Goal: Task Accomplishment & Management: Complete application form

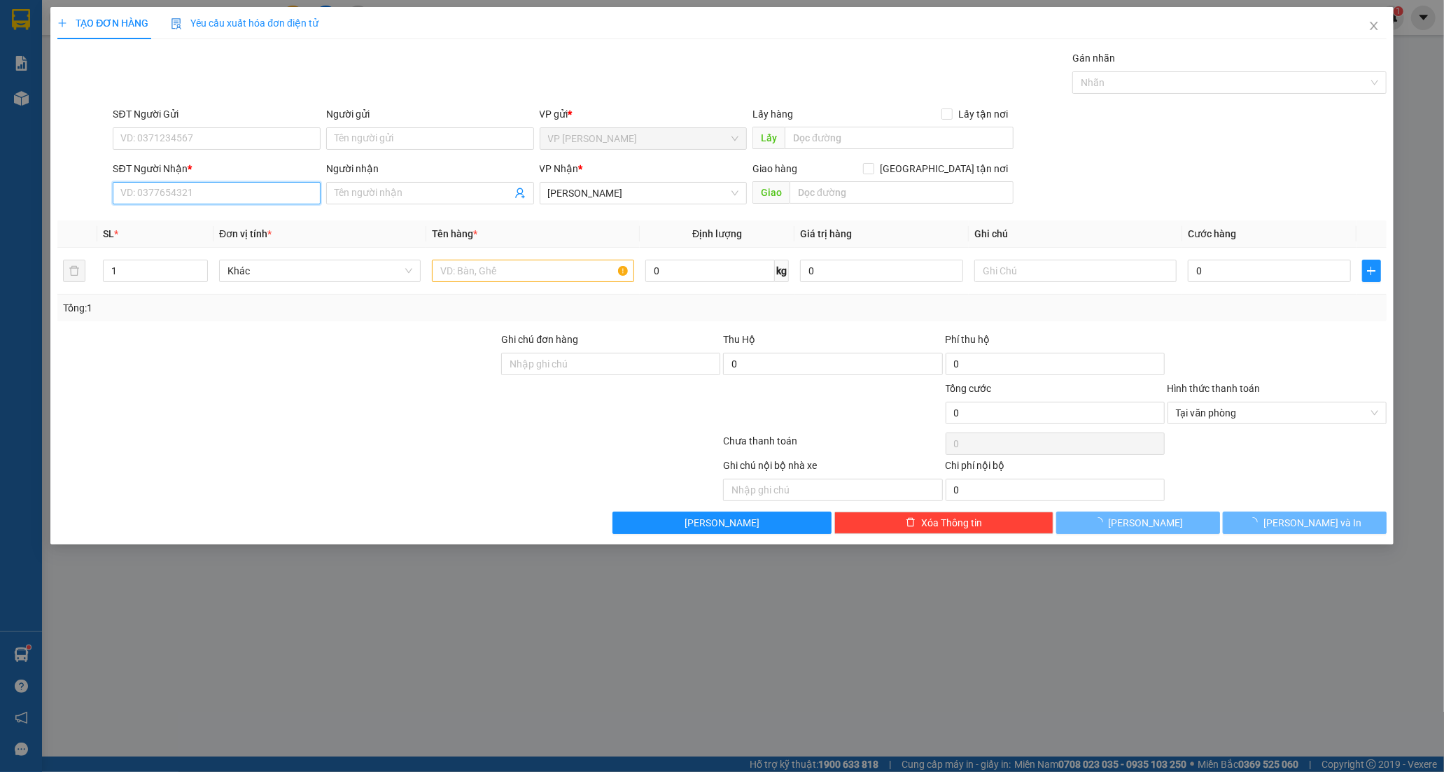
click at [234, 201] on input "SĐT Người Nhận *" at bounding box center [217, 193] width 208 height 22
type input "0932562453"
click at [287, 219] on div "0932562453 - HIẾU" at bounding box center [216, 220] width 191 height 15
type input "HIẾU"
type input "MĐ MỚI"
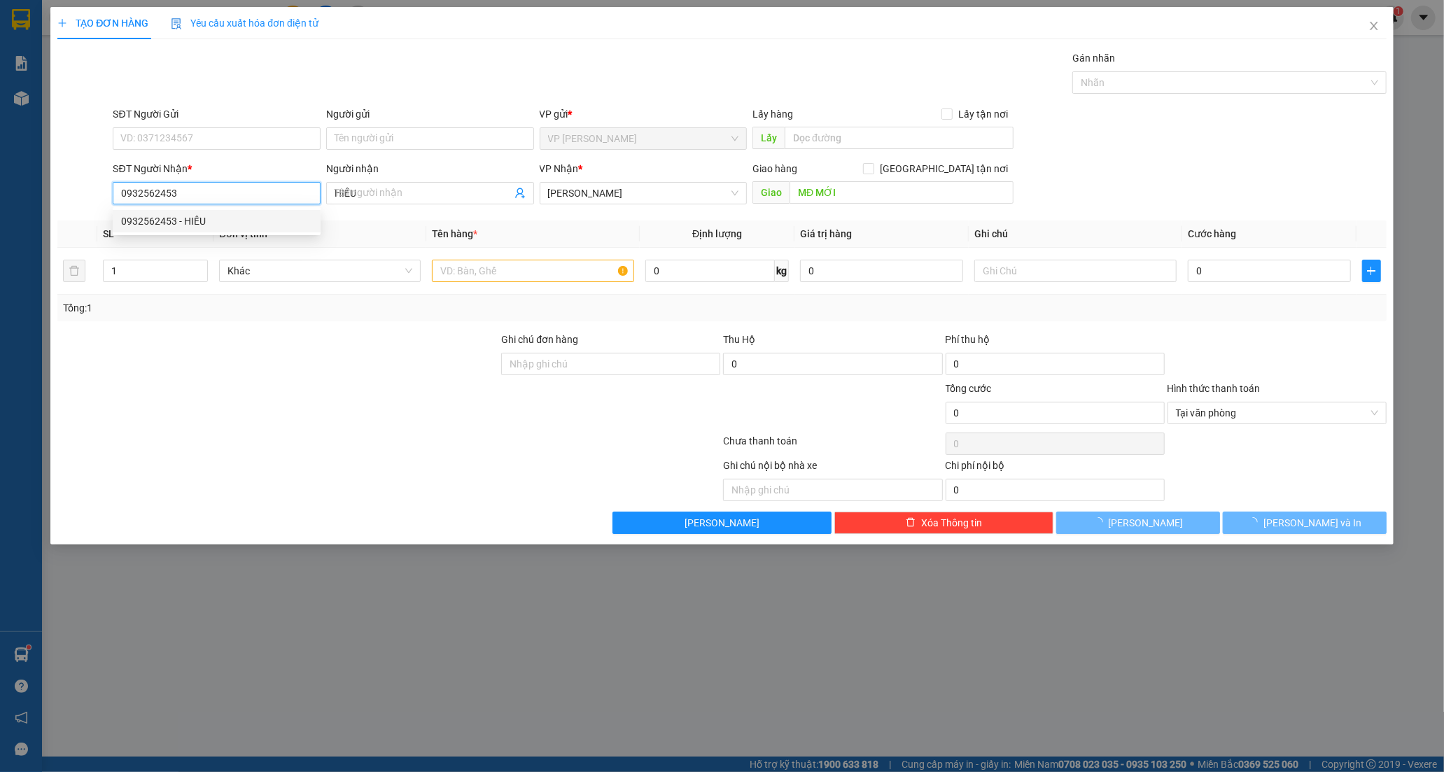
type input "50.000"
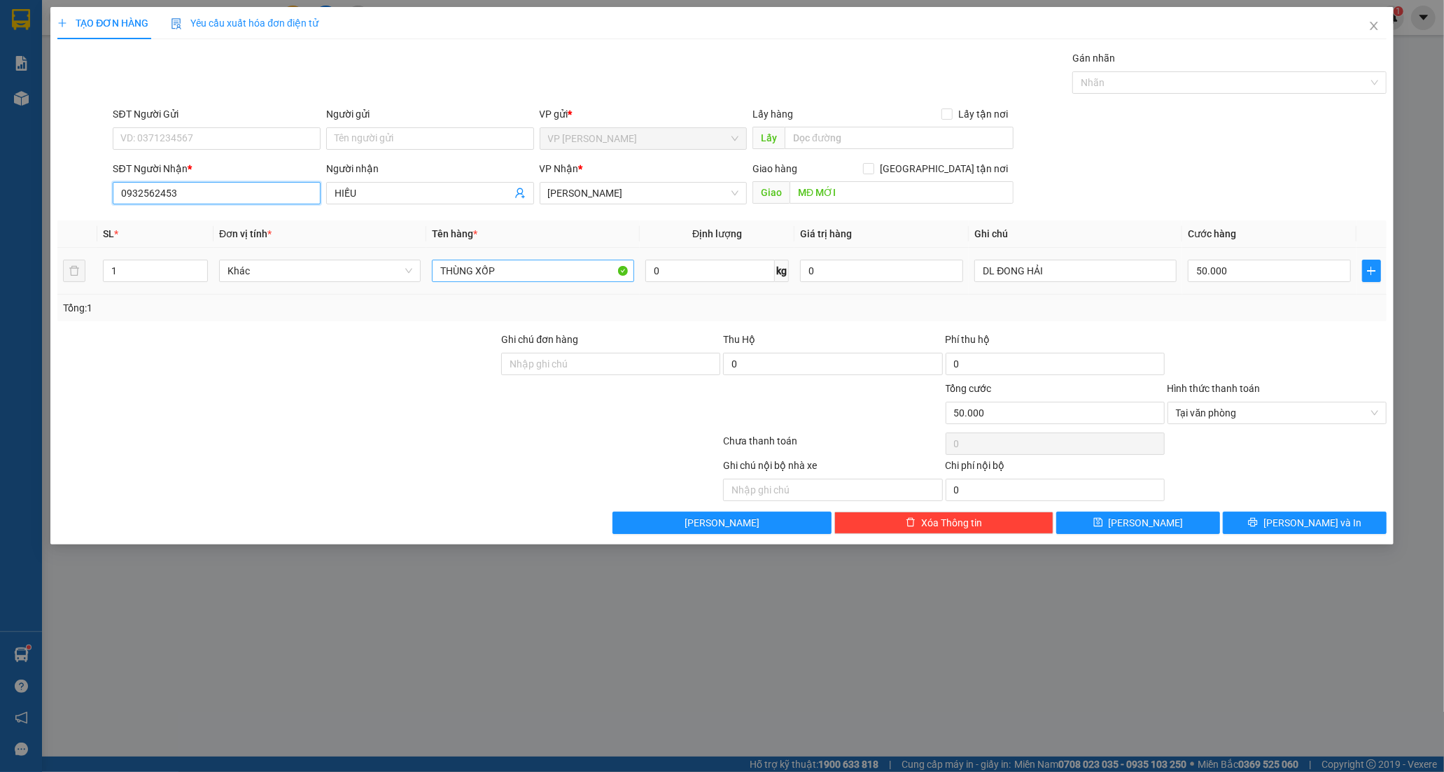
type input "0932562453"
drag, startPoint x: 510, startPoint y: 276, endPoint x: 195, endPoint y: 272, distance: 315.0
click at [195, 272] on tr "1 Khác THÙNG XỐP 0 kg 0 DL ĐONG HẢI 50.000" at bounding box center [721, 271] width 1329 height 47
click at [128, 273] on input "1" at bounding box center [156, 270] width 104 height 21
type input "2"
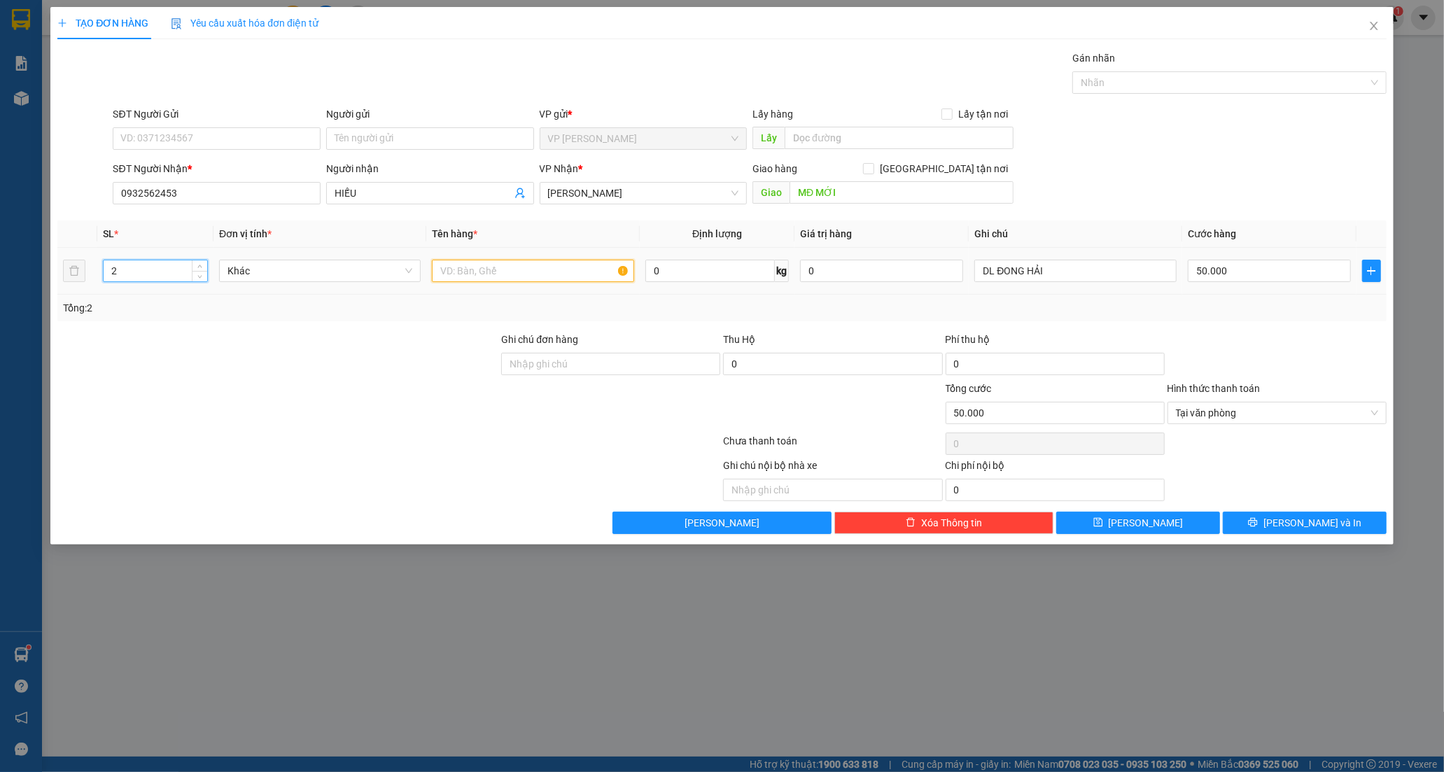
click at [499, 270] on input "text" at bounding box center [533, 271] width 202 height 22
type input "0"
type input "2 BỊCH TRẮNG"
click at [1253, 274] on input "0" at bounding box center [1269, 271] width 163 height 22
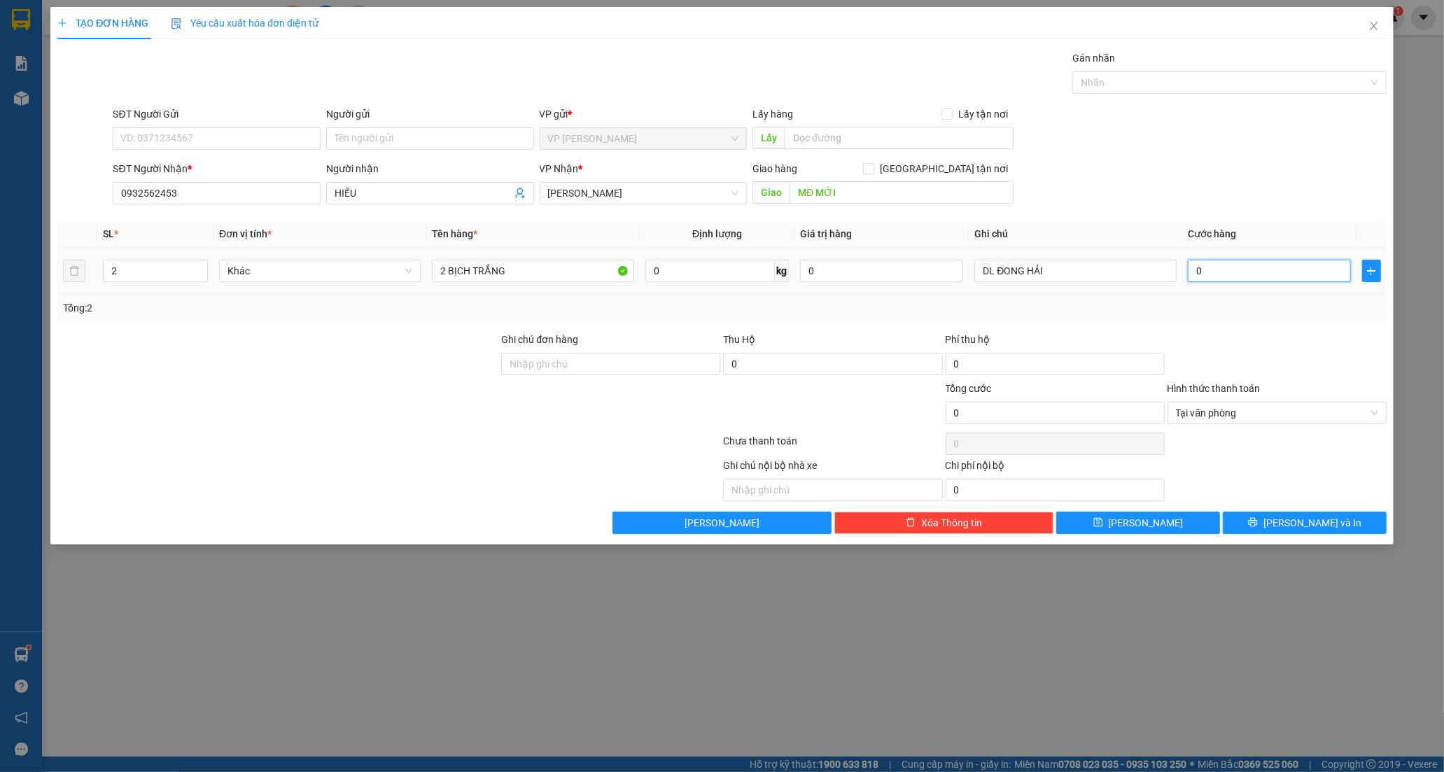
type input "8"
type input "80"
type input "80.000"
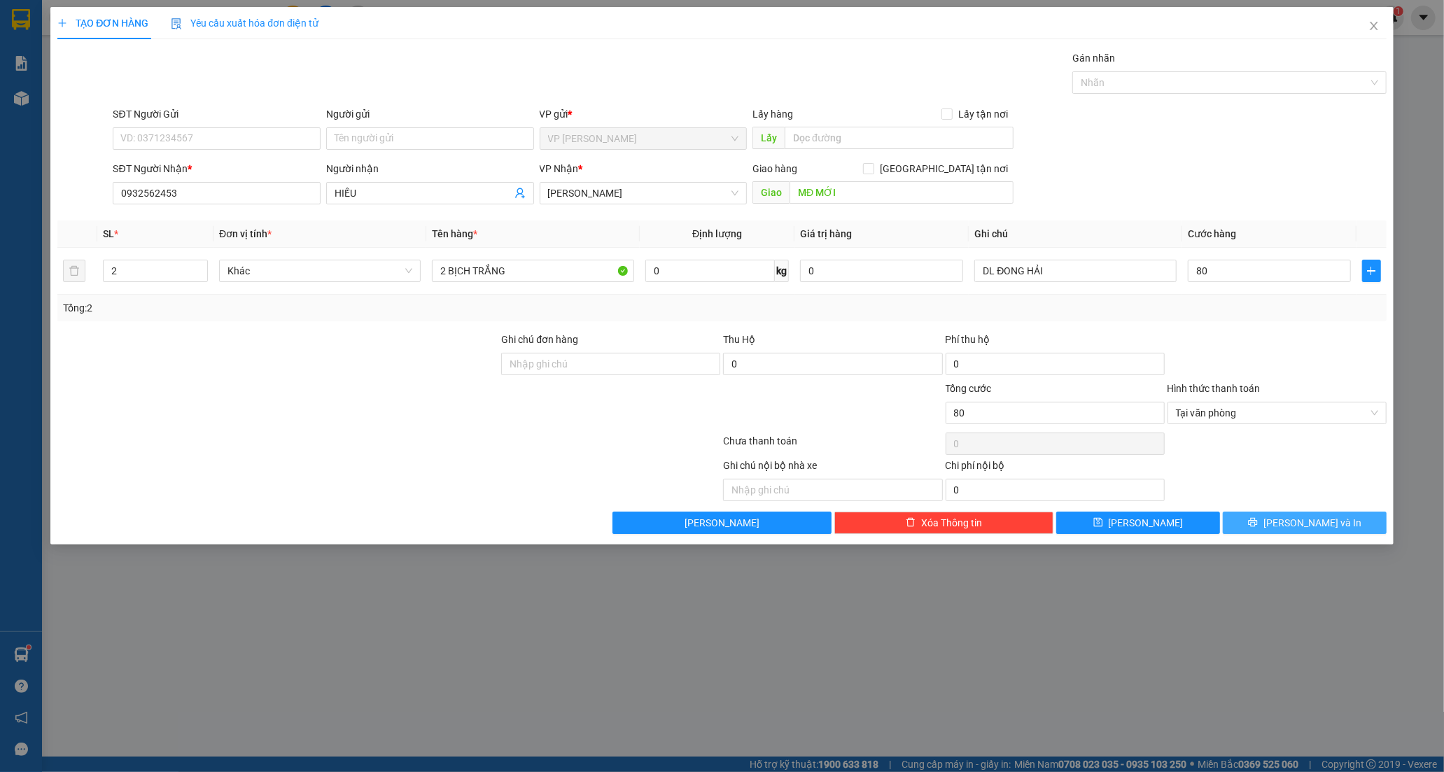
type input "80.000"
click at [1319, 522] on span "[PERSON_NAME] và In" at bounding box center [1312, 522] width 98 height 15
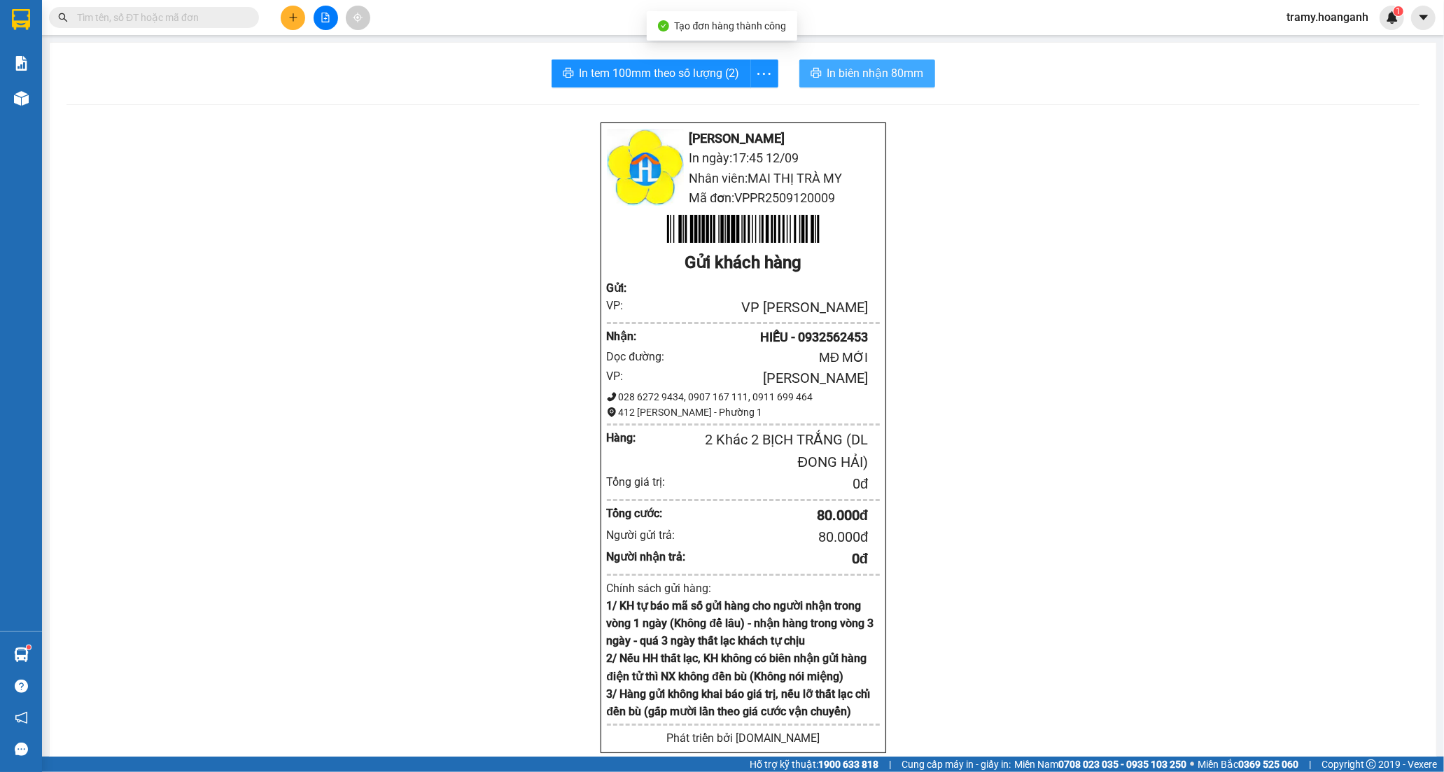
drag, startPoint x: 896, startPoint y: 72, endPoint x: 908, endPoint y: 98, distance: 28.5
click at [896, 71] on span "In biên nhận 80mm" at bounding box center [875, 72] width 97 height 17
click at [755, 69] on icon "more" at bounding box center [763, 73] width 17 height 17
click at [730, 101] on div "In tem 100mm" at bounding box center [732, 104] width 63 height 15
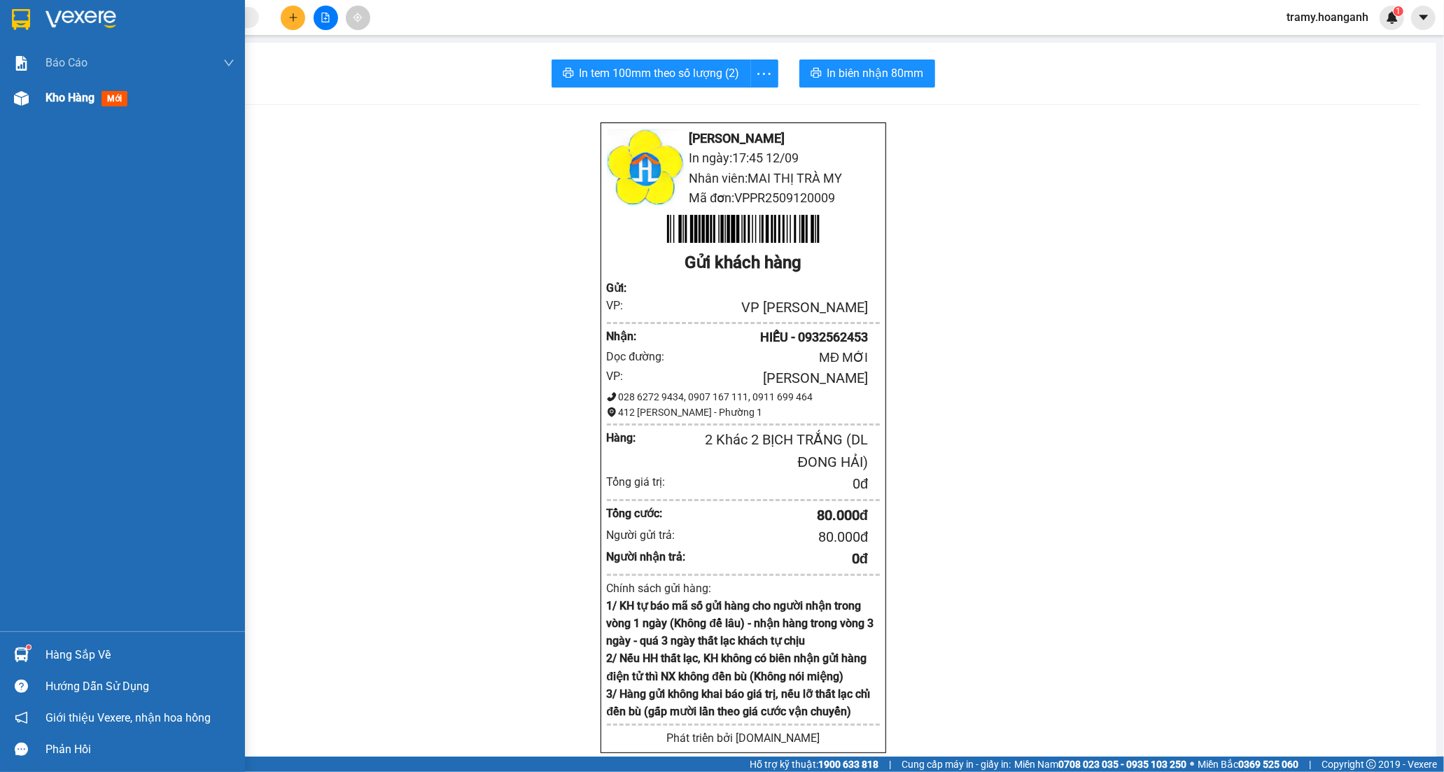
click at [66, 95] on span "Kho hàng" at bounding box center [69, 97] width 49 height 13
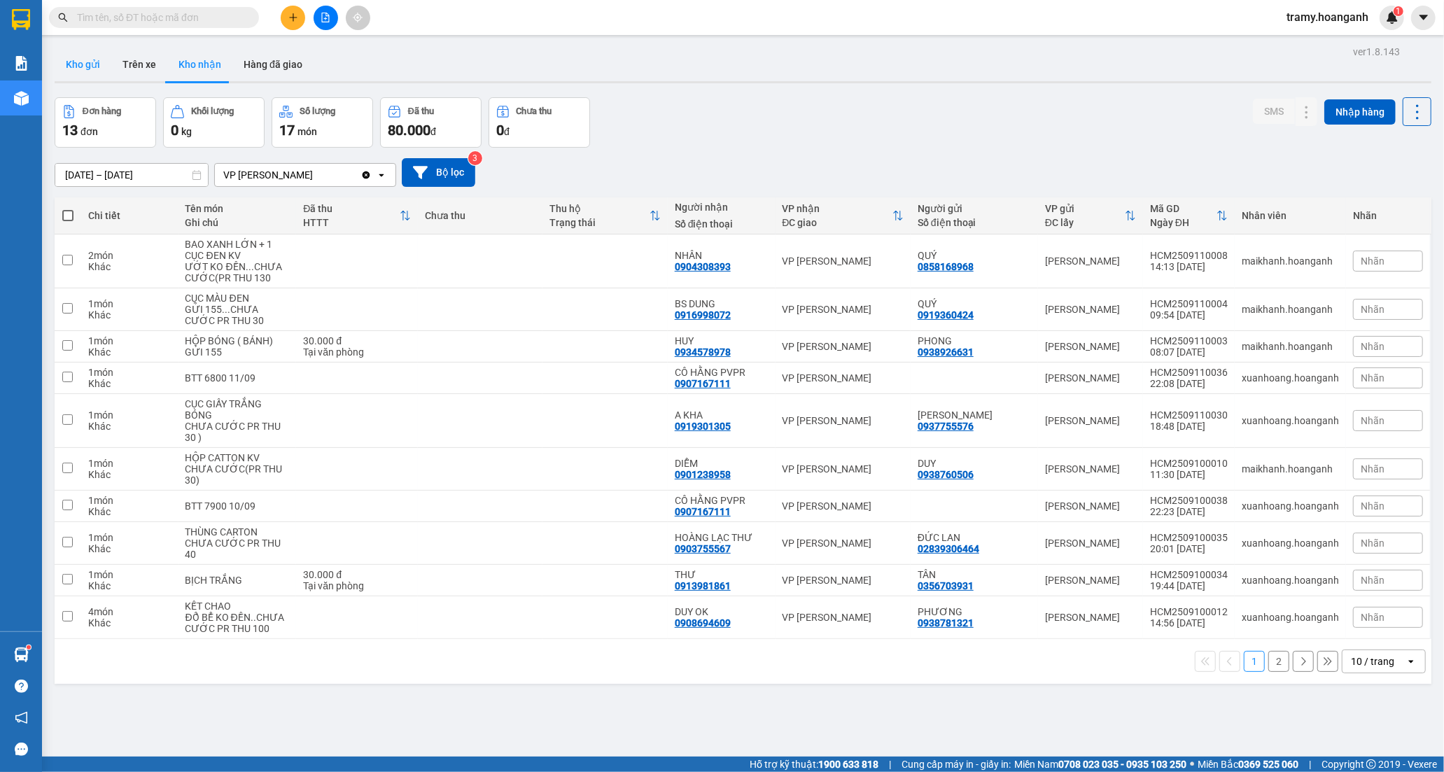
click at [91, 59] on button "Kho gửi" at bounding box center [83, 65] width 57 height 34
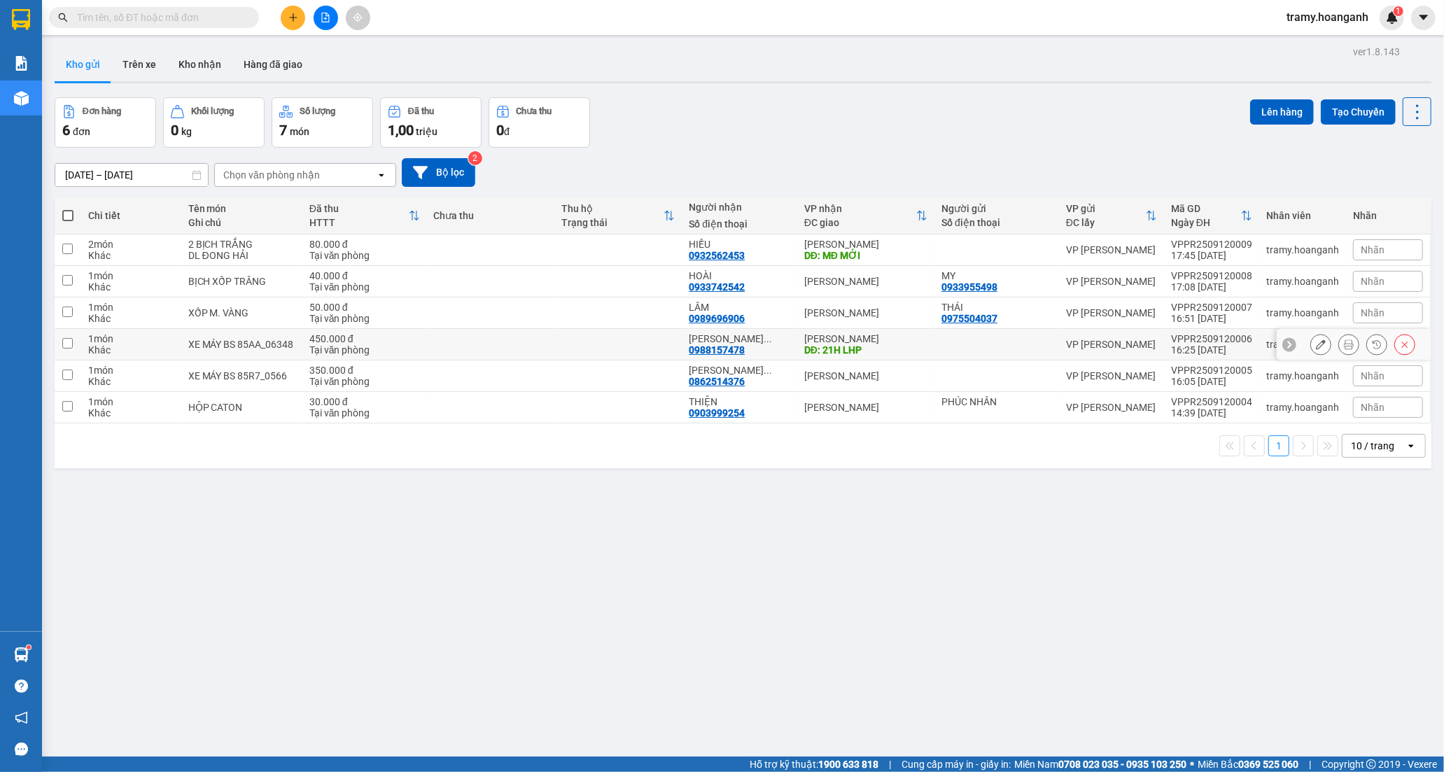
click at [664, 337] on td at bounding box center [617, 344] width 127 height 31
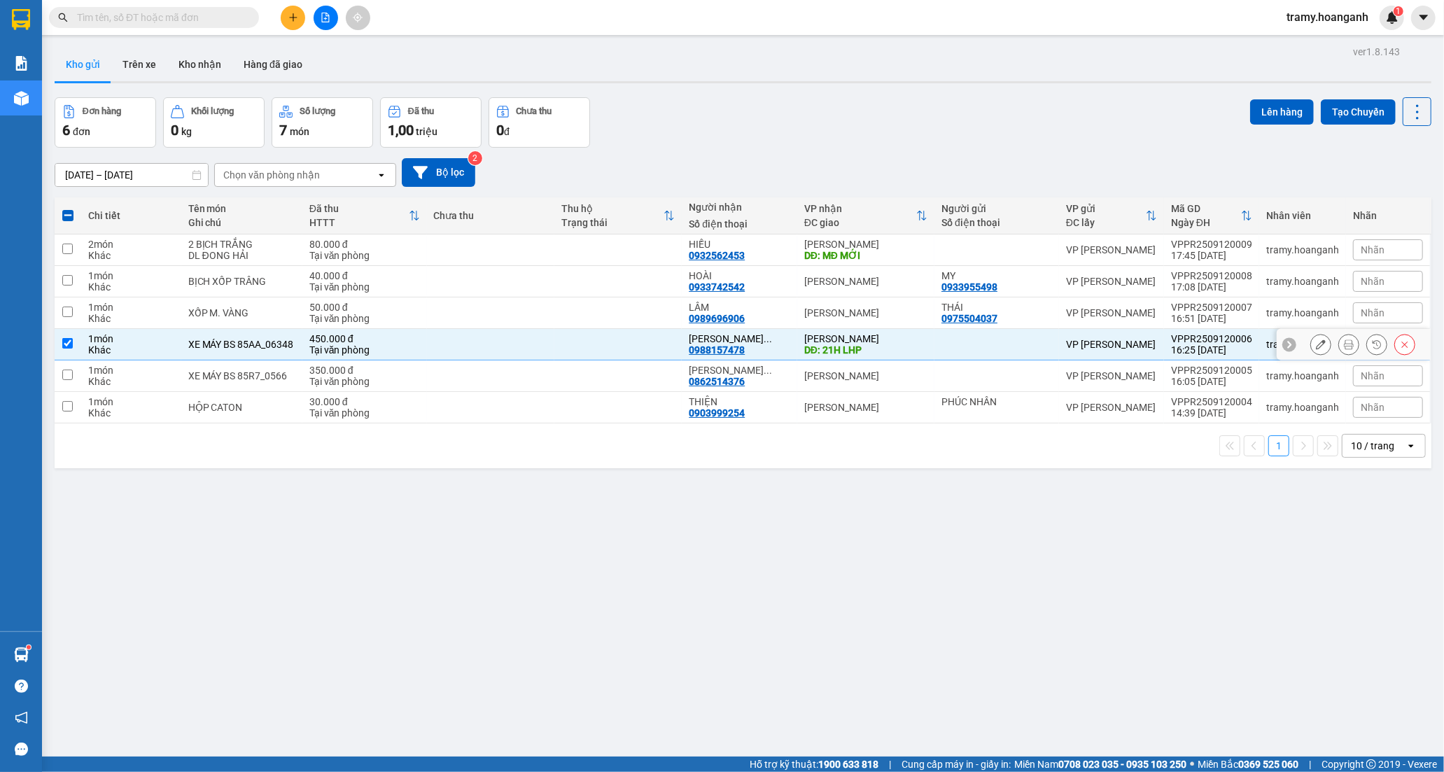
click at [664, 337] on td at bounding box center [617, 344] width 127 height 31
checkbox input "false"
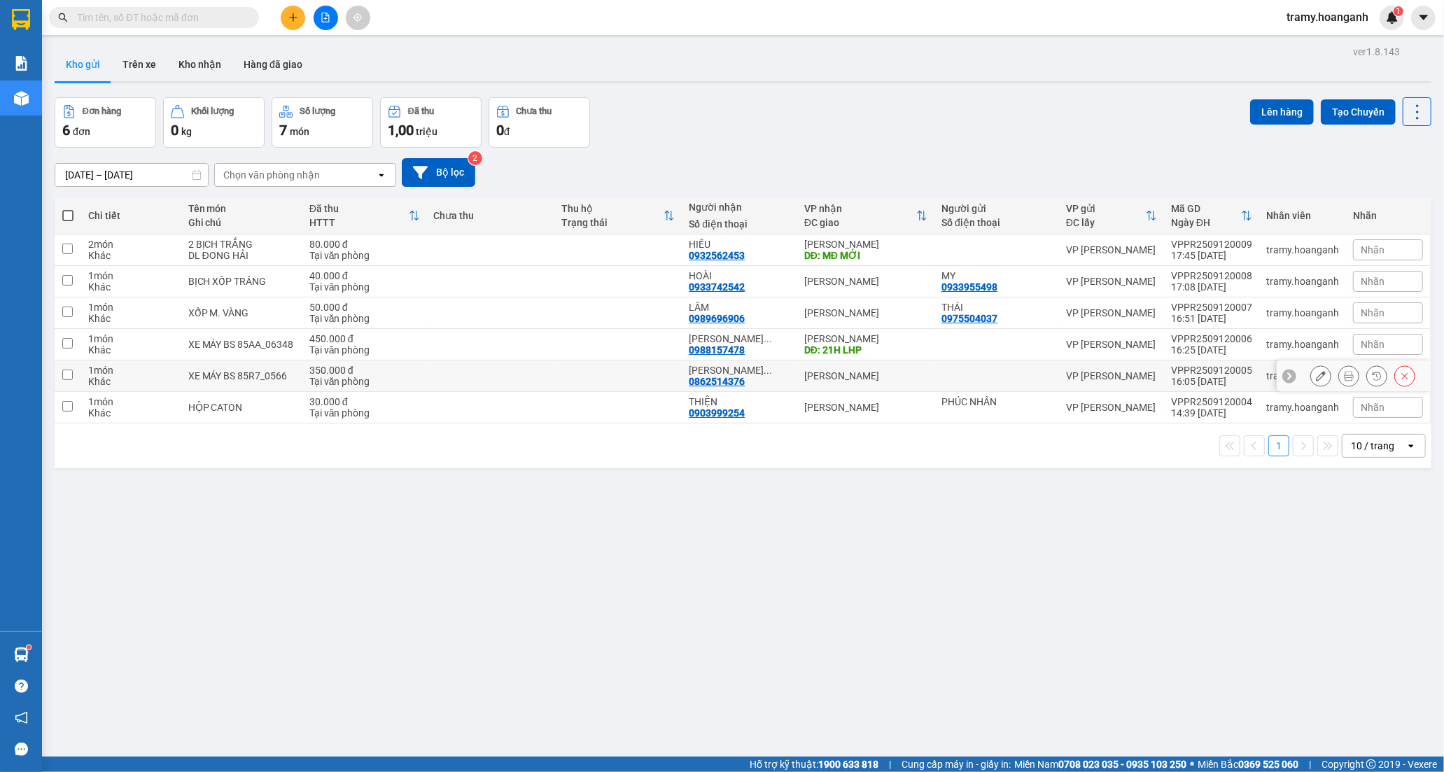
click at [552, 375] on td at bounding box center [490, 375] width 127 height 31
checkbox input "true"
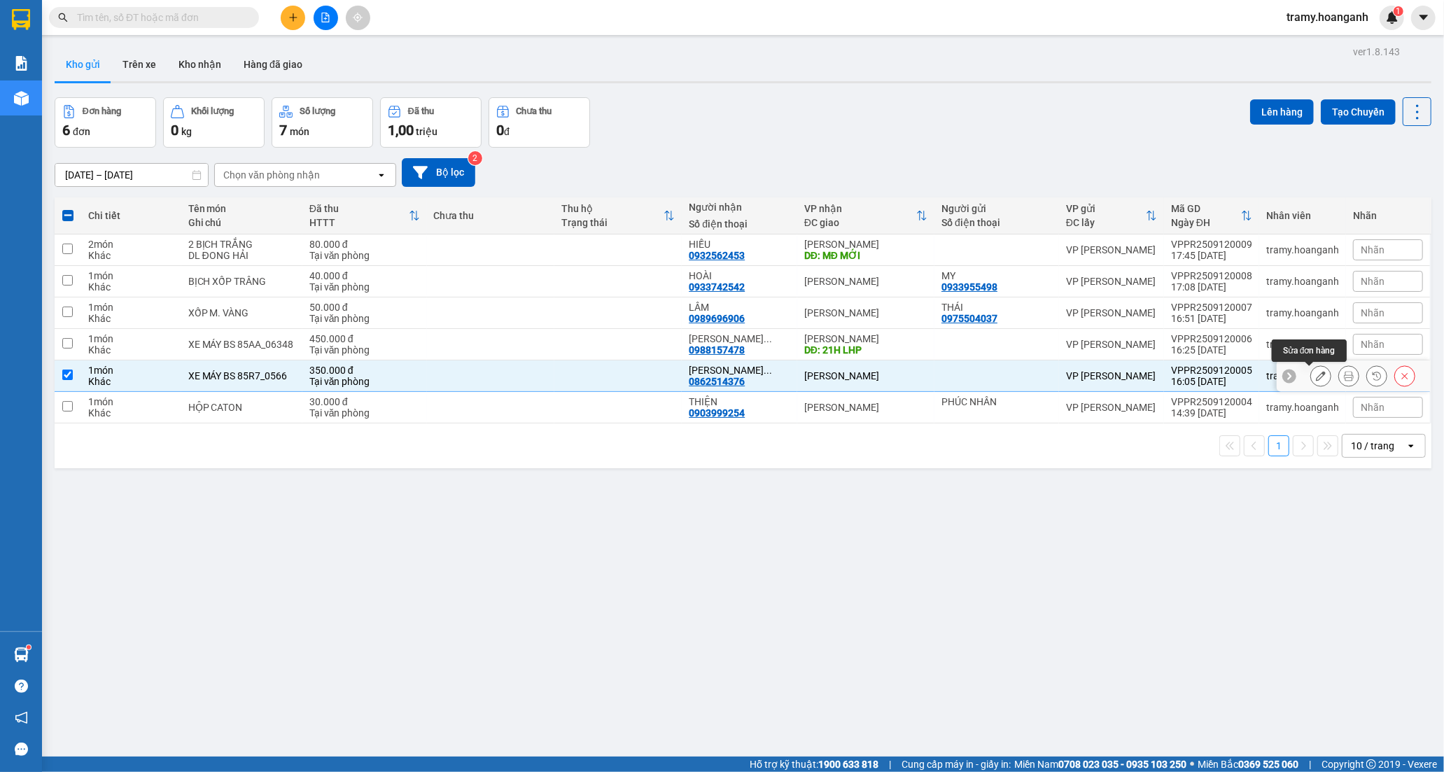
click at [1316, 372] on icon at bounding box center [1321, 376] width 10 height 10
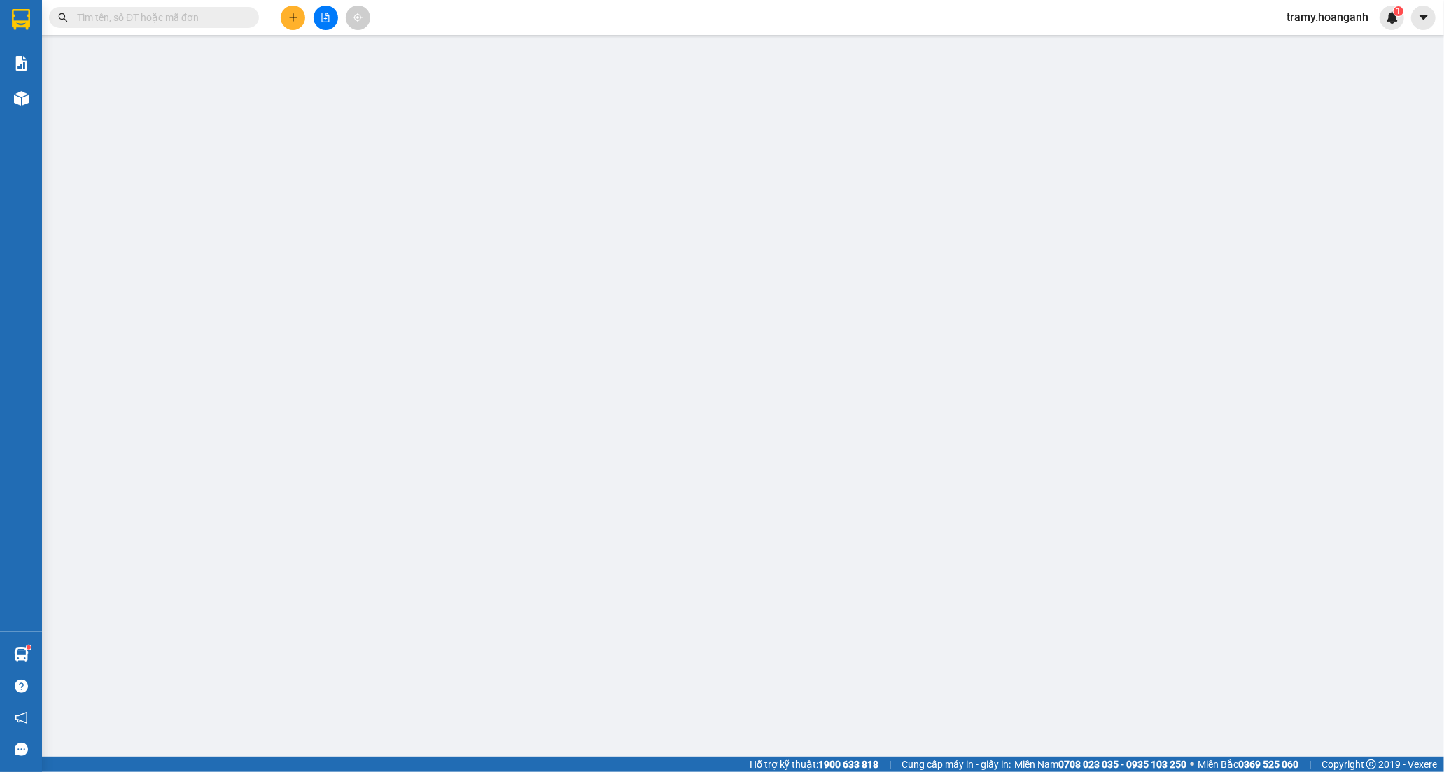
type input "0862514376"
type input "[PERSON_NAME]"
type input "350.000"
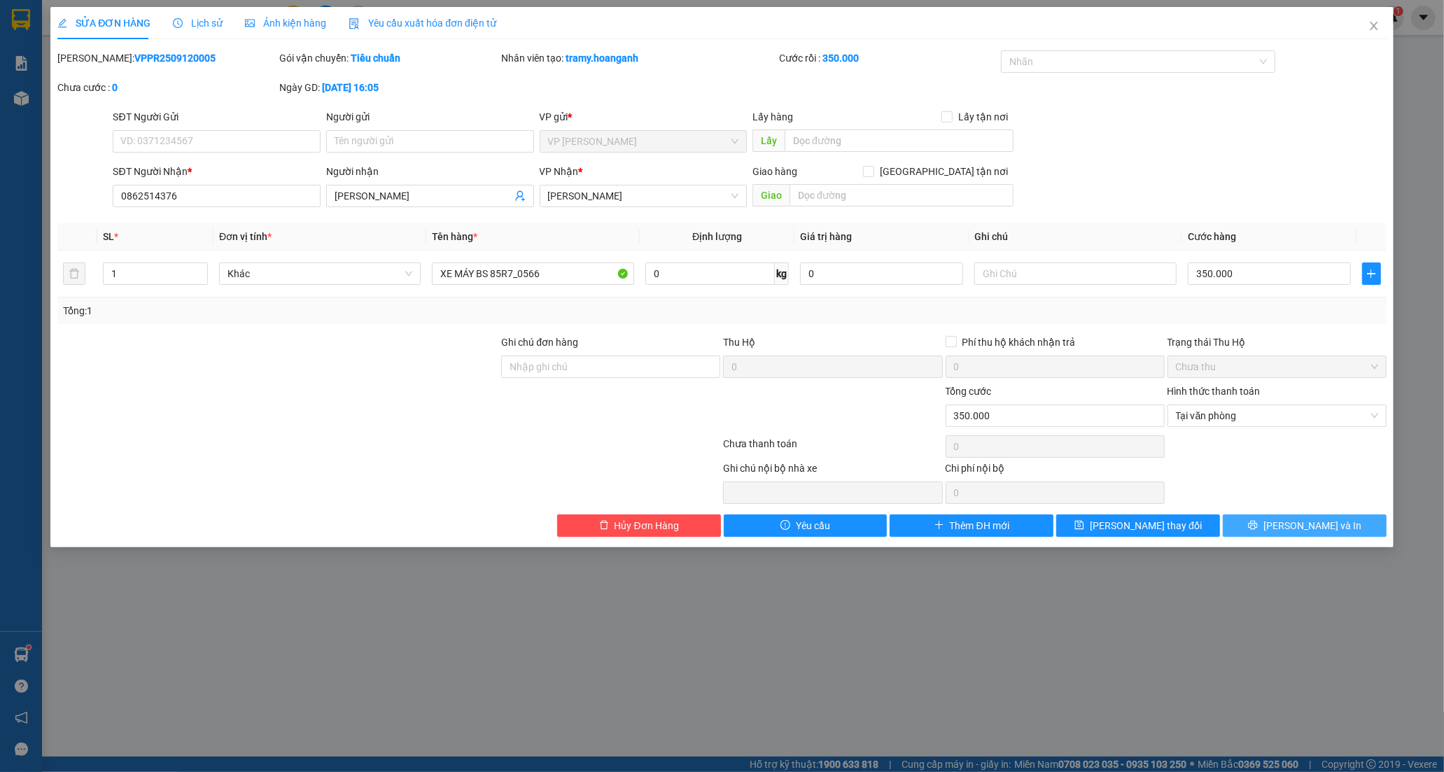
click at [1276, 518] on button "[PERSON_NAME] và In" at bounding box center [1305, 525] width 164 height 22
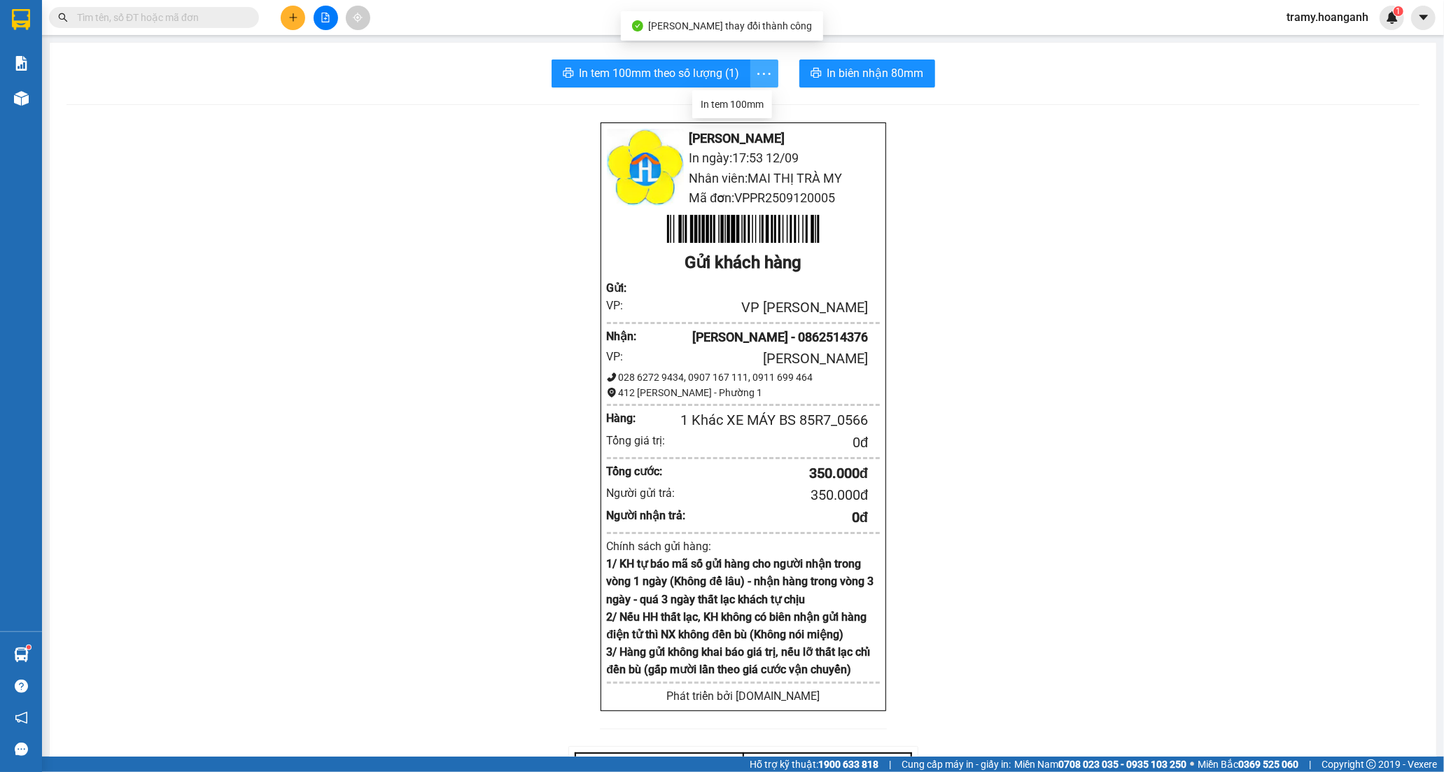
click at [762, 73] on icon "more" at bounding box center [763, 73] width 17 height 17
click at [755, 106] on div "In tem 100mm" at bounding box center [732, 104] width 63 height 15
click at [287, 22] on button at bounding box center [293, 18] width 24 height 24
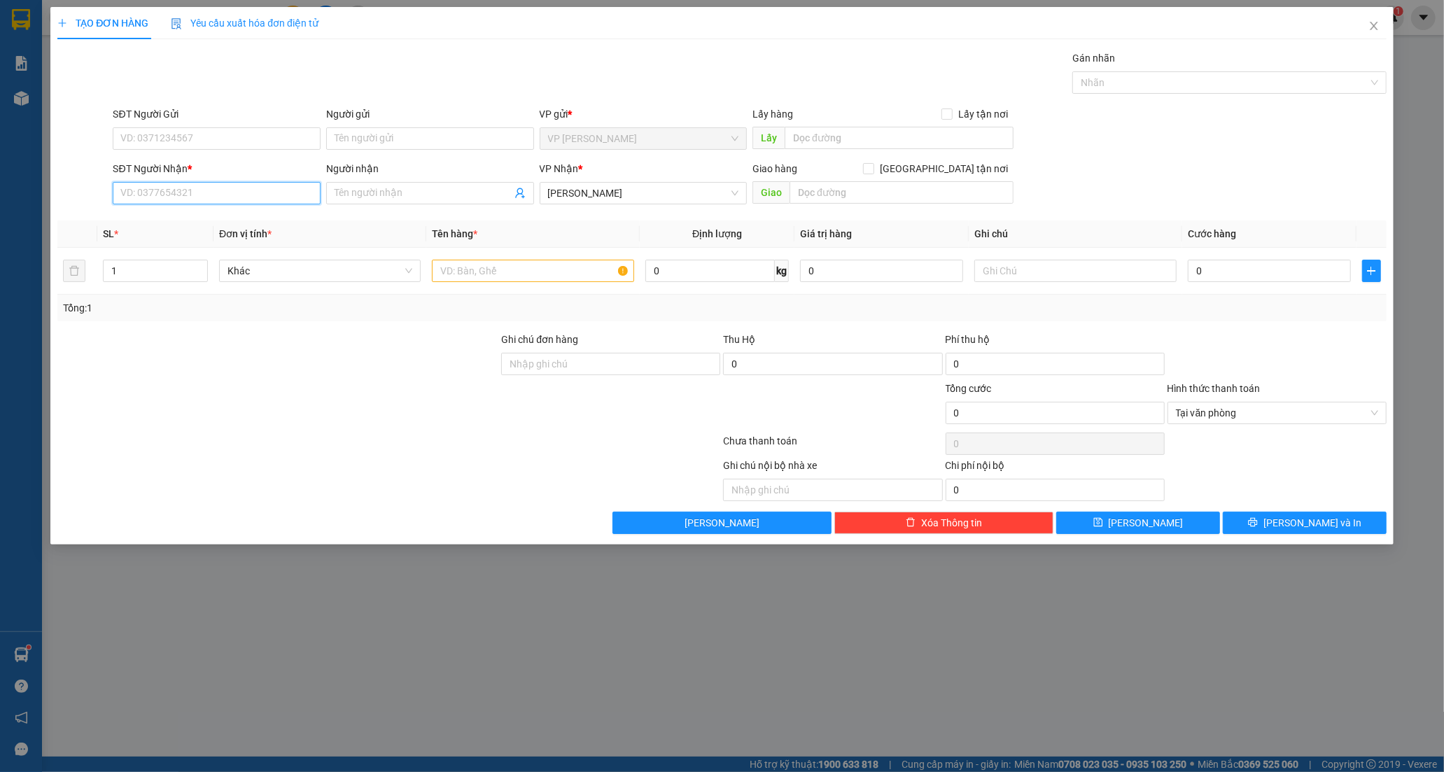
click at [180, 194] on input "SĐT Người Nhận *" at bounding box center [217, 193] width 208 height 22
click at [184, 187] on input "SĐT Người Nhận *" at bounding box center [217, 193] width 208 height 22
type input "0925766"
drag, startPoint x: 165, startPoint y: 191, endPoint x: -49, endPoint y: 226, distance: 217.0
click at [0, 226] on html "Kết quả tìm kiếm ( 0 ) Bộ lọc No Data tramy.hoanganh 1 Báo cáo Báo cáo dòng tiề…" at bounding box center [722, 386] width 1444 height 772
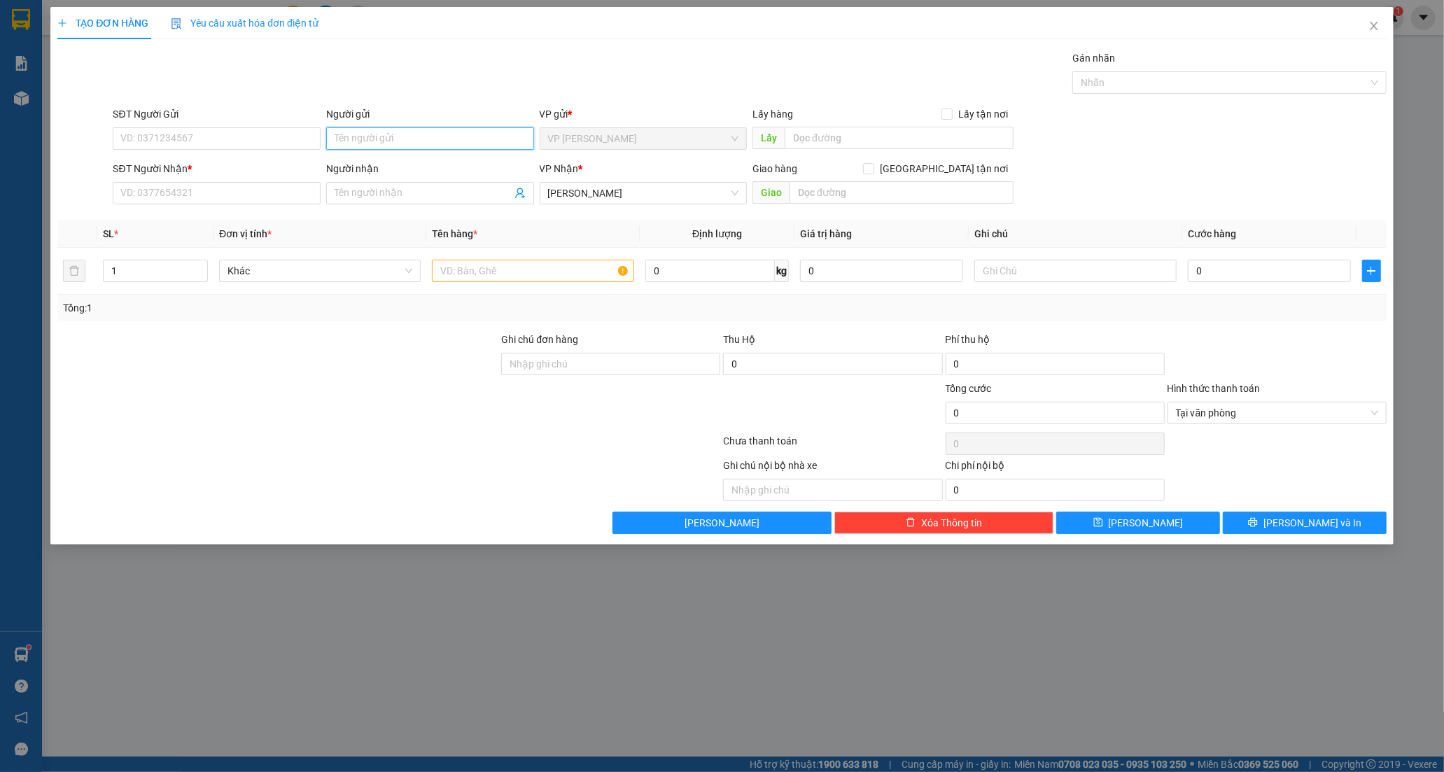
click at [372, 137] on input "Người gửi" at bounding box center [430, 138] width 208 height 22
type input "KA"
click at [387, 196] on input "Người nhận" at bounding box center [423, 192] width 177 height 15
type input "0925766089"
click at [171, 190] on input "SĐT Người Nhận *" at bounding box center [217, 193] width 208 height 22
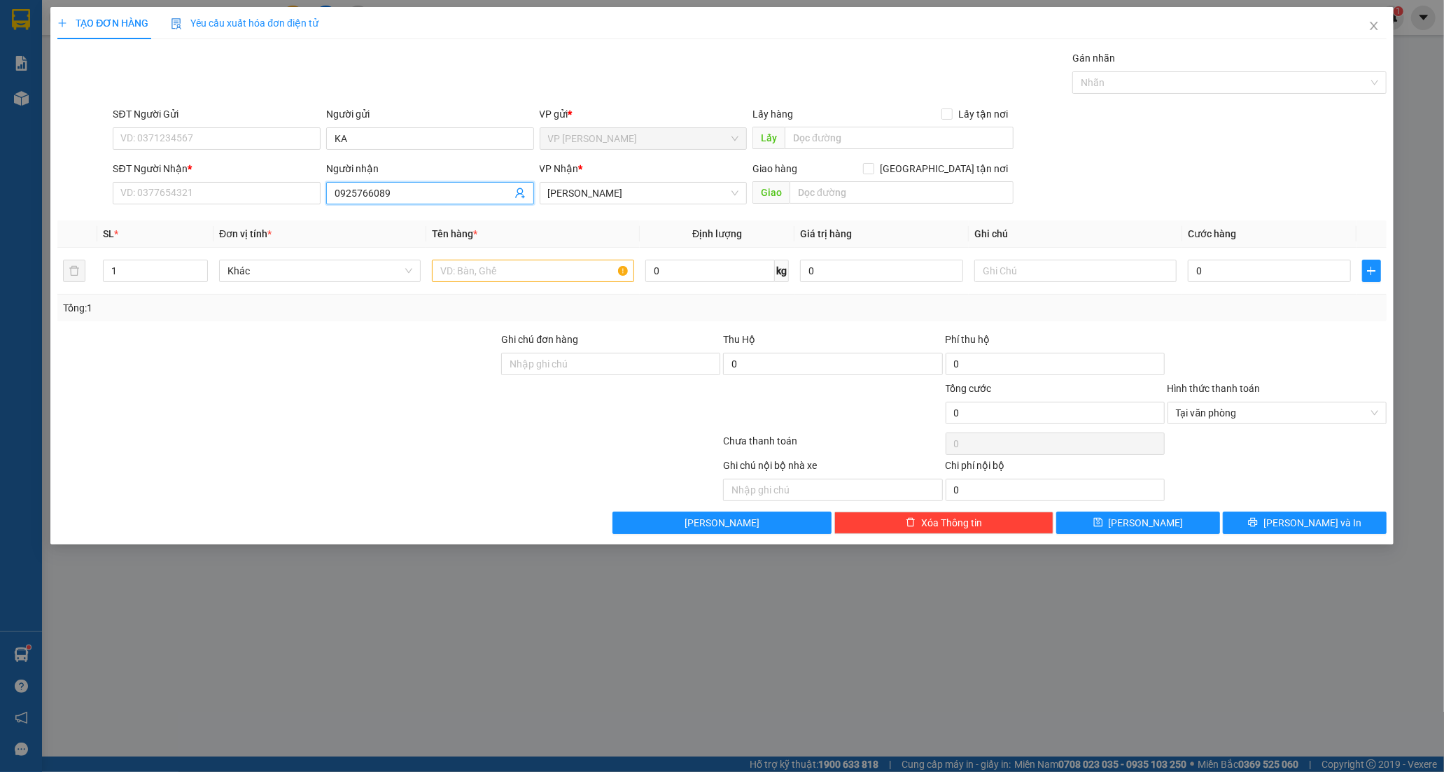
drag, startPoint x: 430, startPoint y: 197, endPoint x: 241, endPoint y: 223, distance: 190.0
click at [241, 223] on div "Transit Pickup Surcharge Ids Transit Deliver Surcharge Ids Transit Deliver Surc…" at bounding box center [721, 292] width 1329 height 484
click at [160, 193] on input "SĐT Người Nhận *" at bounding box center [217, 193] width 208 height 22
paste input "0925766089"
type input "0925766089"
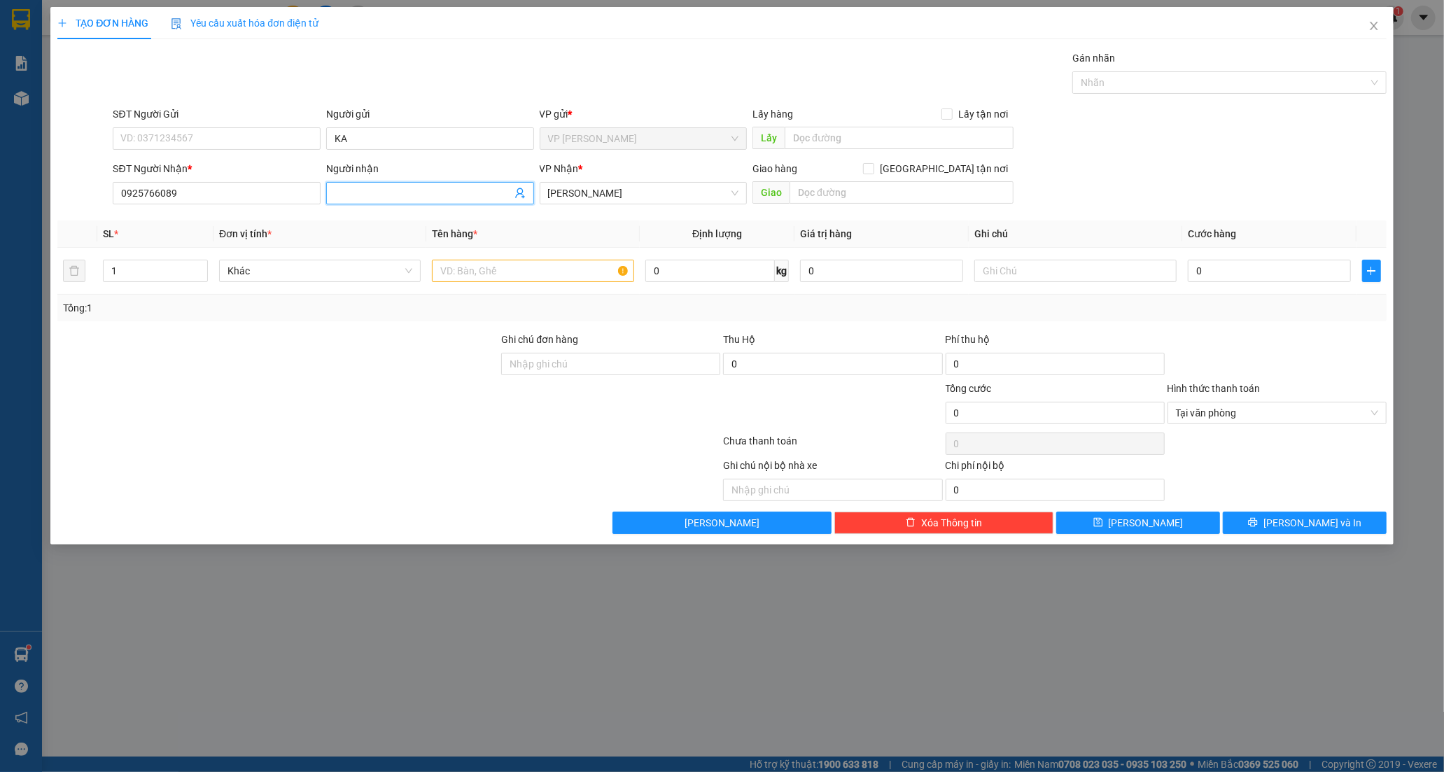
click at [350, 191] on input "Người nhận" at bounding box center [423, 192] width 177 height 15
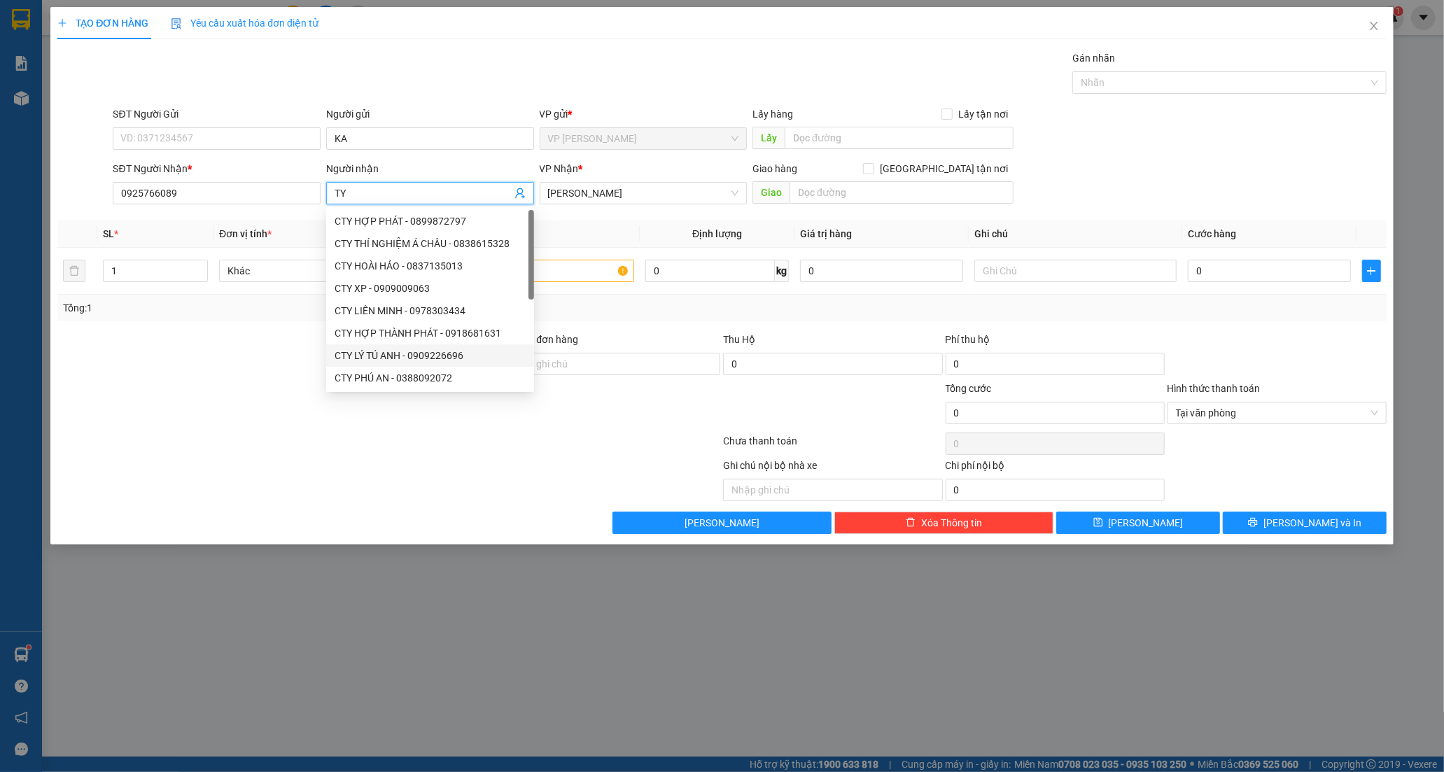
type input "TY"
click at [234, 388] on div at bounding box center [278, 405] width 444 height 49
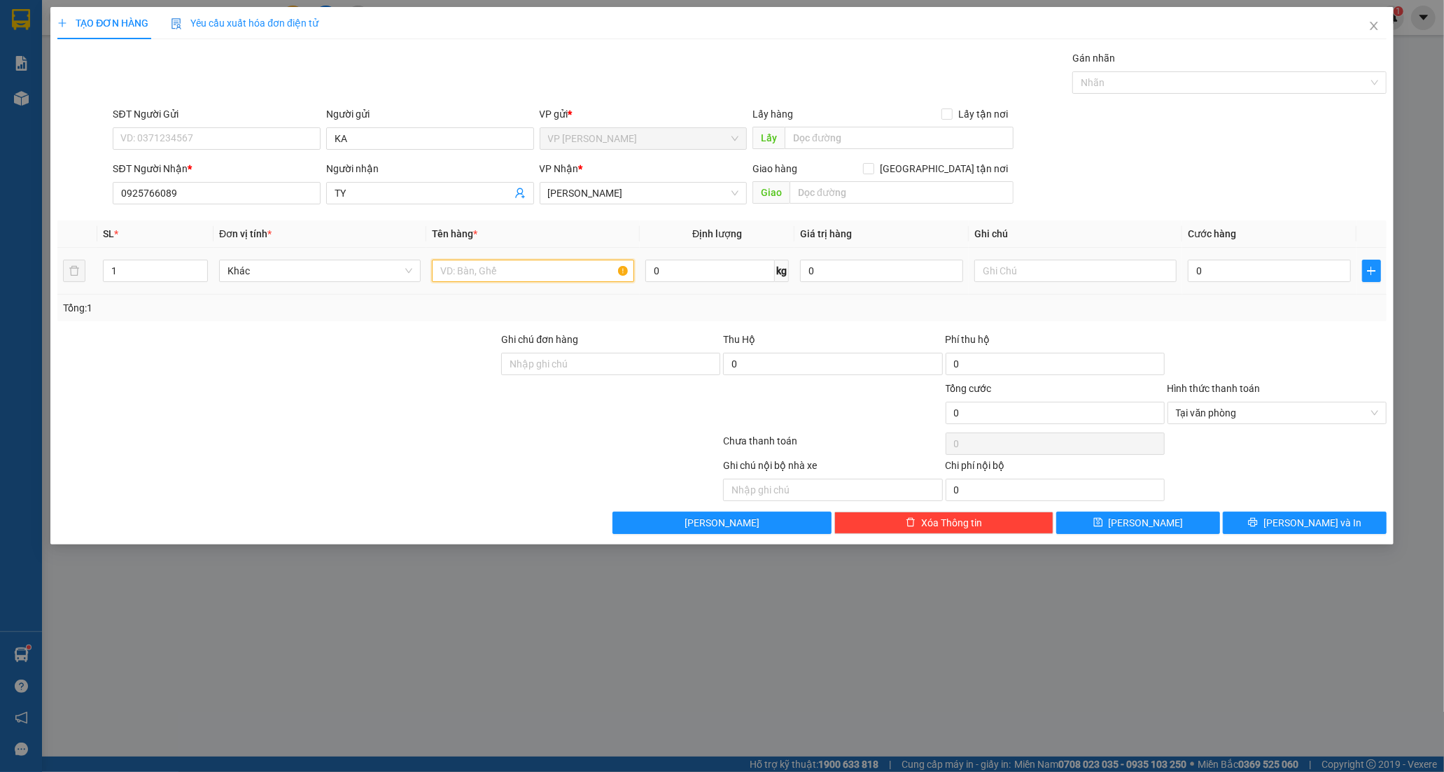
click at [539, 277] on input "text" at bounding box center [533, 271] width 202 height 22
type input "CỤC TRẮNG"
click at [1055, 274] on input "text" at bounding box center [1075, 271] width 202 height 22
type input "K KIỂM"
click at [1214, 274] on input "0" at bounding box center [1269, 271] width 163 height 22
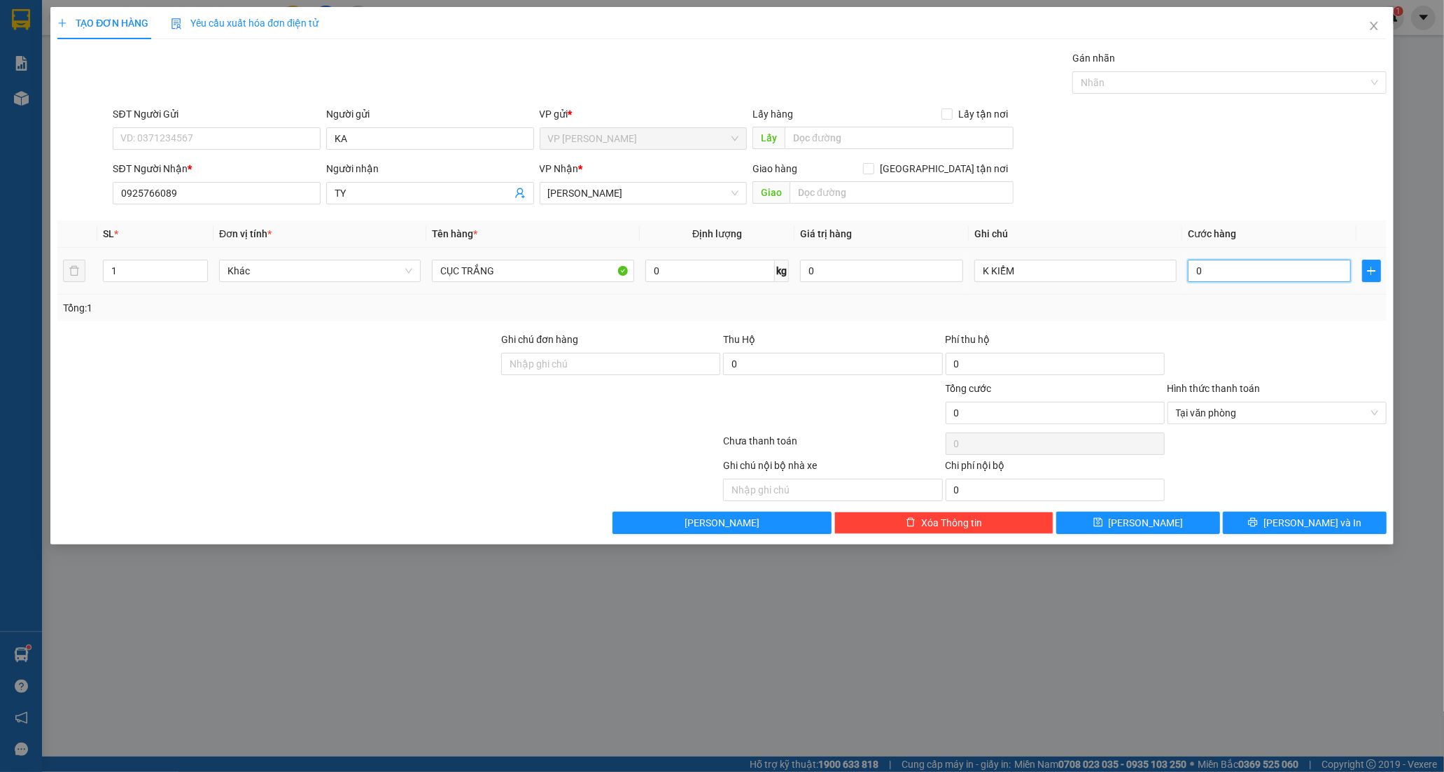
type input "3"
type input "30"
type input "30.000"
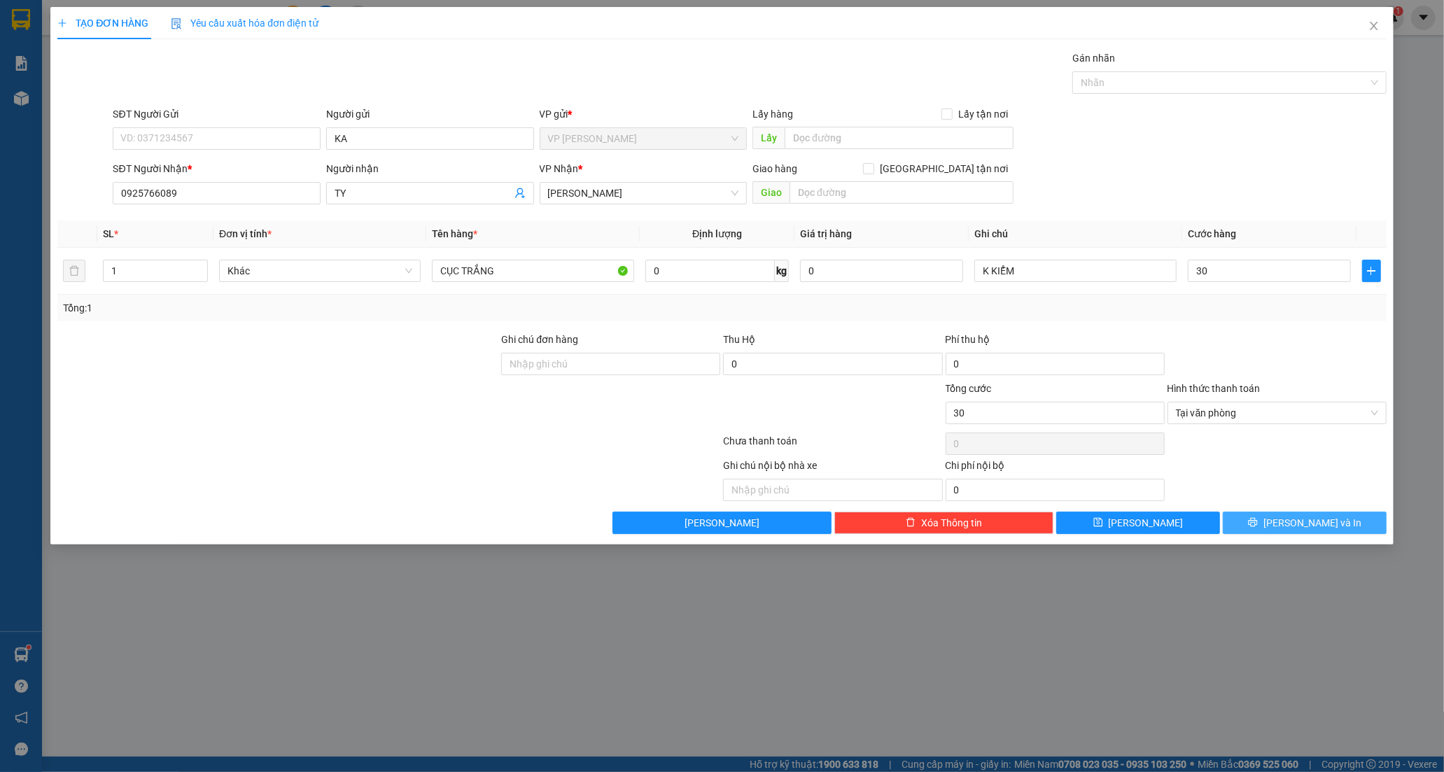
type input "30.000"
click at [1293, 526] on span "[PERSON_NAME] và In" at bounding box center [1312, 522] width 98 height 15
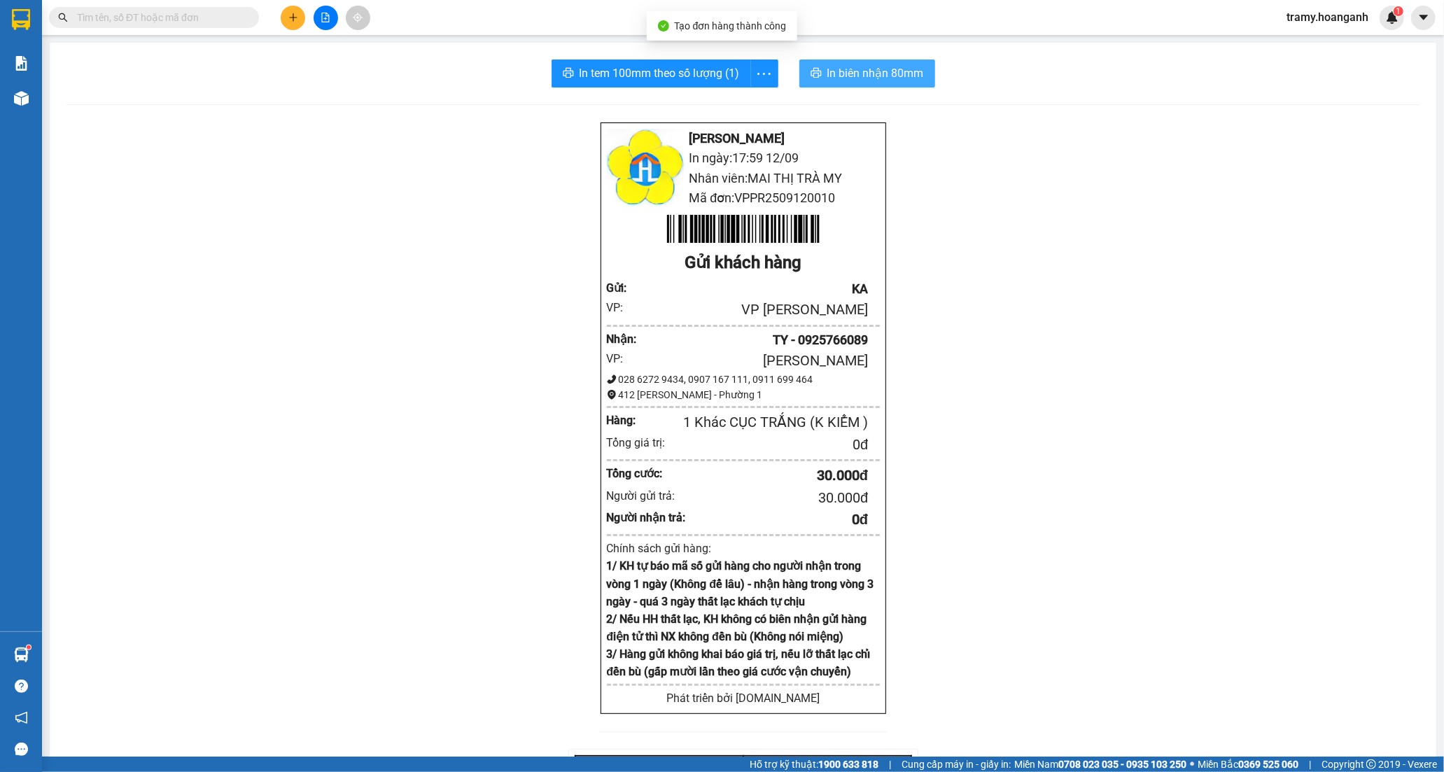
click at [847, 65] on span "In biên nhận 80mm" at bounding box center [875, 72] width 97 height 17
click at [759, 67] on icon "more" at bounding box center [763, 73] width 17 height 17
click at [742, 105] on div "In tem 100mm" at bounding box center [732, 104] width 63 height 15
click at [288, 16] on icon "plus" at bounding box center [293, 18] width 10 height 10
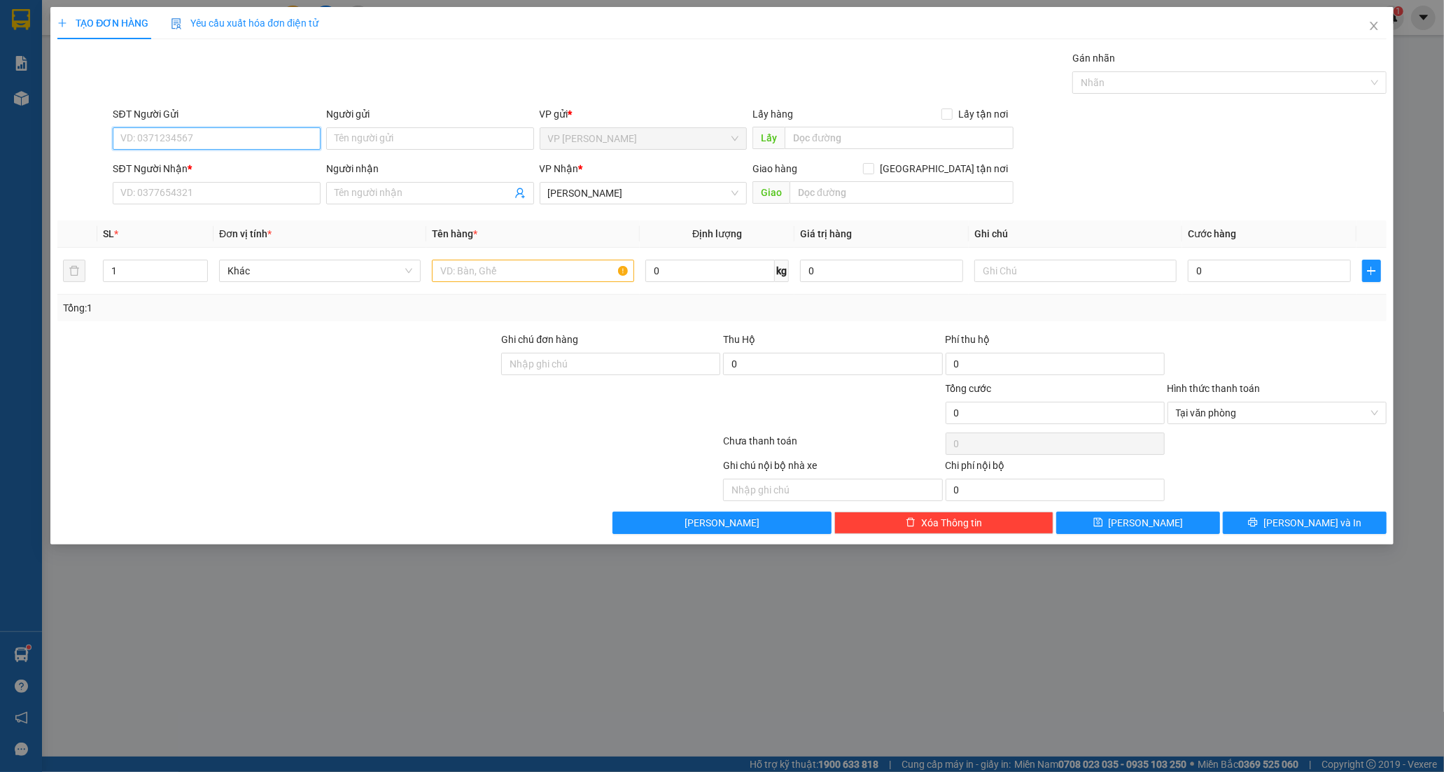
click at [155, 141] on input "SĐT Người Gửi" at bounding box center [217, 138] width 208 height 22
click at [192, 137] on input "SĐT Người Gửi" at bounding box center [217, 138] width 208 height 22
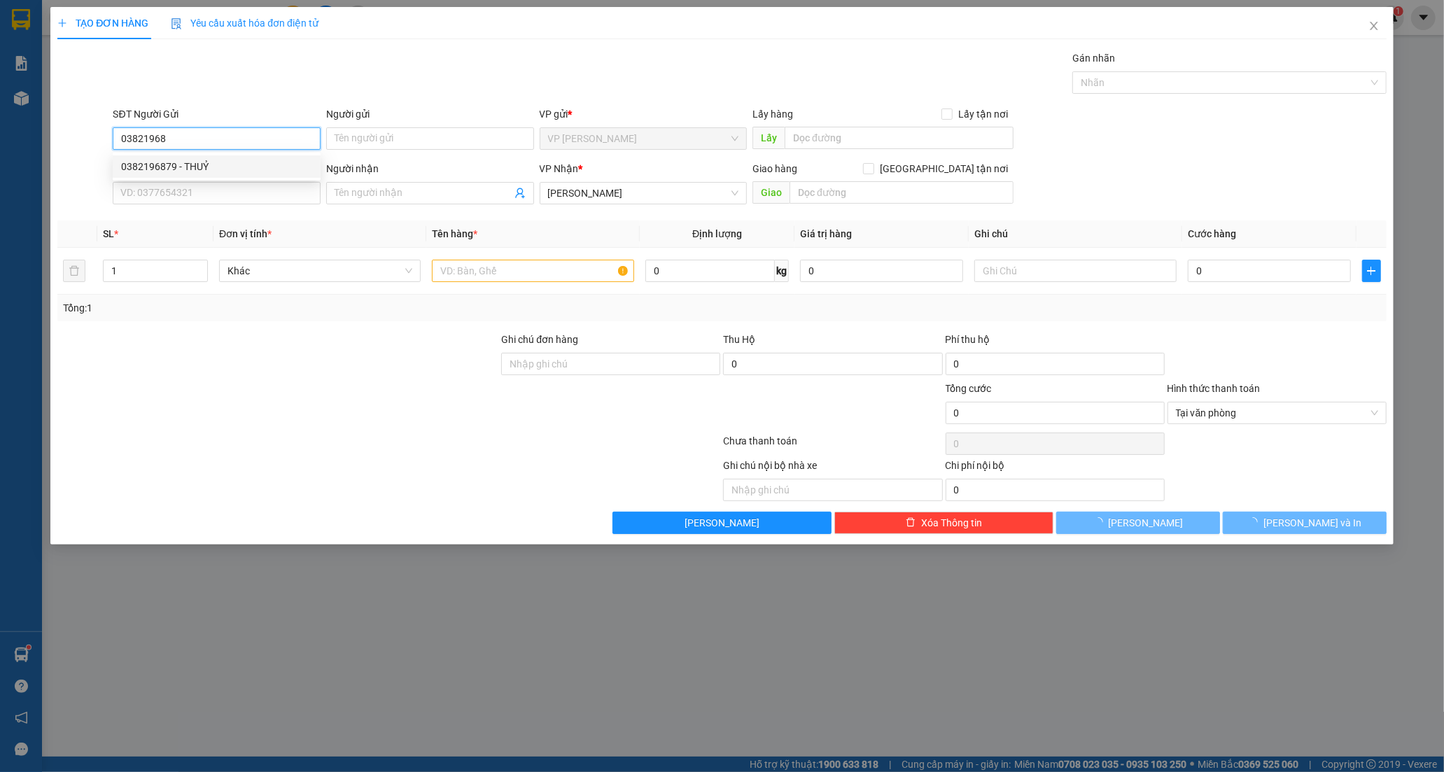
click at [162, 166] on div "0382196879 - THUỶ" at bounding box center [216, 166] width 191 height 15
type input "0382196879"
type input "THUỶ"
type input "30.000"
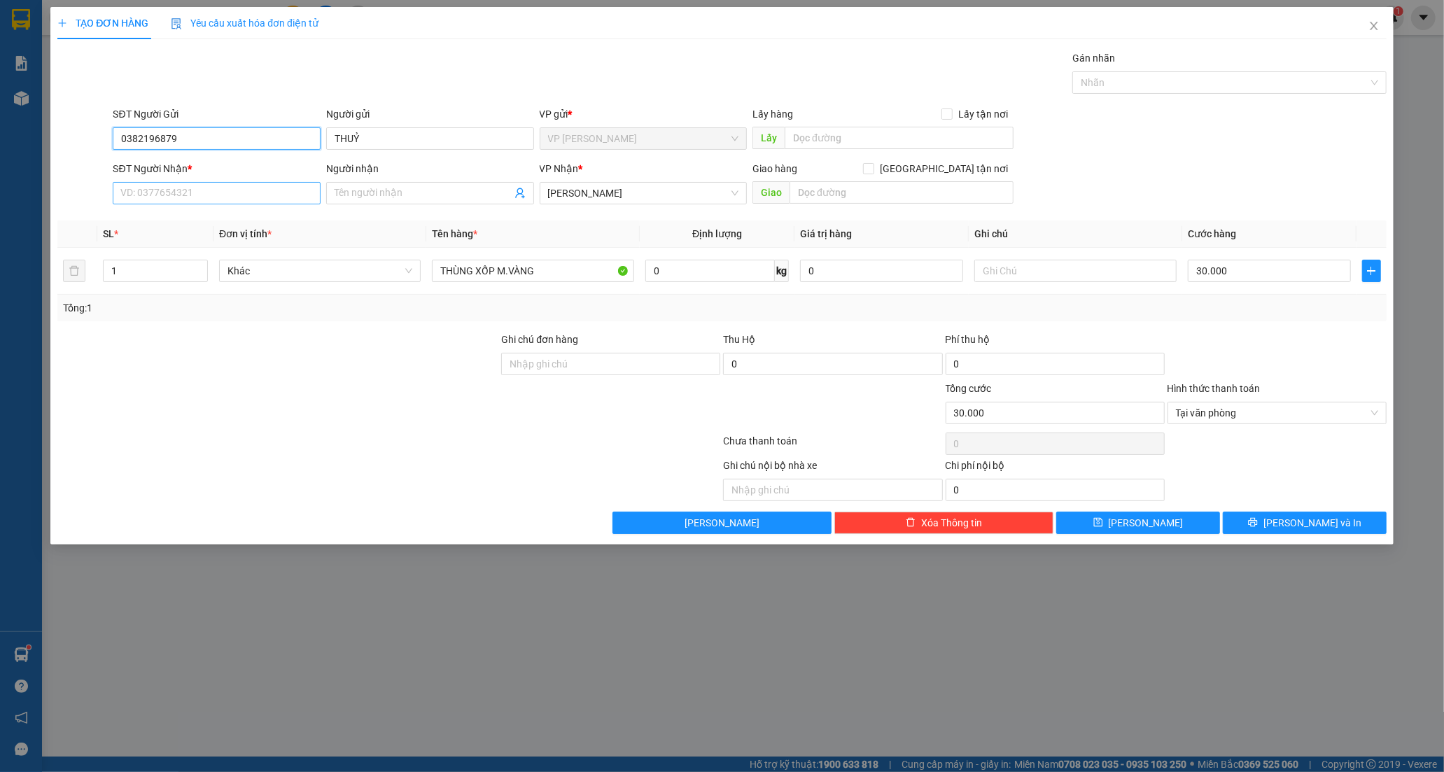
type input "0382196879"
click at [164, 202] on input "SĐT Người Nhận *" at bounding box center [217, 193] width 208 height 22
type input "0988495875"
click at [227, 220] on div "0988495875 - [PERSON_NAME]" at bounding box center [216, 220] width 191 height 15
type input "[PERSON_NAME]"
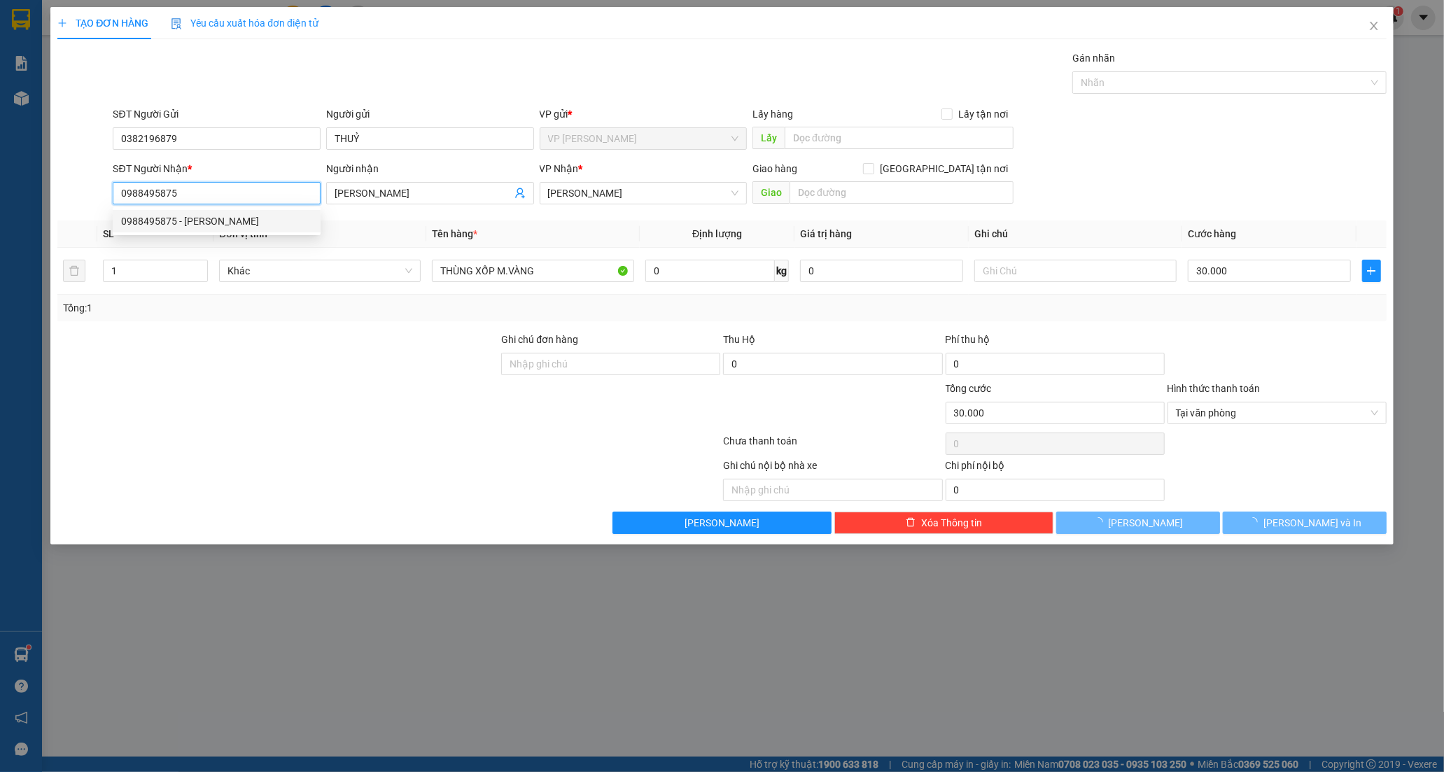
type input "40.000"
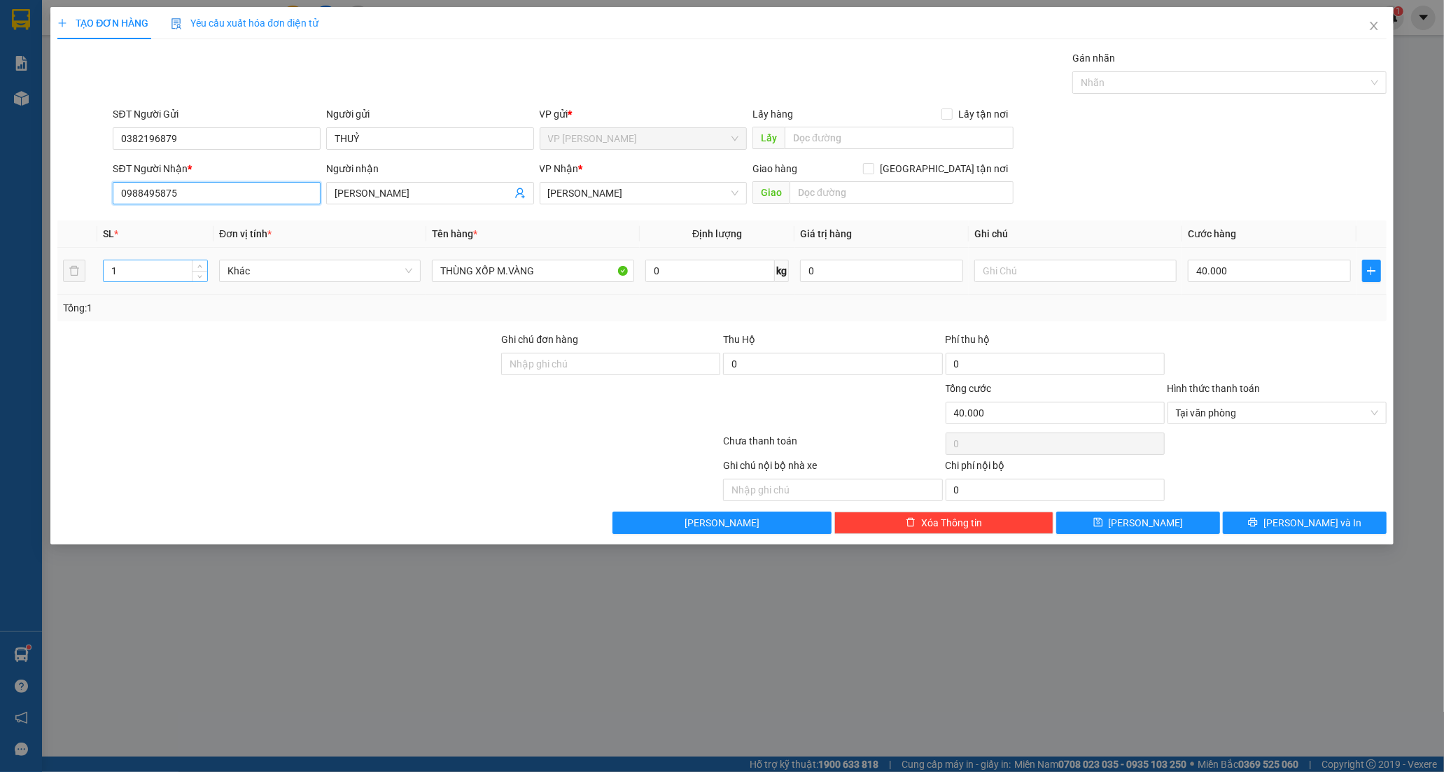
type input "0988495875"
click at [151, 267] on input "1" at bounding box center [156, 270] width 104 height 21
type input "2"
click at [547, 280] on input "THÙNG XỐP M.VÀNG" at bounding box center [533, 271] width 202 height 22
type input "0"
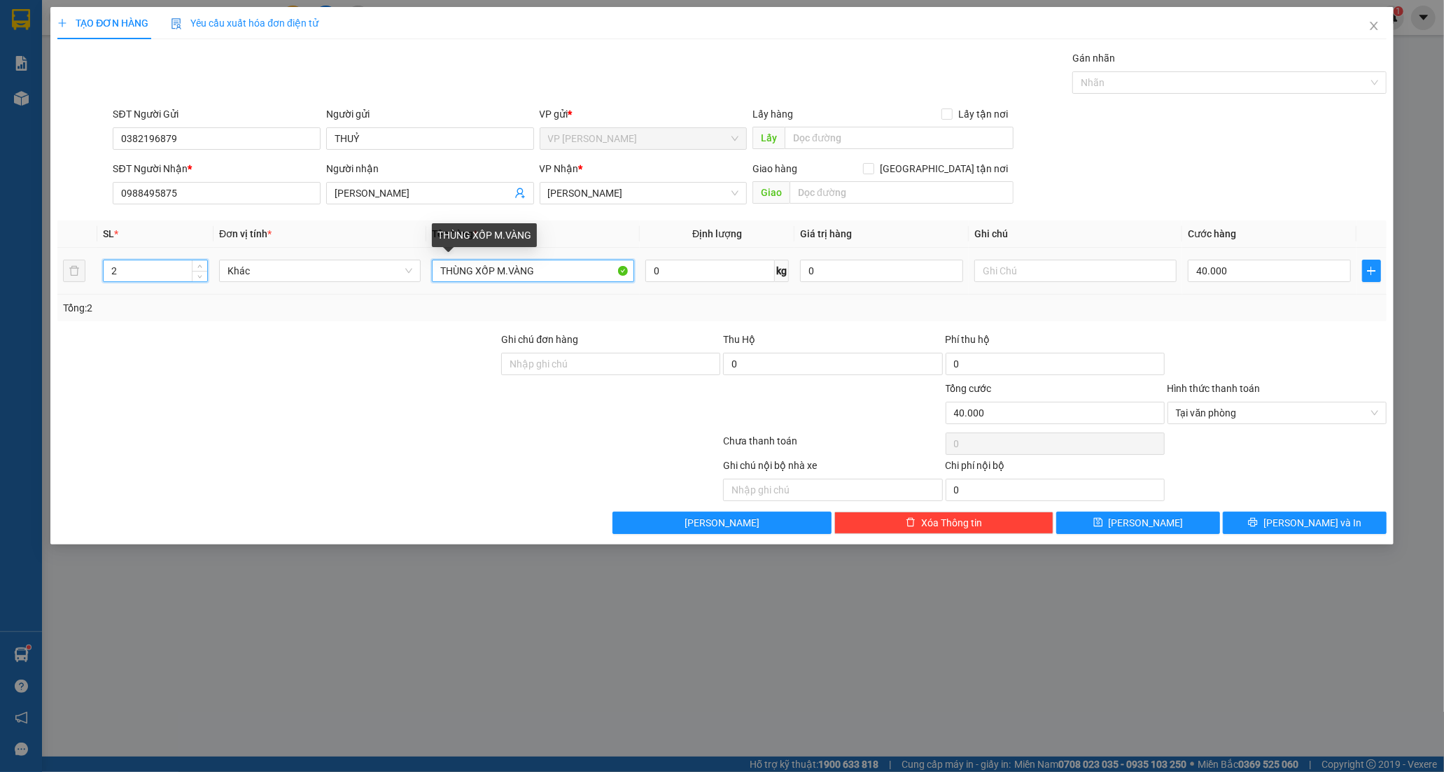
type input "0"
type input "THÙNG XỐP M.VÀNG+ BỊCH THÙNG DÂY XANH"
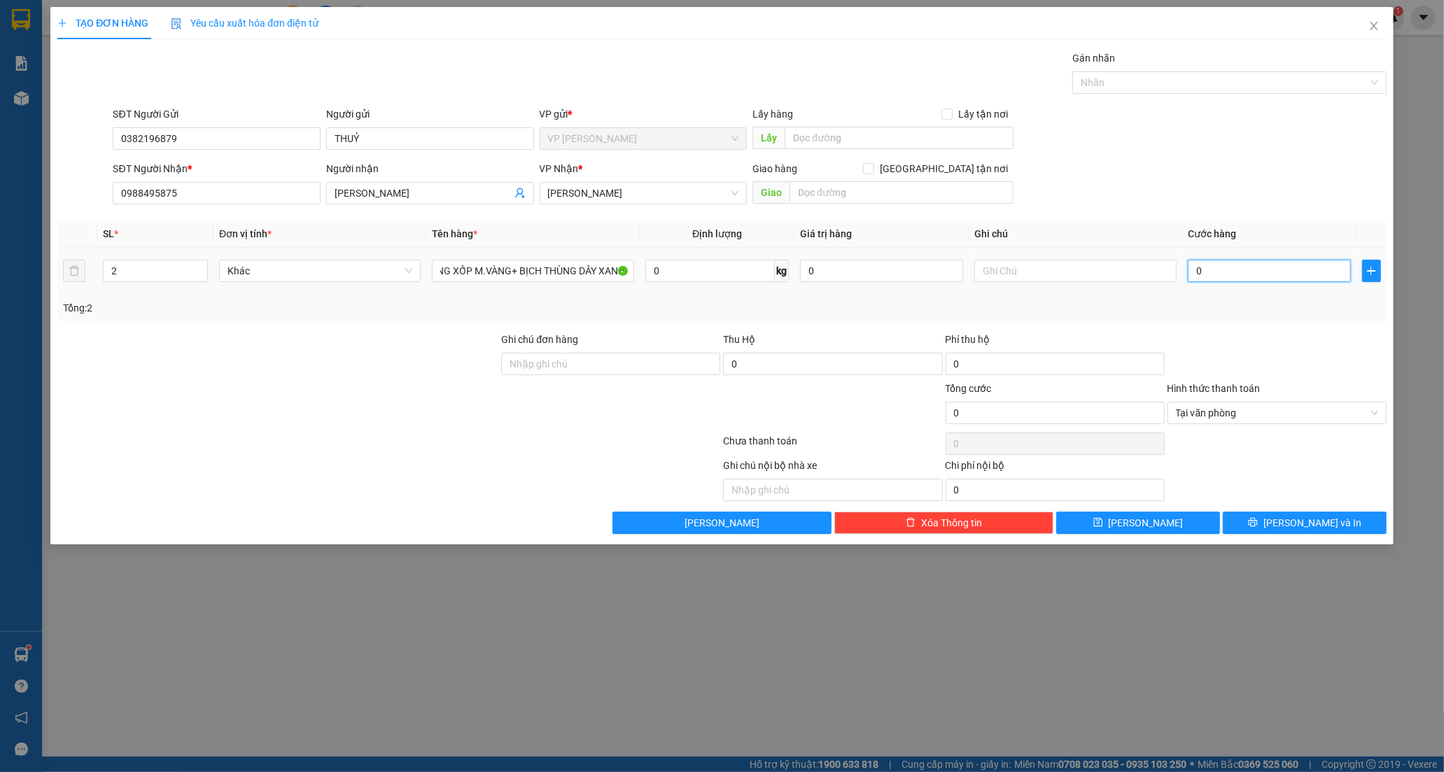
scroll to position [0, 0]
click at [1197, 267] on input "0" at bounding box center [1269, 271] width 163 height 22
type input "7"
type input "70"
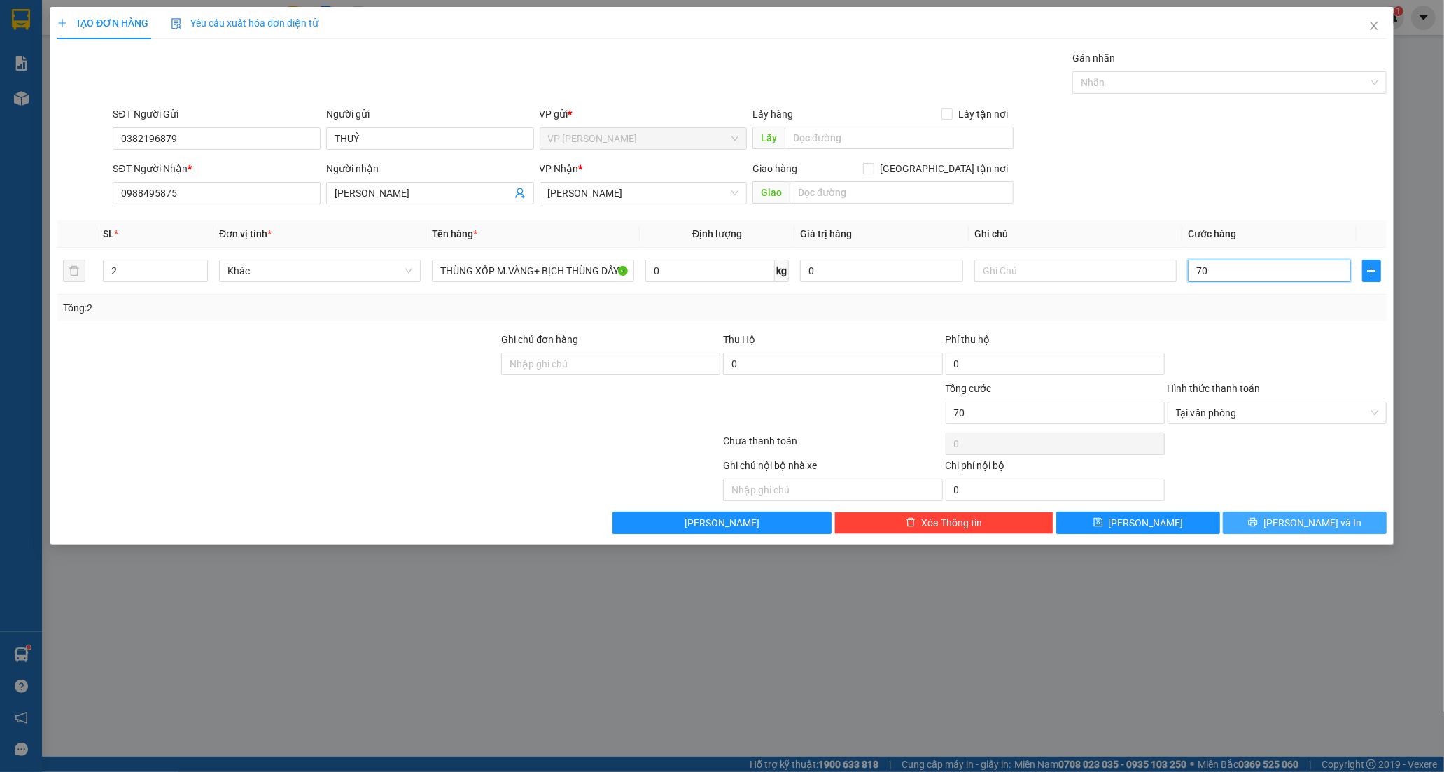
type input "70"
type input "70.000"
click at [1312, 522] on span "[PERSON_NAME] và In" at bounding box center [1312, 522] width 98 height 15
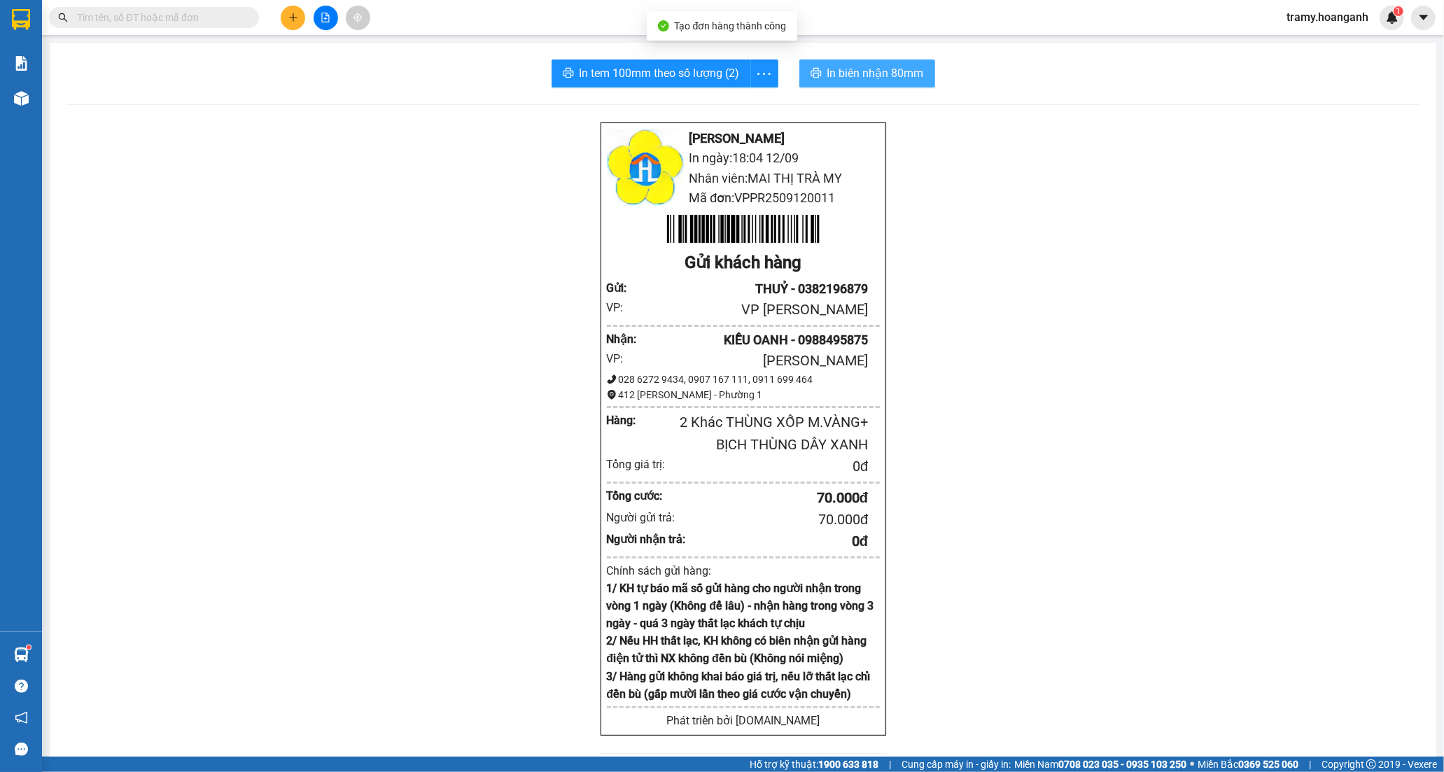
click at [849, 78] on span "In biên nhận 80mm" at bounding box center [875, 72] width 97 height 17
click at [766, 72] on icon "more" at bounding box center [763, 73] width 17 height 17
click at [744, 101] on div "In tem 100mm" at bounding box center [732, 104] width 63 height 15
click at [297, 22] on icon "plus" at bounding box center [293, 18] width 10 height 10
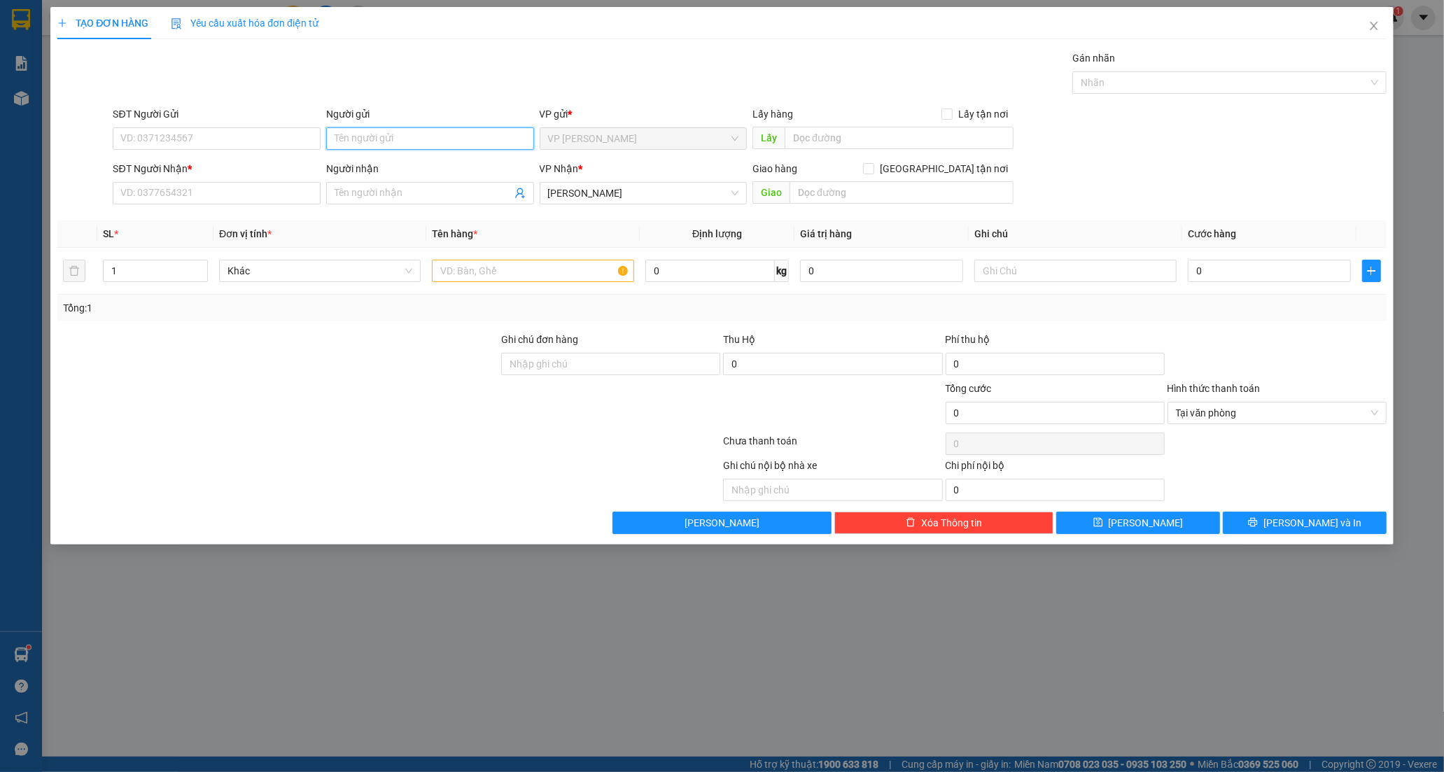
click at [378, 138] on input "Người gửi" at bounding box center [430, 138] width 208 height 22
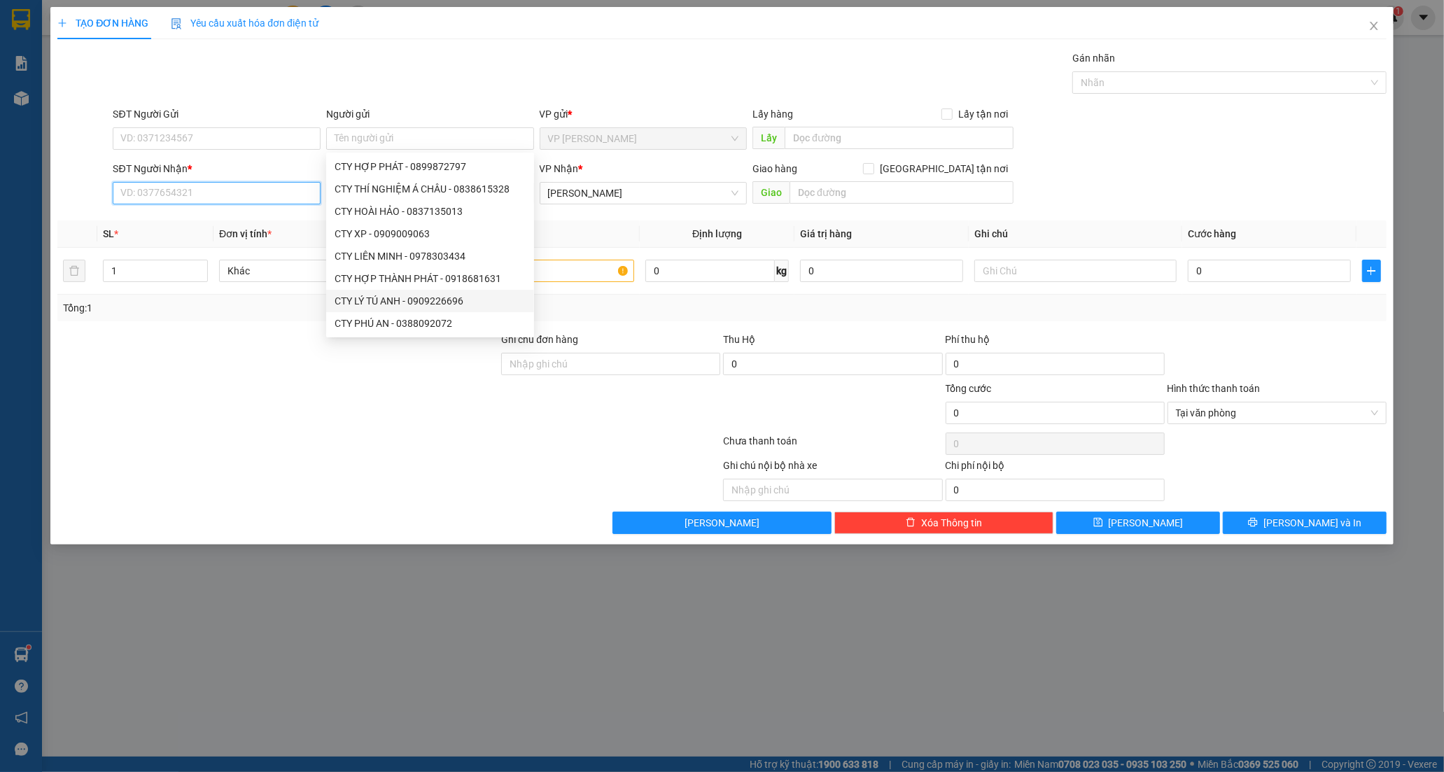
click at [193, 193] on input "SĐT Người Nhận *" at bounding box center [217, 193] width 208 height 22
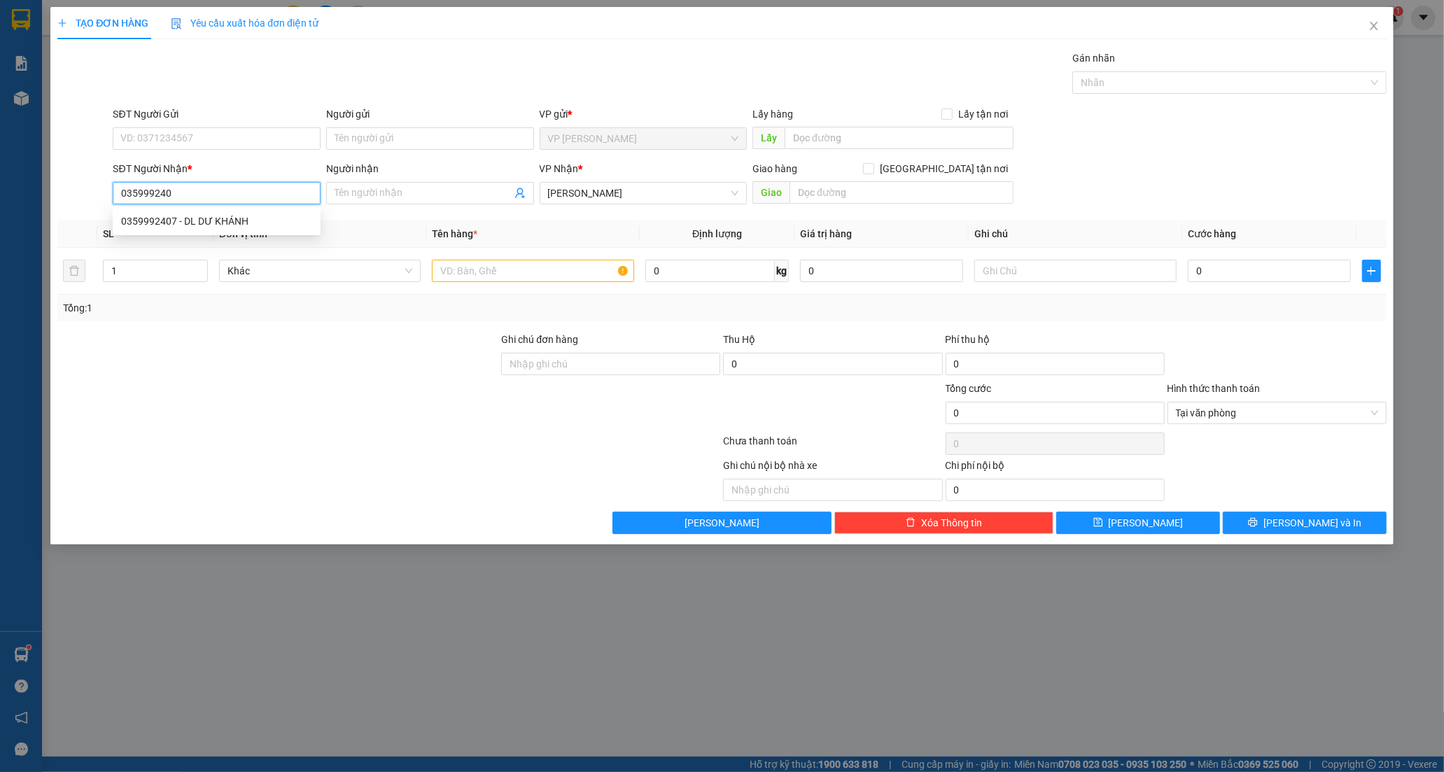
type input "0359992407"
click at [213, 216] on div "0359992407 - DL DƯ KHÁNH" at bounding box center [216, 220] width 191 height 15
type input "DL DƯ KHÁNH"
type input "ĐỒNG NAI"
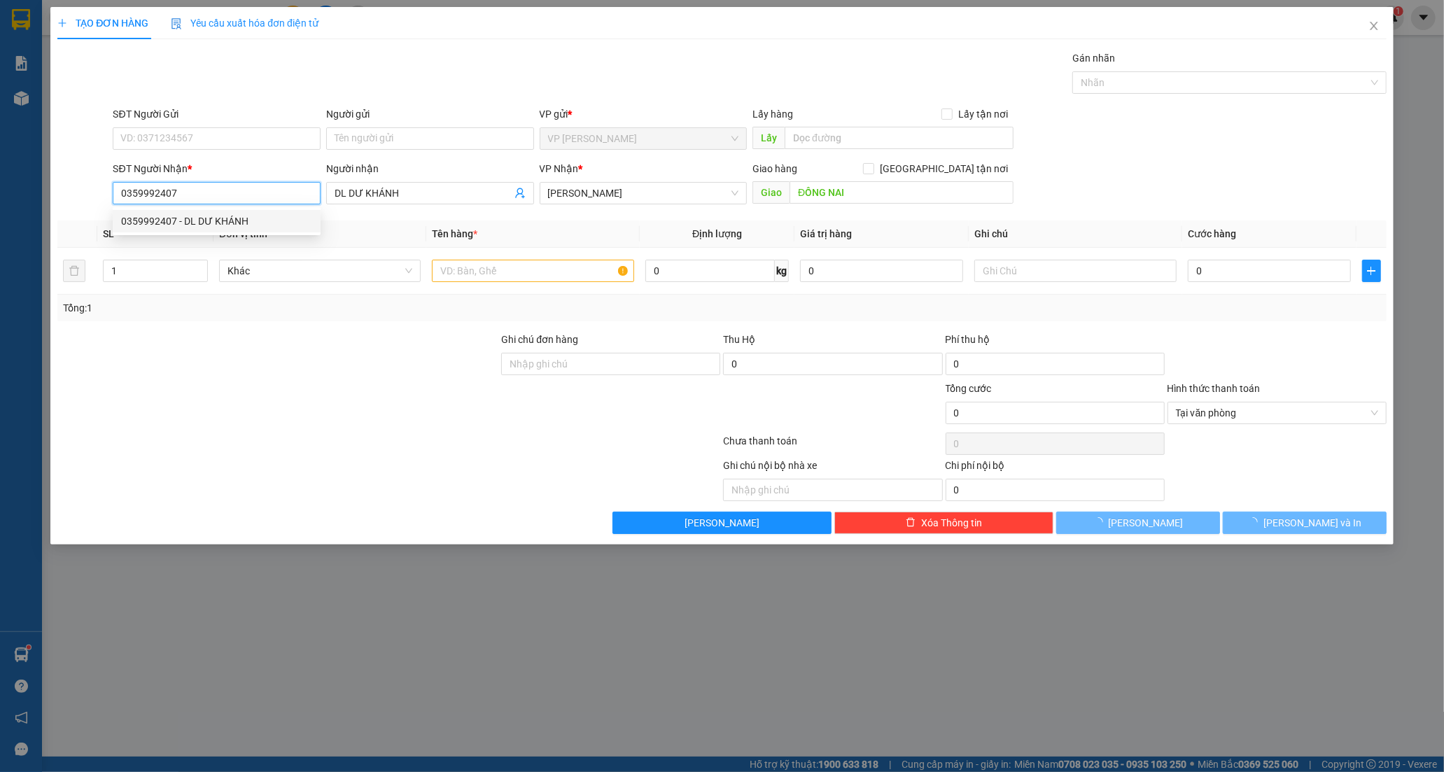
type input "60.000"
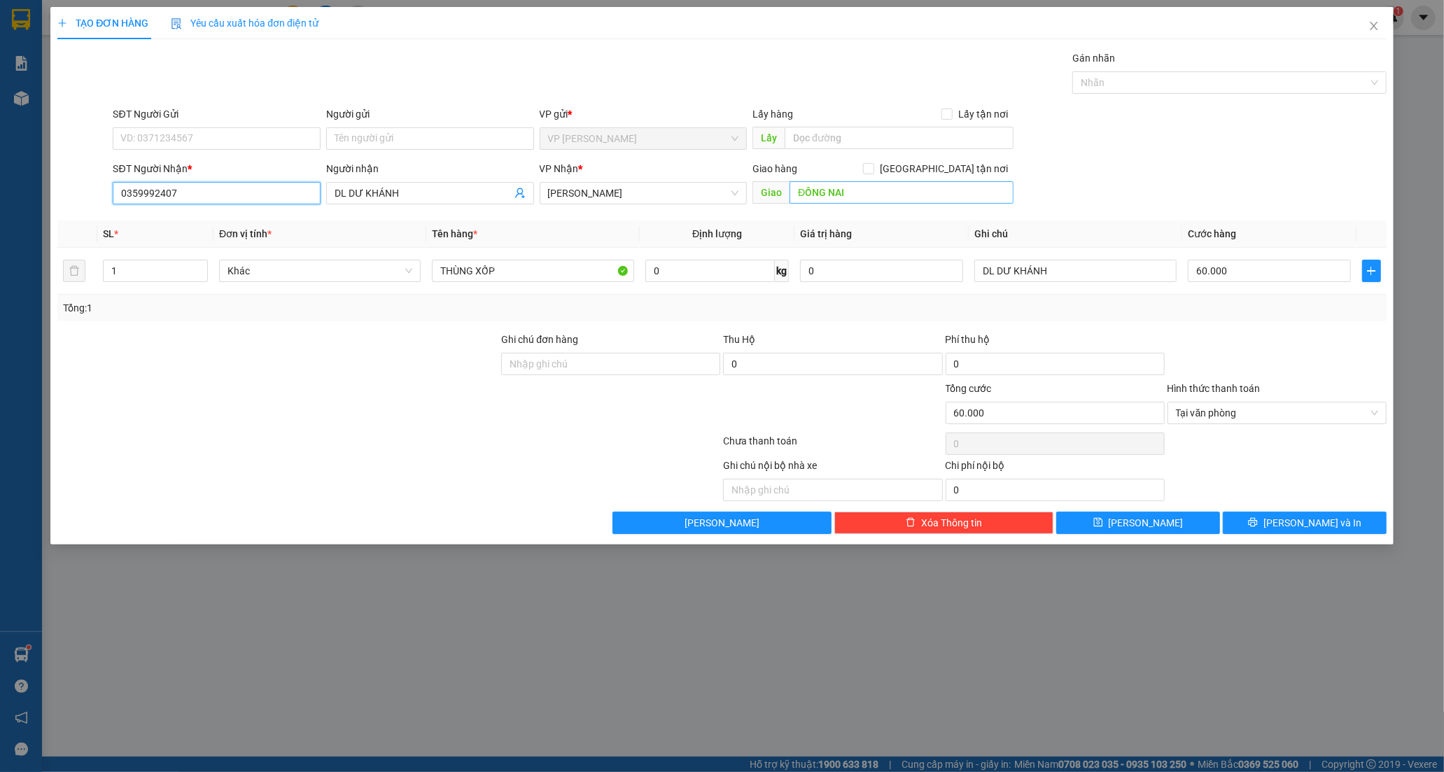
type input "0359992407"
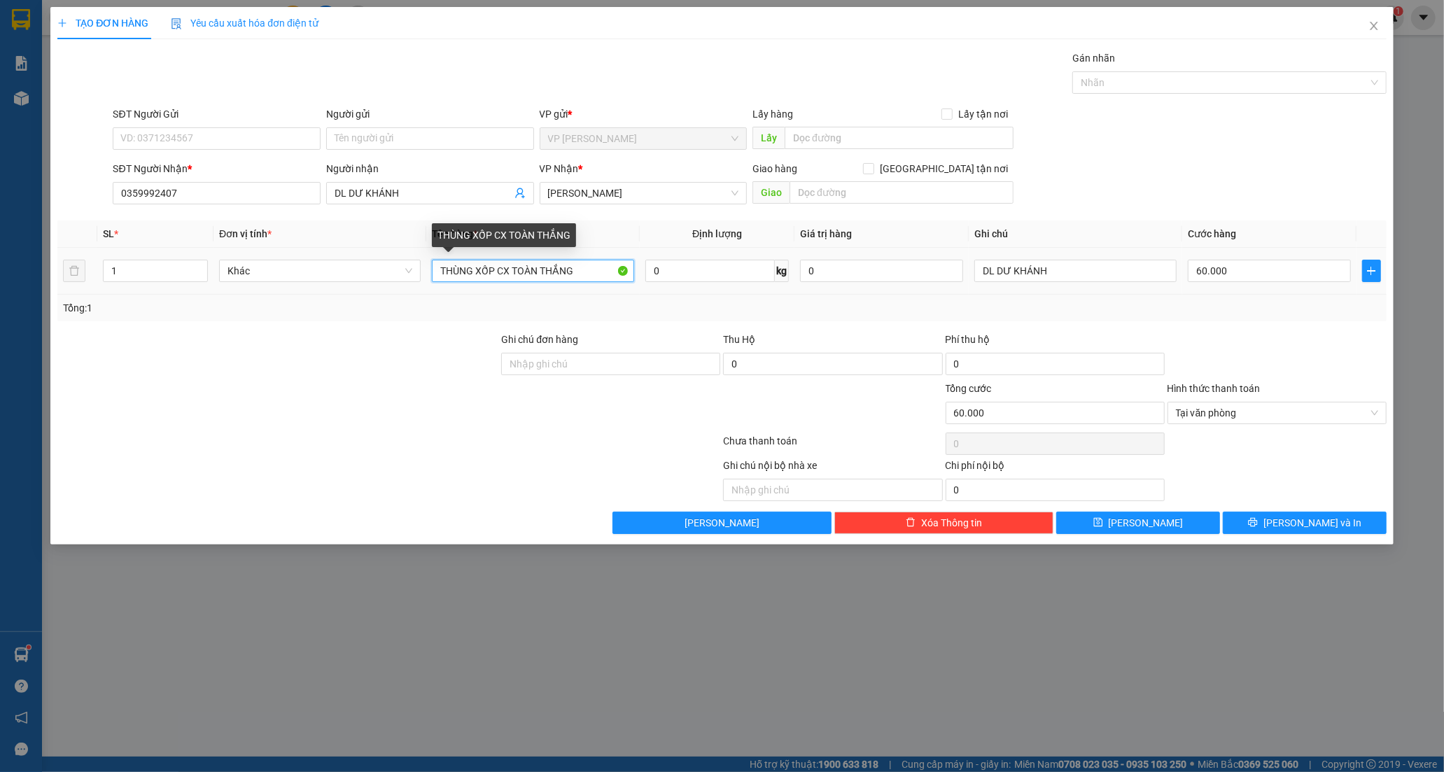
drag, startPoint x: 585, startPoint y: 276, endPoint x: 504, endPoint y: 281, distance: 81.3
click at [504, 281] on input "THÙNG XỐP CX TOÀN THẮNG" at bounding box center [533, 271] width 202 height 22
click at [580, 270] on input "THÙNG XỐP X TOÀN THẮNG C" at bounding box center [533, 271] width 202 height 22
click at [495, 274] on input "THÙNG XỐP X TOÀN THẮNG" at bounding box center [533, 271] width 202 height 22
click at [507, 274] on input "THÙNG XỐP X TOÀN THẮNG" at bounding box center [533, 271] width 202 height 22
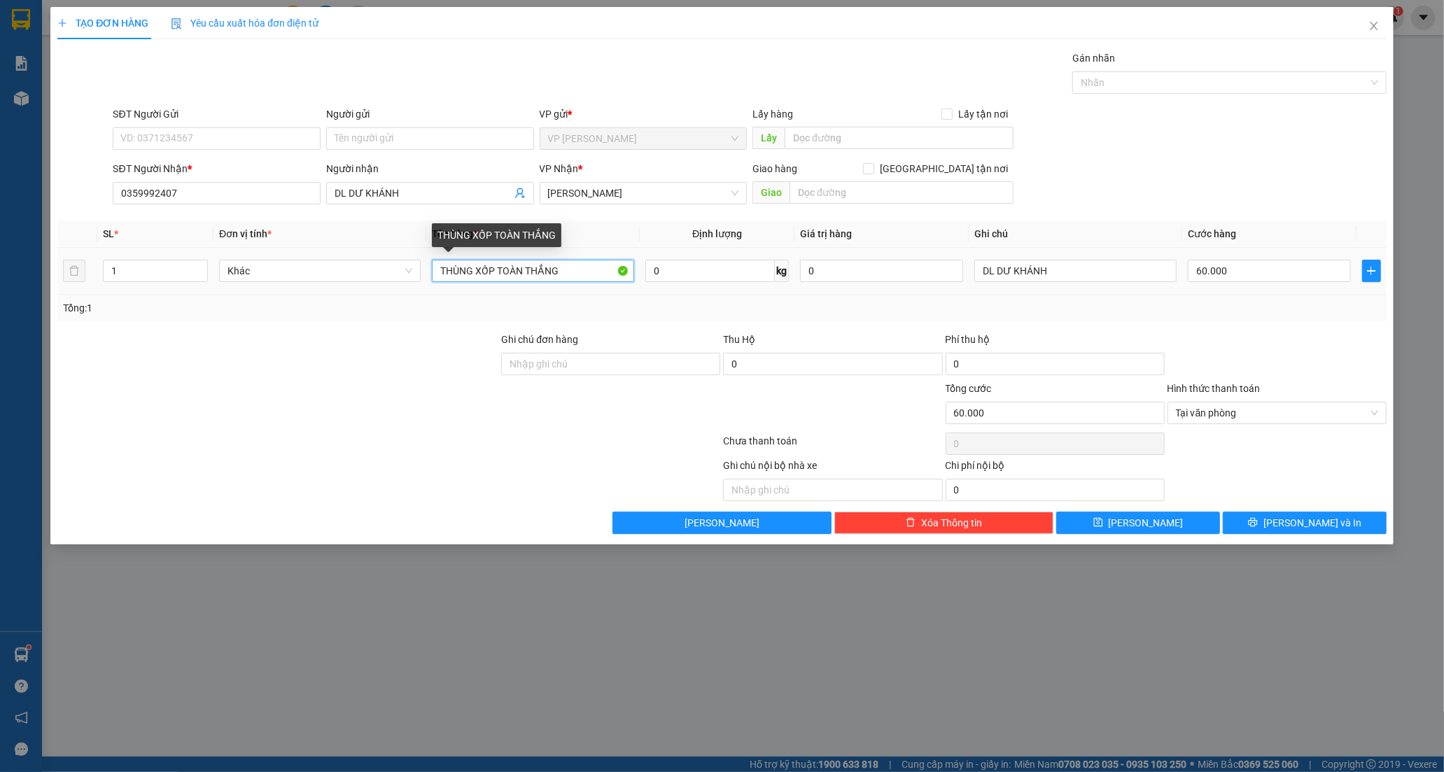
drag, startPoint x: 563, startPoint y: 273, endPoint x: 498, endPoint y: 266, distance: 65.5
click at [498, 266] on input "THÙNG XỐP TOÀN THẮNG" at bounding box center [533, 271] width 202 height 22
click at [529, 276] on input "THÙNG XỐP" at bounding box center [533, 271] width 202 height 22
type input "THÙNG XỐP KV"
click at [1250, 258] on div "60.000" at bounding box center [1269, 271] width 163 height 28
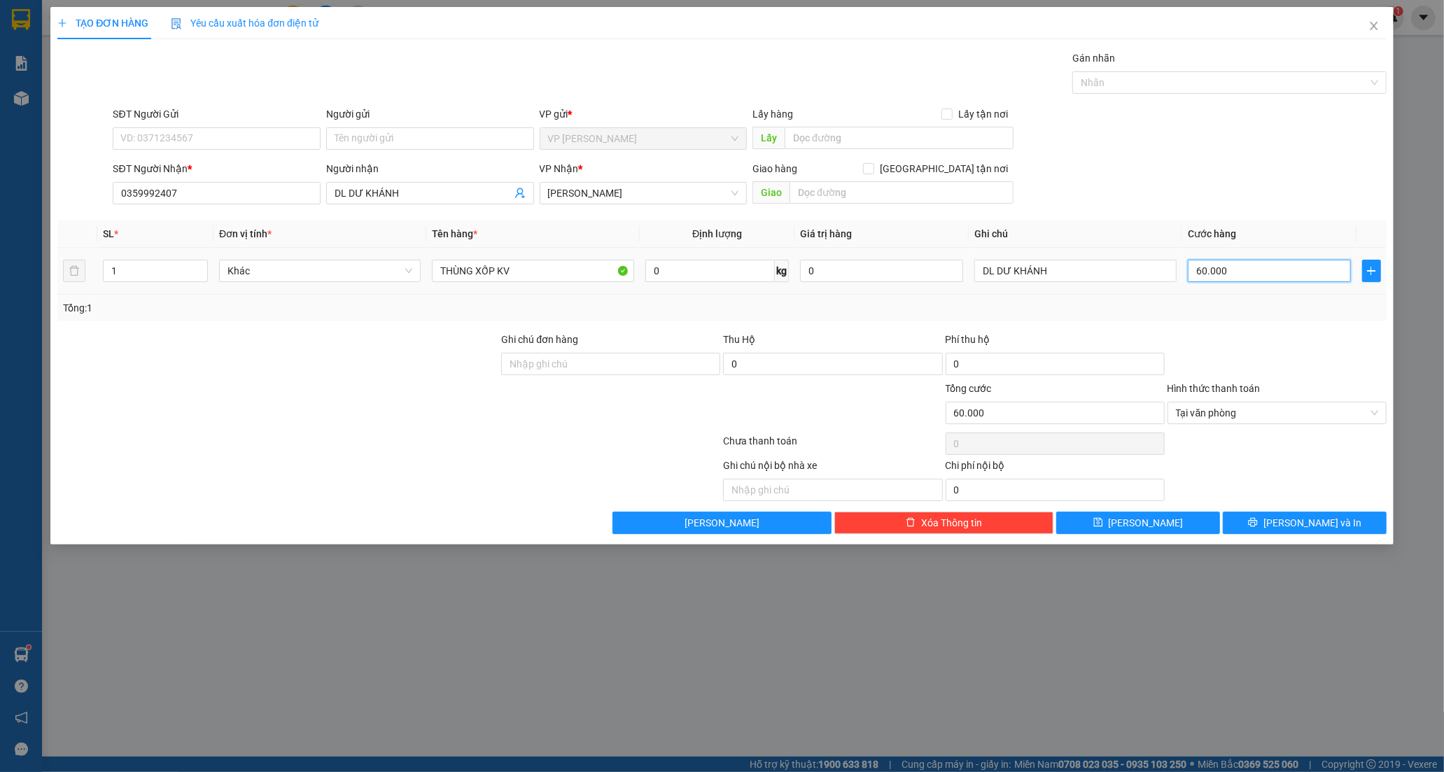
click at [1239, 271] on input "60.000" at bounding box center [1269, 271] width 163 height 22
type input "0"
click at [1193, 273] on input "0" at bounding box center [1269, 271] width 163 height 22
type input "70"
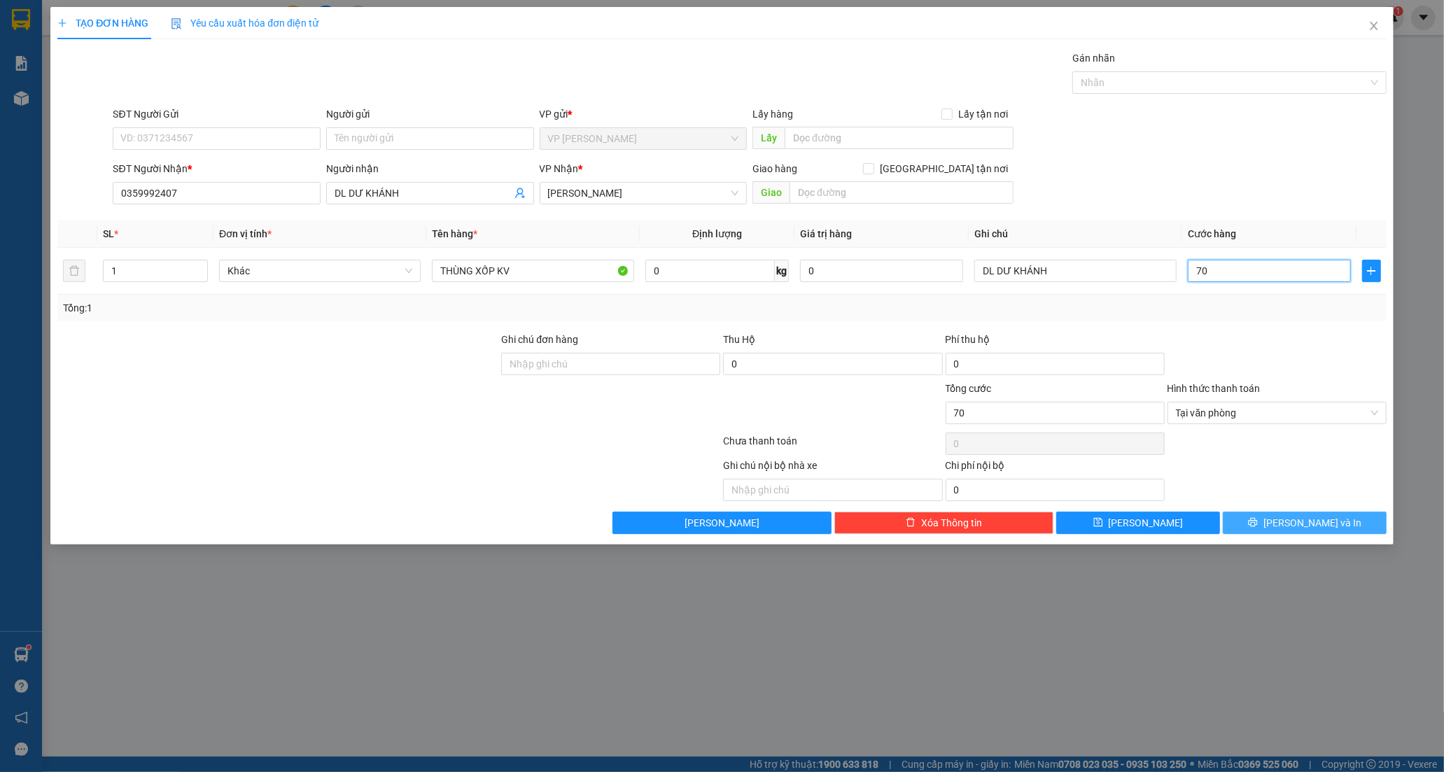
type input "70"
type input "70.000"
click at [1300, 521] on span "[PERSON_NAME] và In" at bounding box center [1312, 522] width 98 height 15
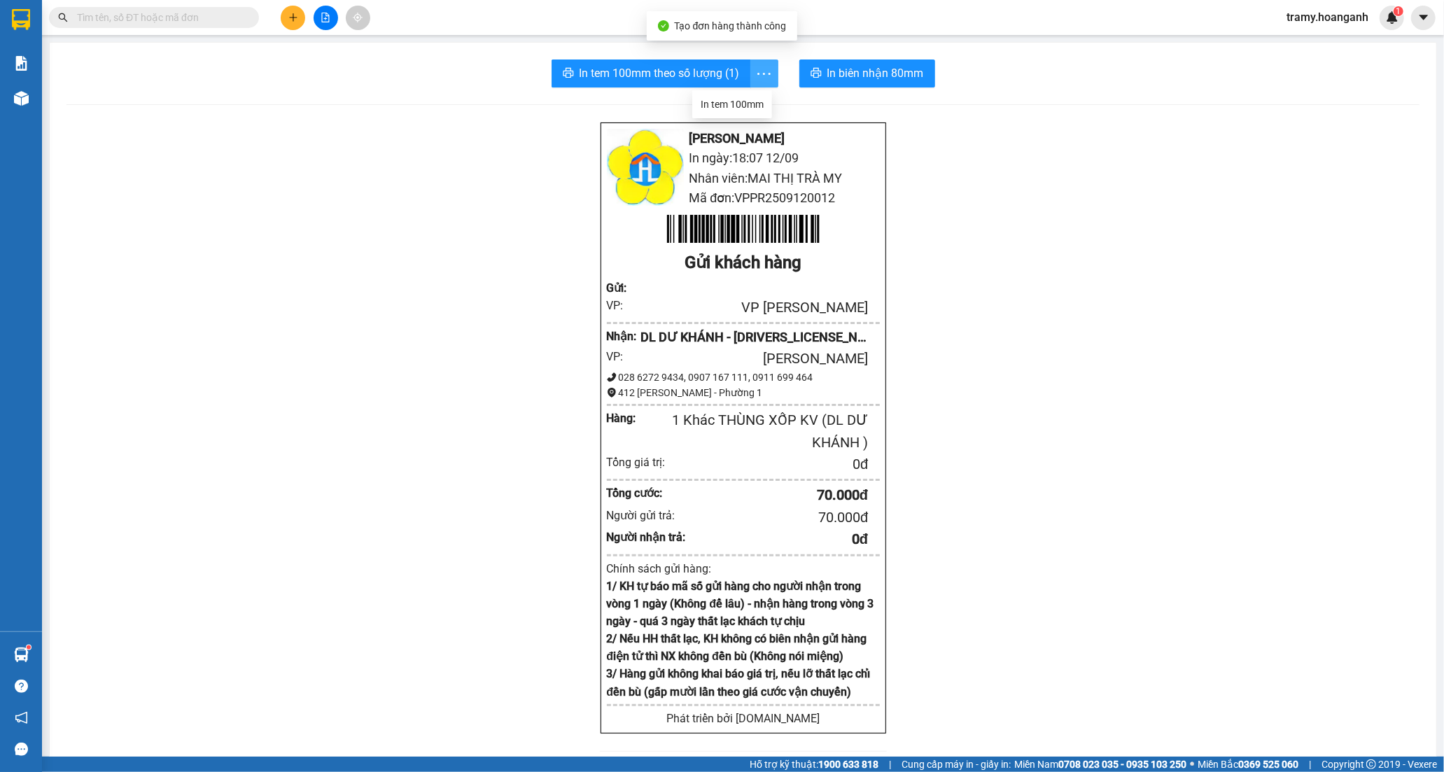
click at [759, 71] on icon "more" at bounding box center [763, 73] width 17 height 17
click at [745, 106] on div "In tem 100mm" at bounding box center [732, 104] width 63 height 15
click at [290, 19] on icon "plus" at bounding box center [293, 18] width 10 height 10
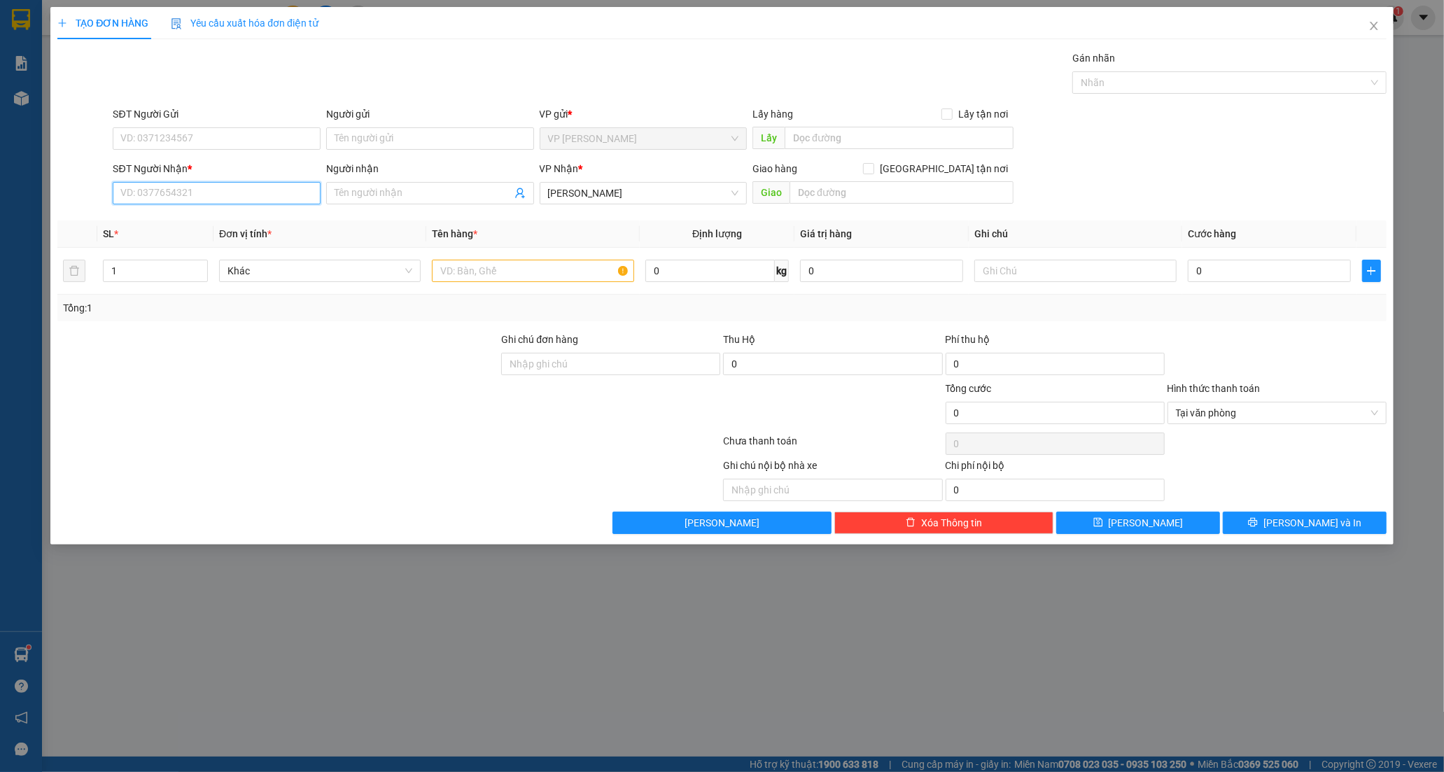
click at [191, 191] on input "SĐT Người Nhận *" at bounding box center [217, 193] width 208 height 22
click at [140, 190] on input "SĐT Người Nhận *" at bounding box center [217, 193] width 208 height 22
type input "0368090700"
click at [359, 197] on input "Người nhận" at bounding box center [423, 192] width 177 height 15
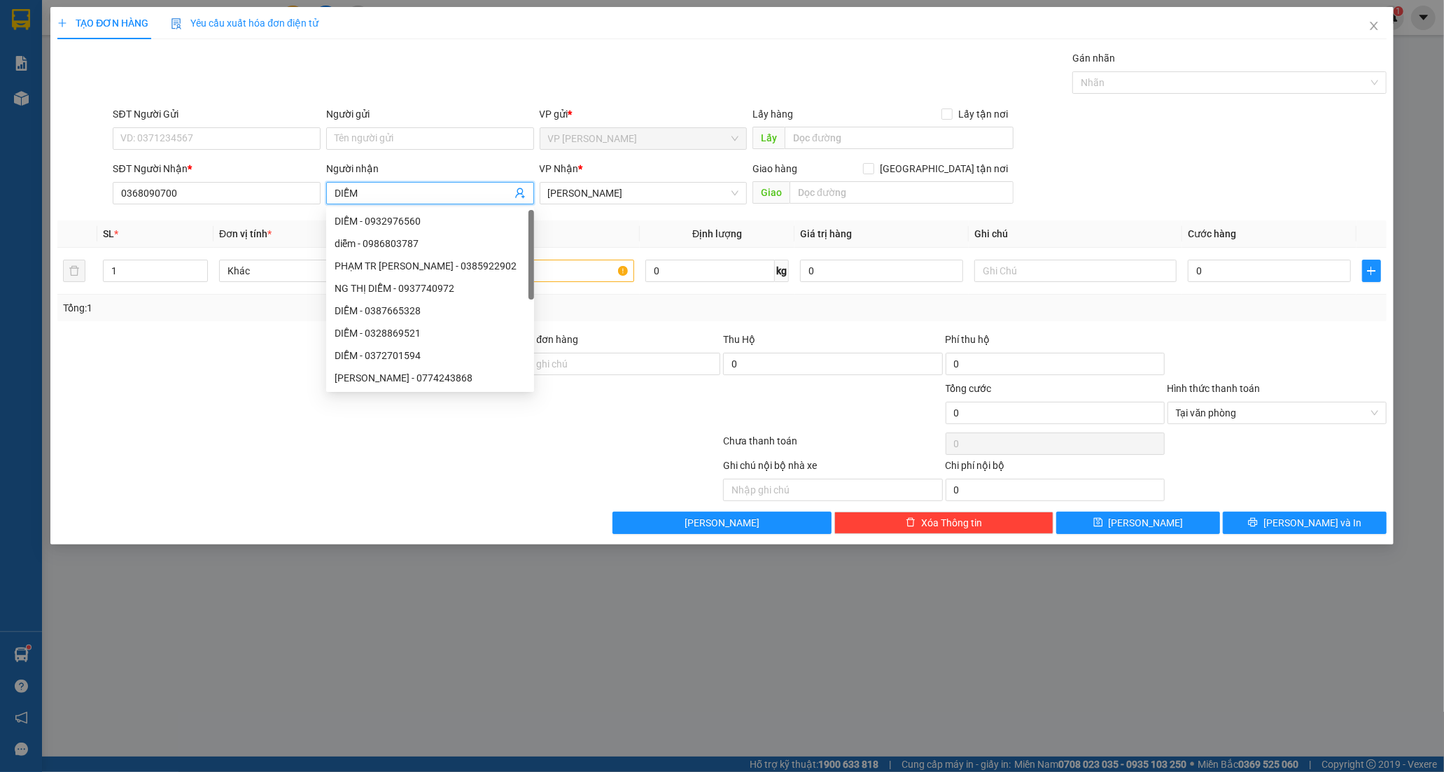
type input "DIỄM"
drag, startPoint x: 260, startPoint y: 449, endPoint x: 241, endPoint y: 177, distance: 273.0
click at [262, 433] on div at bounding box center [389, 444] width 666 height 28
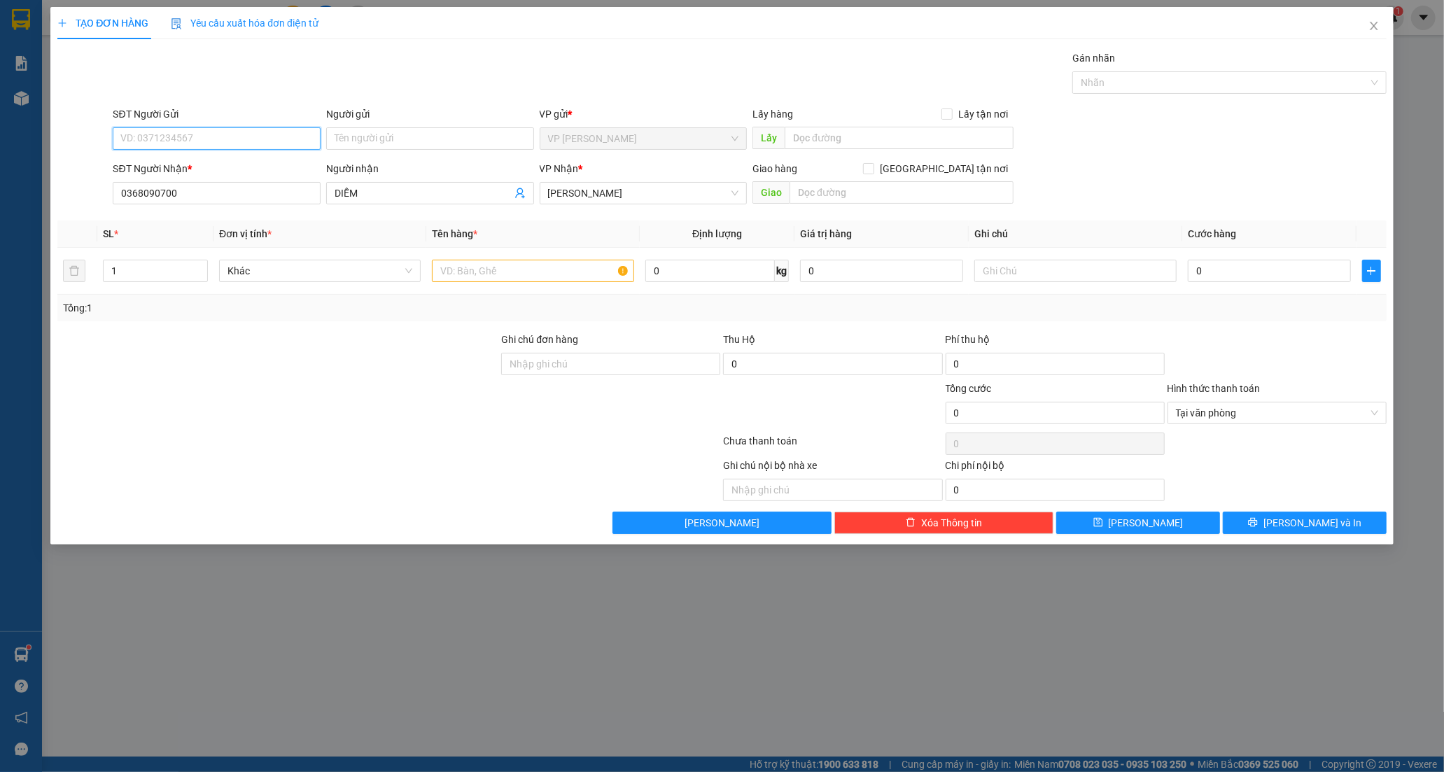
click at [197, 143] on input "SĐT Người Gửi" at bounding box center [217, 138] width 208 height 22
type input "0343760861"
click at [365, 141] on input "Người gửi" at bounding box center [430, 138] width 208 height 22
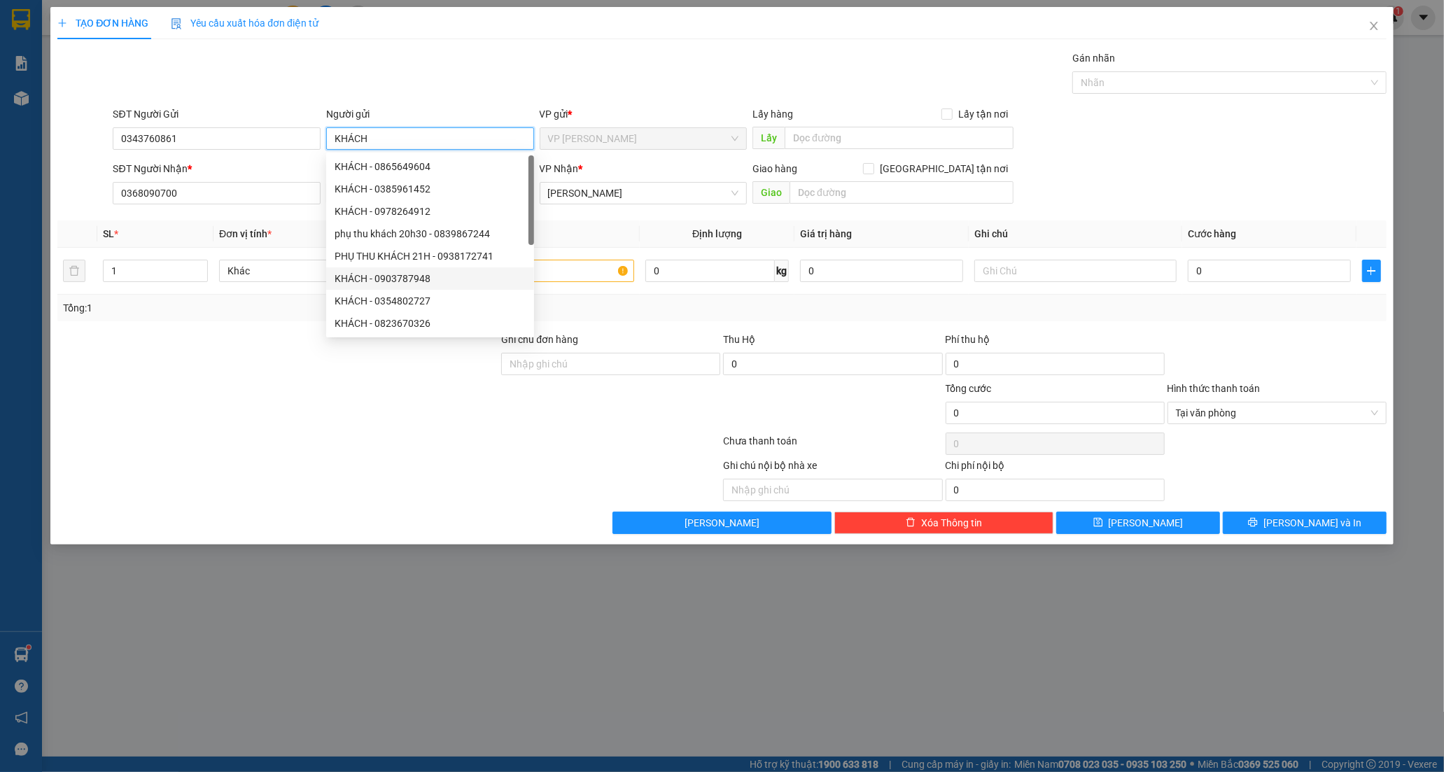
type input "KHÁCH"
drag, startPoint x: 157, startPoint y: 392, endPoint x: 193, endPoint y: 379, distance: 38.5
click at [157, 392] on div at bounding box center [278, 405] width 444 height 49
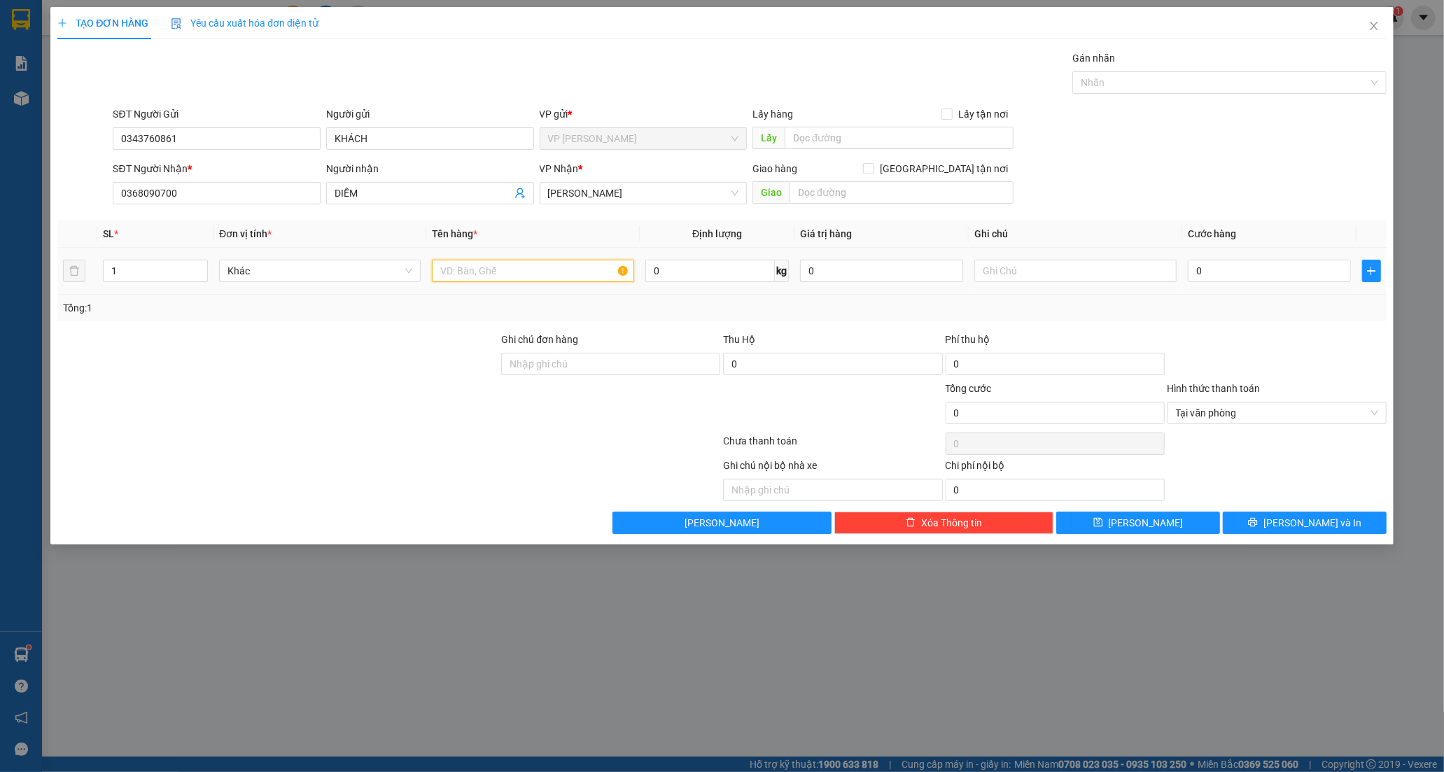
click at [509, 268] on input "text" at bounding box center [533, 271] width 202 height 22
type input "XỐP DC CỤC ĐEN"
click at [997, 274] on input "text" at bounding box center [1075, 271] width 202 height 22
type input "[PERSON_NAME]"
click at [1204, 268] on input "0" at bounding box center [1269, 271] width 163 height 22
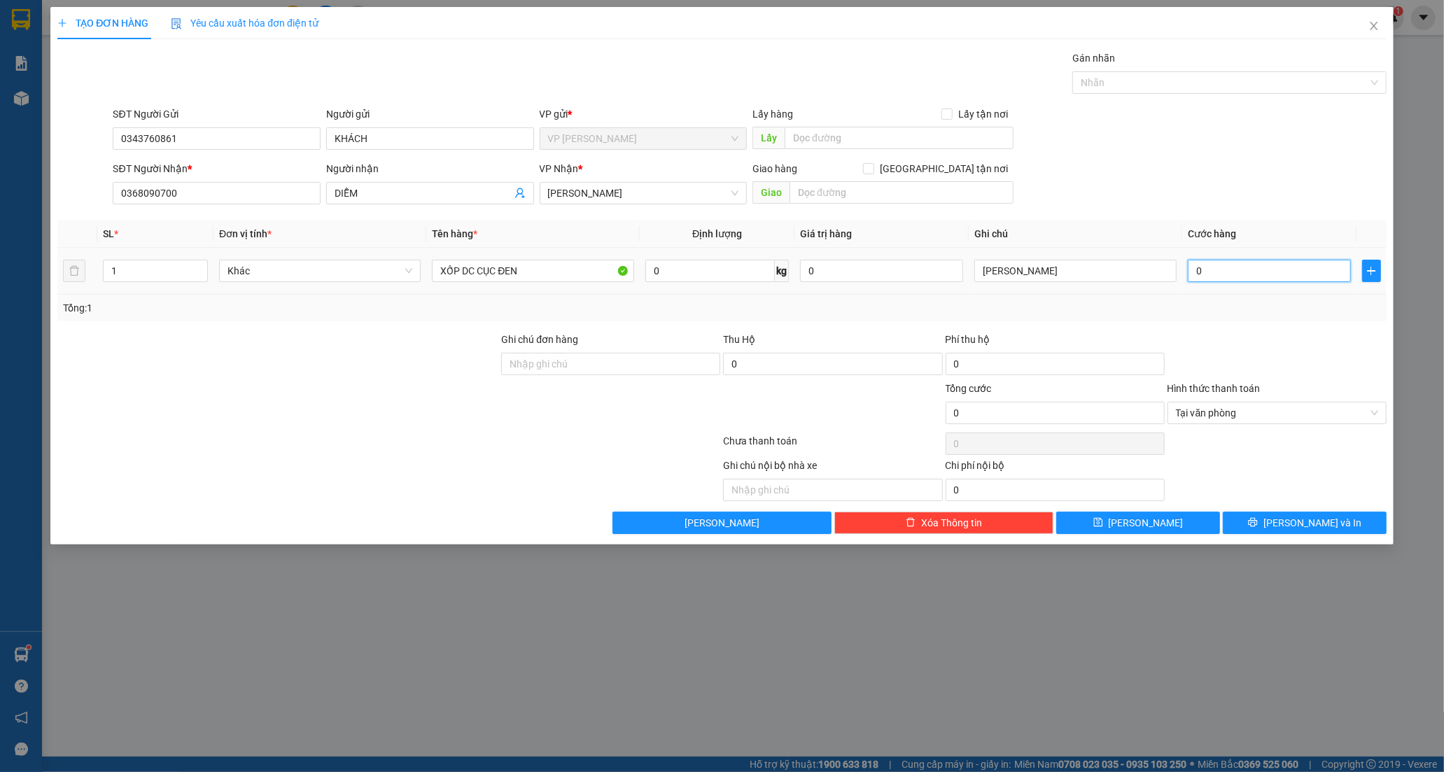
drag, startPoint x: 1220, startPoint y: 267, endPoint x: 1207, endPoint y: 275, distance: 14.8
click at [1219, 266] on input "0" at bounding box center [1269, 271] width 163 height 22
click at [1192, 276] on input "0" at bounding box center [1269, 271] width 163 height 22
type input "60"
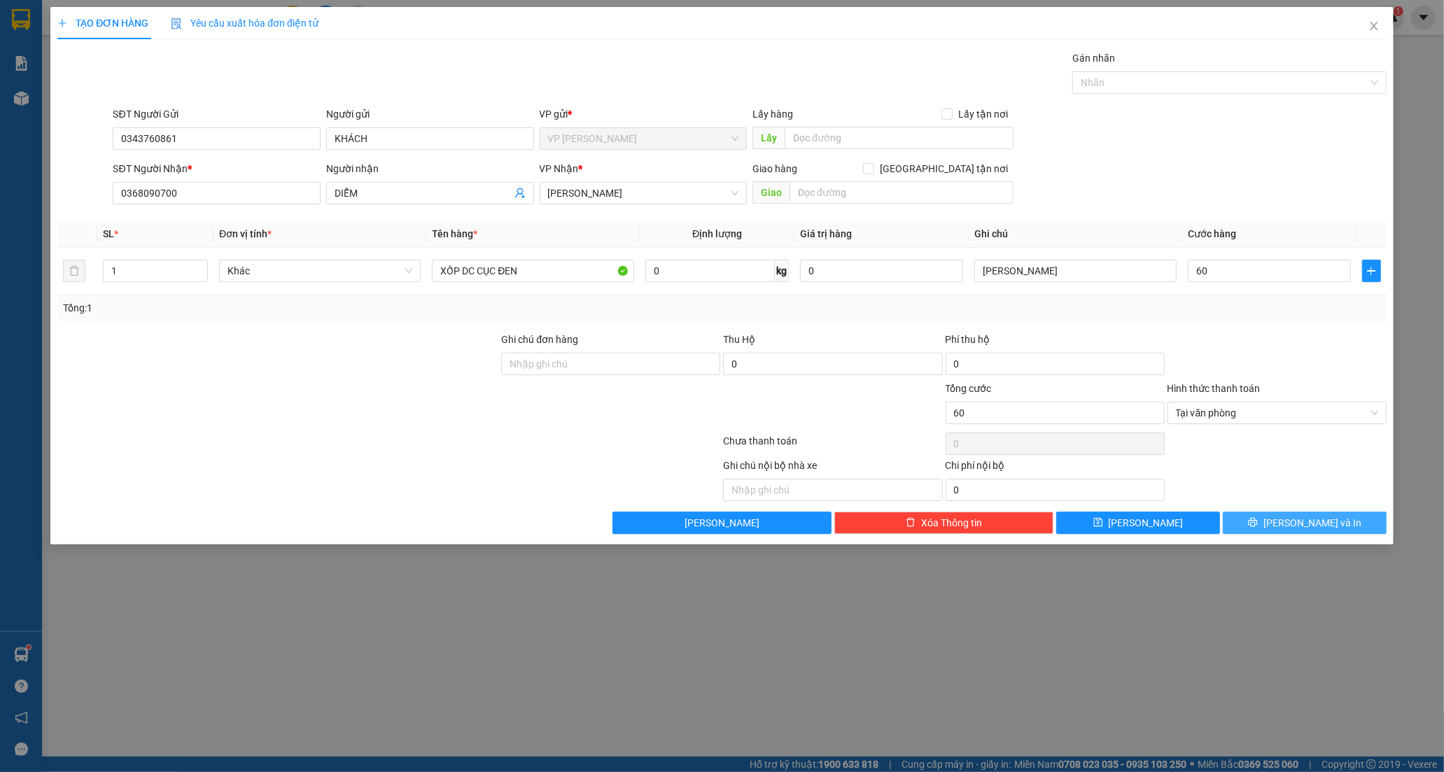
type input "60.000"
click at [1293, 515] on span "[PERSON_NAME] và In" at bounding box center [1312, 522] width 98 height 15
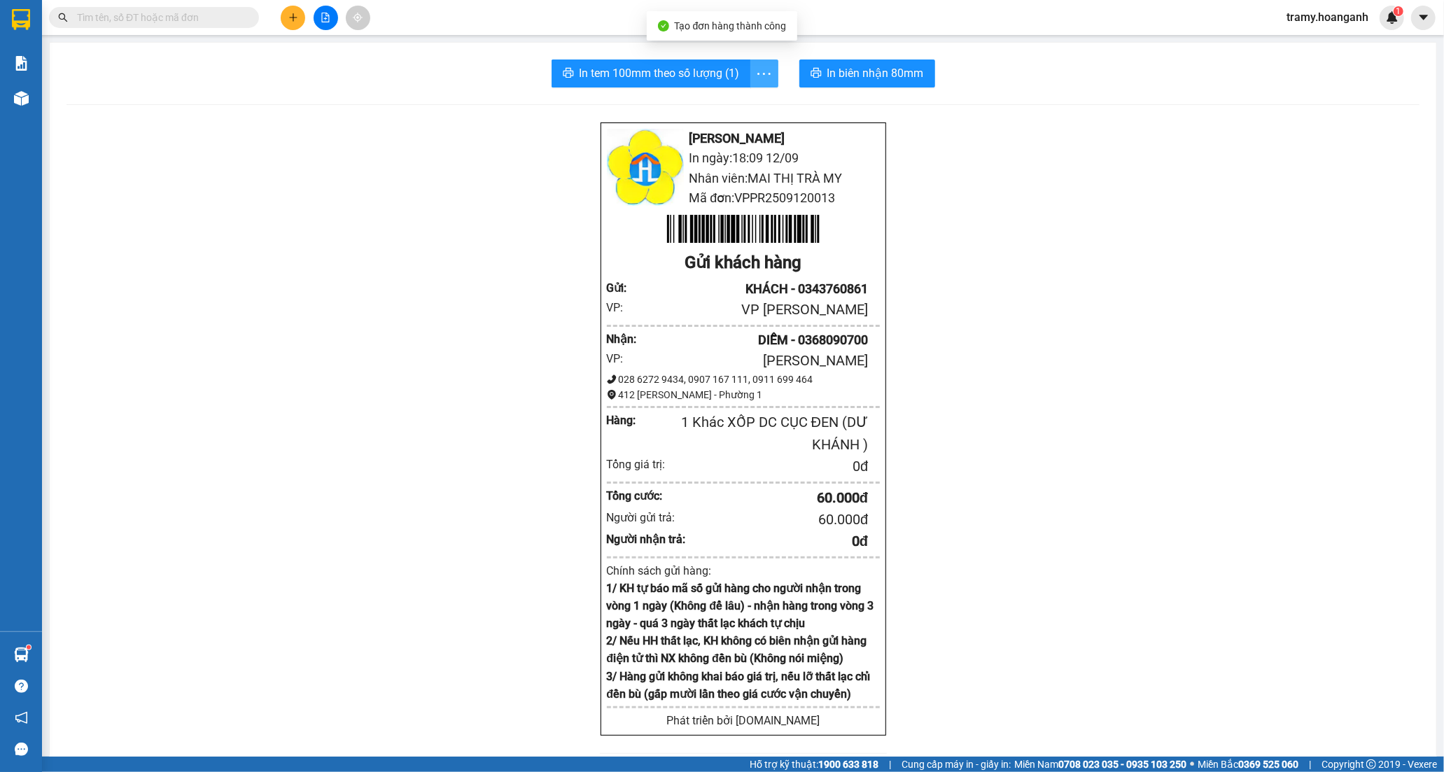
click at [755, 74] on icon "more" at bounding box center [763, 73] width 17 height 17
click at [740, 111] on div "In tem 100mm" at bounding box center [732, 104] width 63 height 15
click at [290, 13] on icon "plus" at bounding box center [293, 18] width 10 height 10
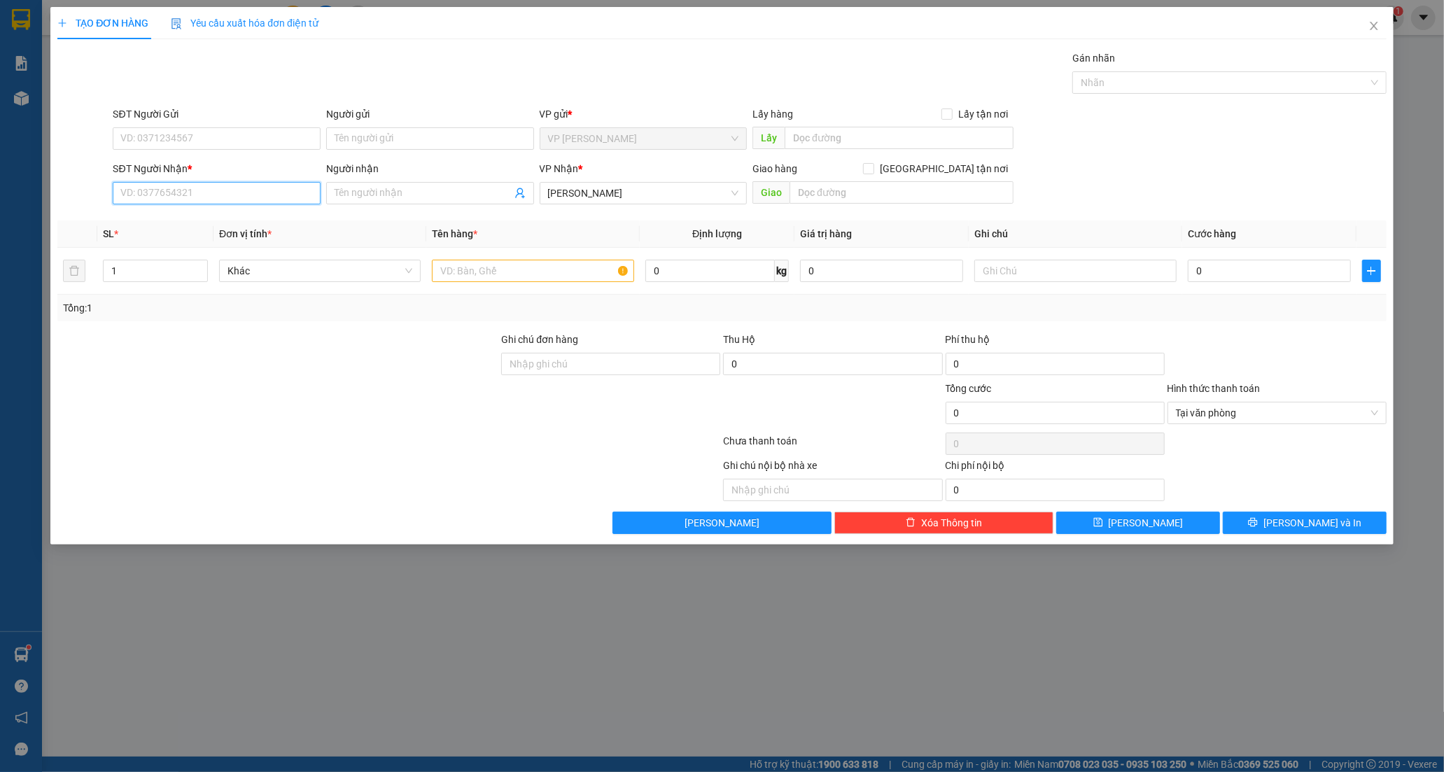
drag, startPoint x: 201, startPoint y: 186, endPoint x: 210, endPoint y: 189, distance: 9.5
click at [202, 186] on input "SĐT Người Nhận *" at bounding box center [217, 193] width 208 height 22
click at [204, 188] on input "SĐT Người Nhận *" at bounding box center [217, 193] width 208 height 22
type input "0908405261"
click at [197, 220] on div "0908405261 - THỦY" at bounding box center [216, 220] width 191 height 15
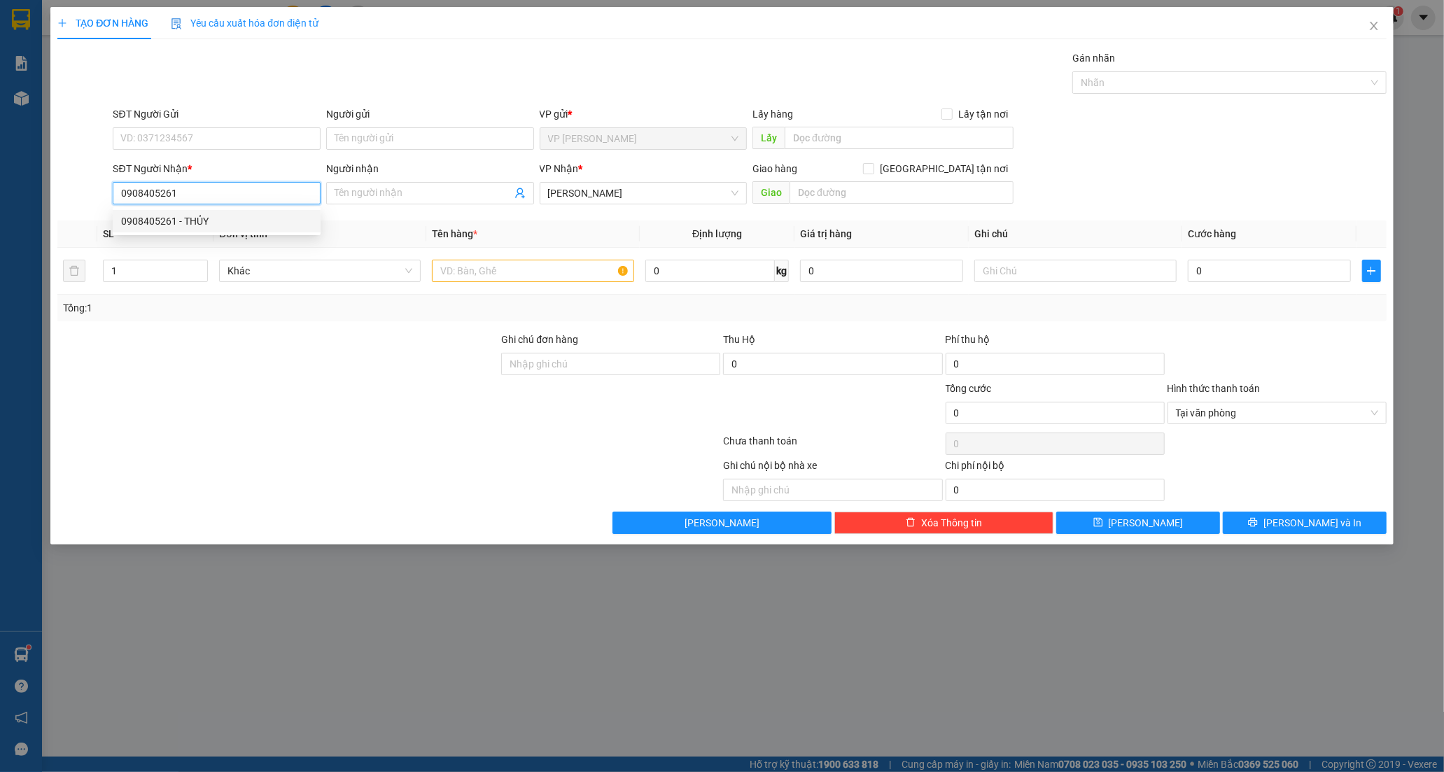
type input "THỦY"
type input "VŨNG TÀU ( QUÁN NƯỚC THỦY)"
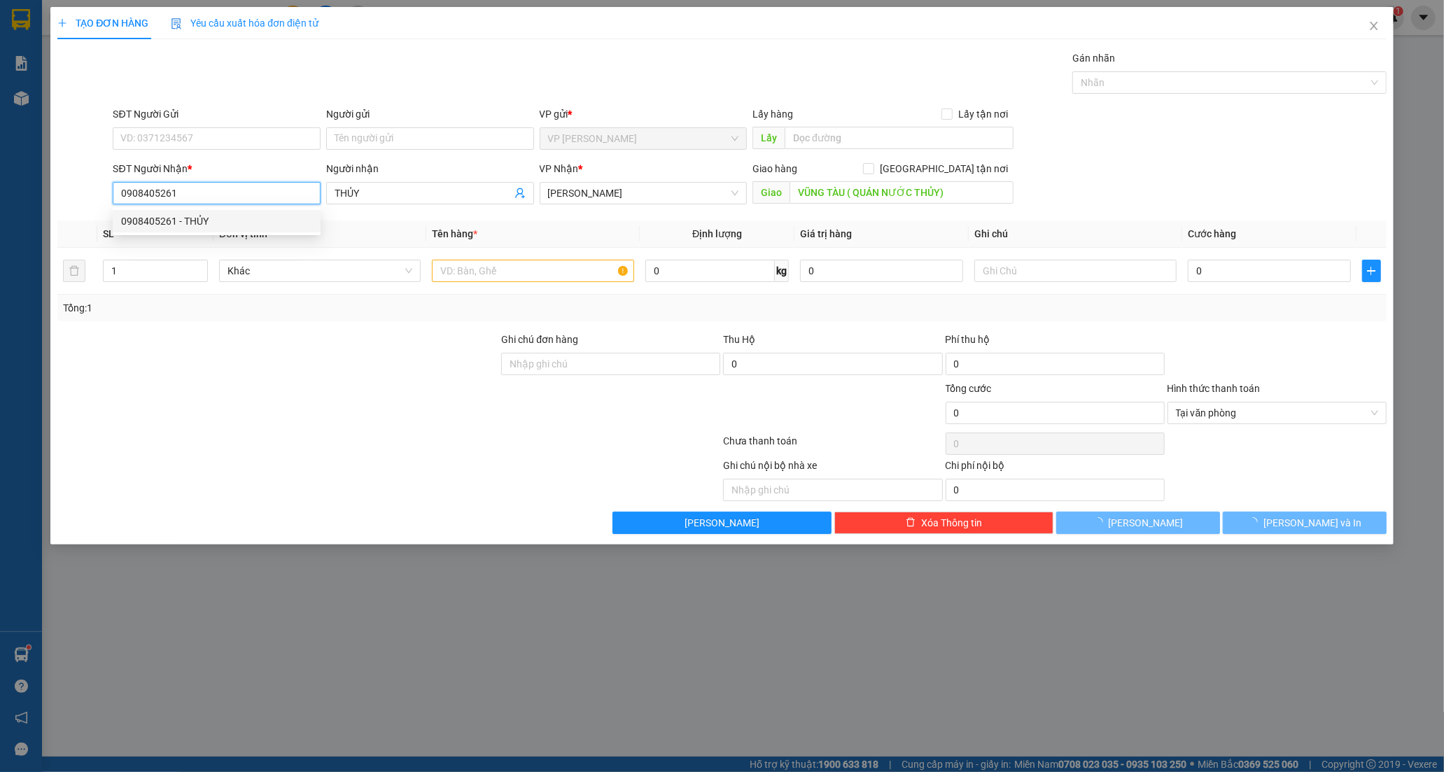
type input "100.000"
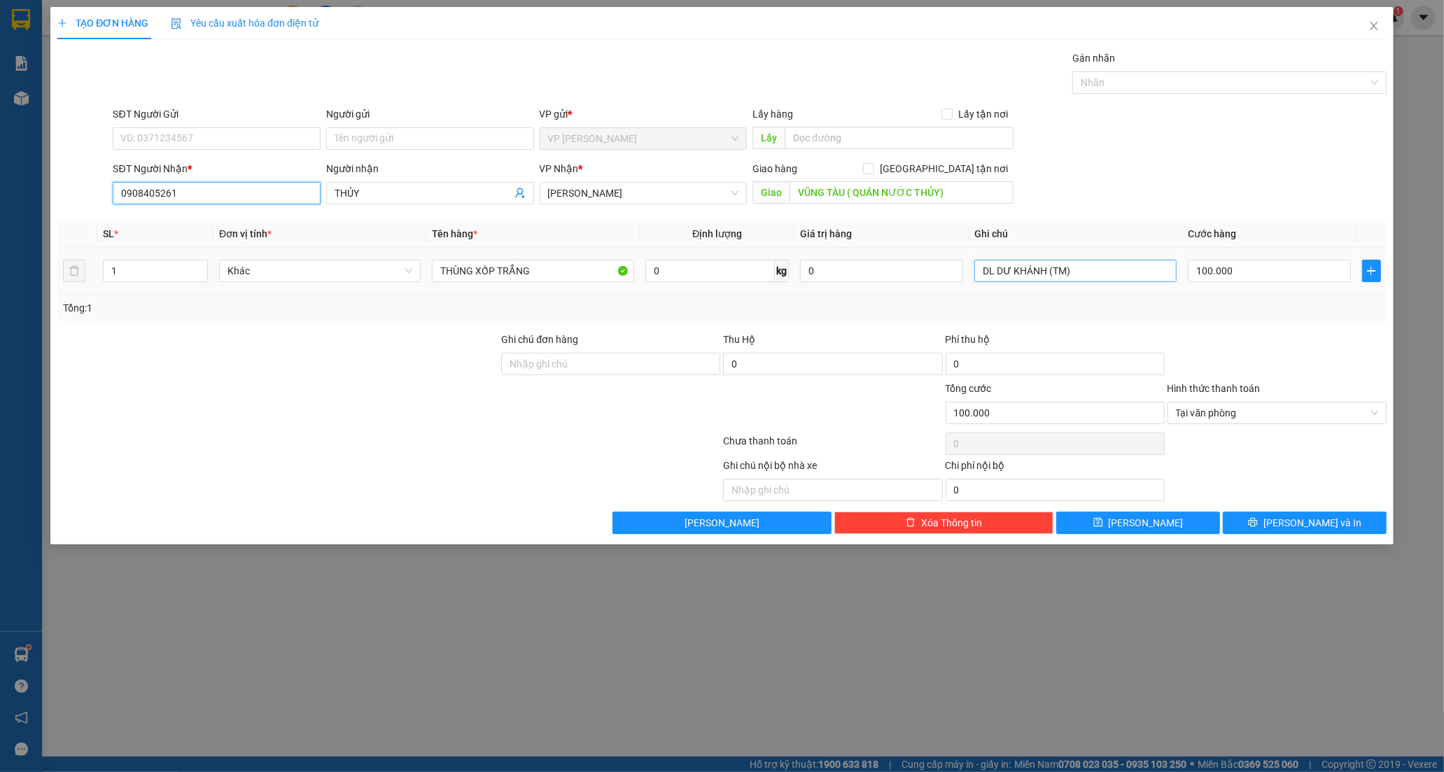
type input "0908405261"
click at [1071, 272] on input "DL DƯ KHÁNH (TM)" at bounding box center [1075, 271] width 202 height 22
type input "DL DƯ KHÁNH"
click at [1326, 526] on span "[PERSON_NAME] và In" at bounding box center [1312, 522] width 98 height 15
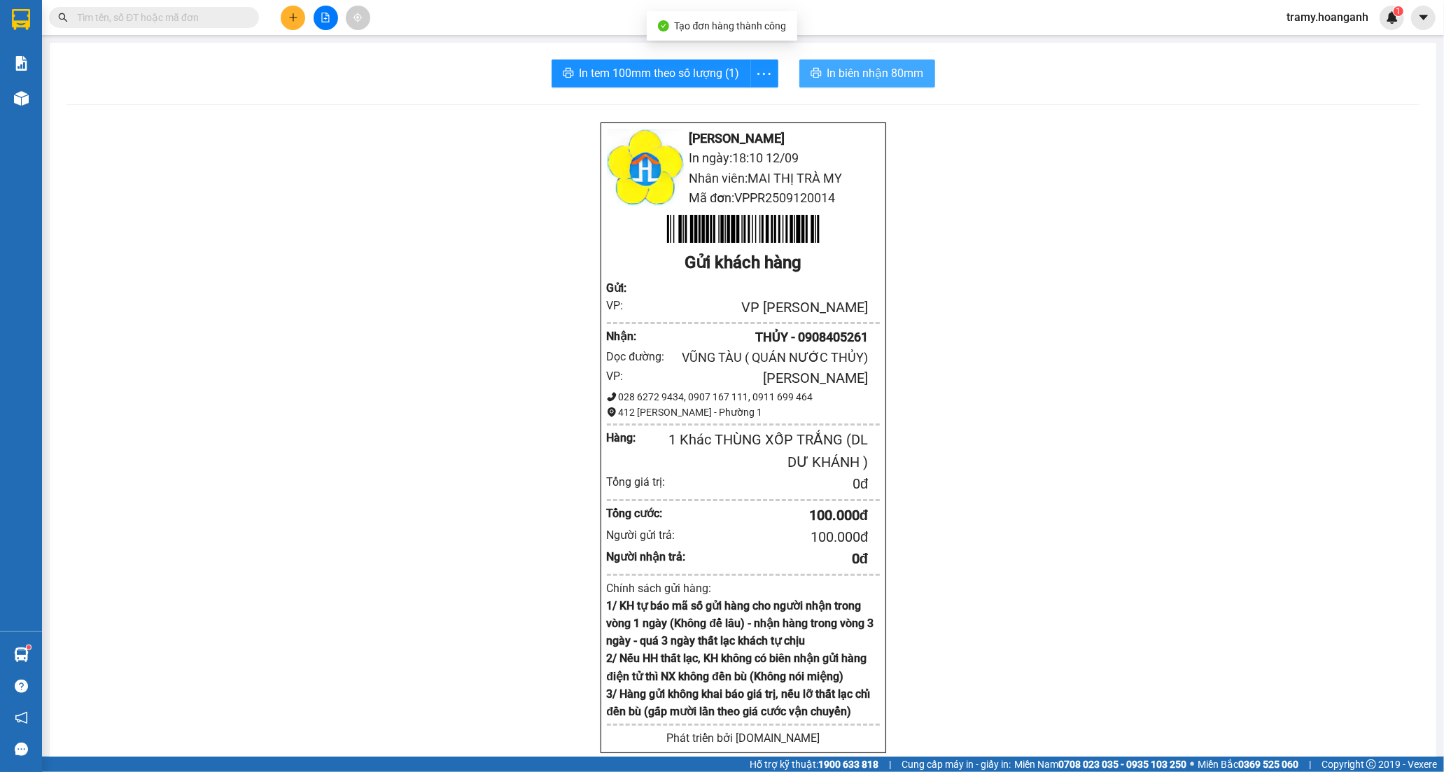
click at [869, 68] on span "In biên nhận 80mm" at bounding box center [875, 72] width 97 height 17
drag, startPoint x: 757, startPoint y: 71, endPoint x: 750, endPoint y: 90, distance: 19.5
click at [756, 71] on icon "more" at bounding box center [763, 73] width 17 height 17
click at [744, 103] on div "In tem 100mm" at bounding box center [732, 104] width 63 height 15
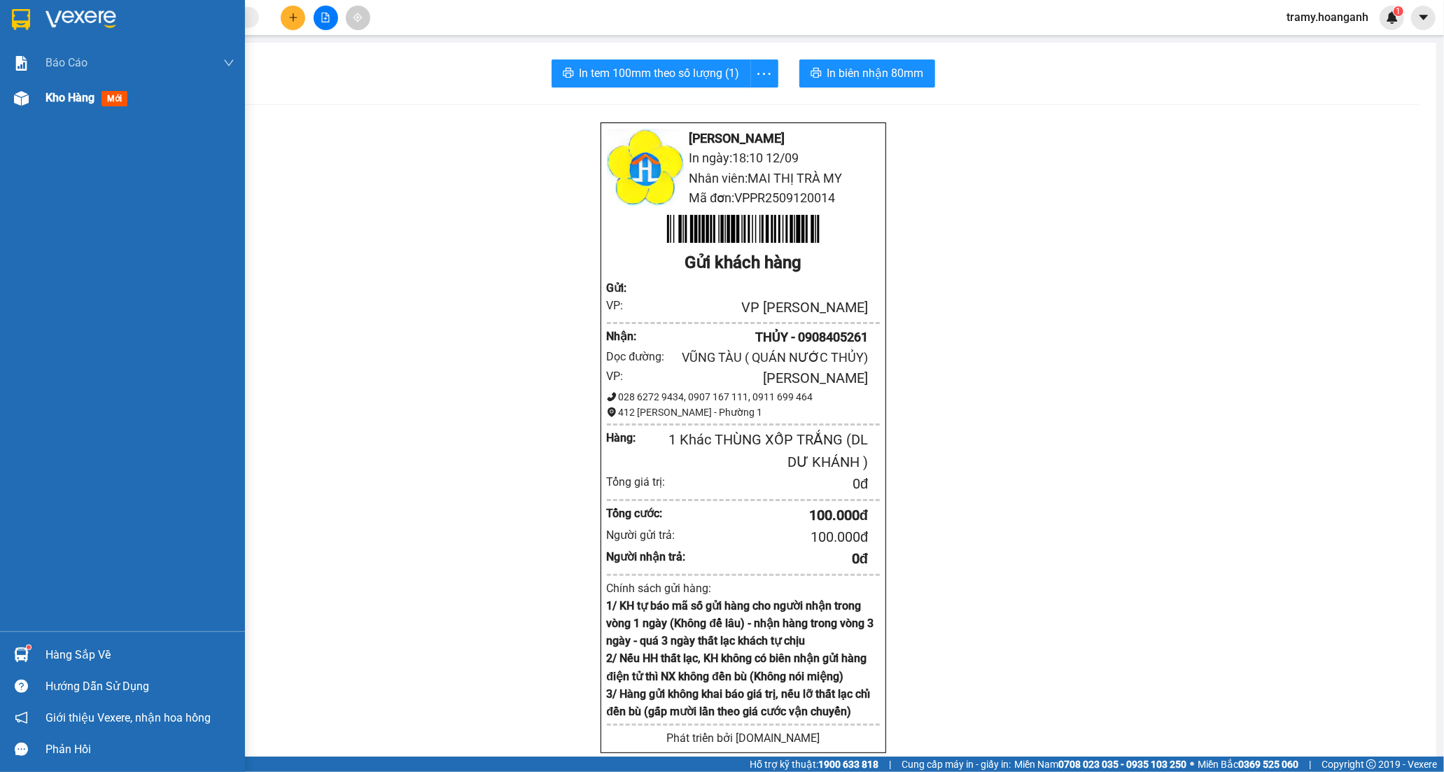
click at [76, 106] on div "Kho hàng mới" at bounding box center [88, 97] width 87 height 17
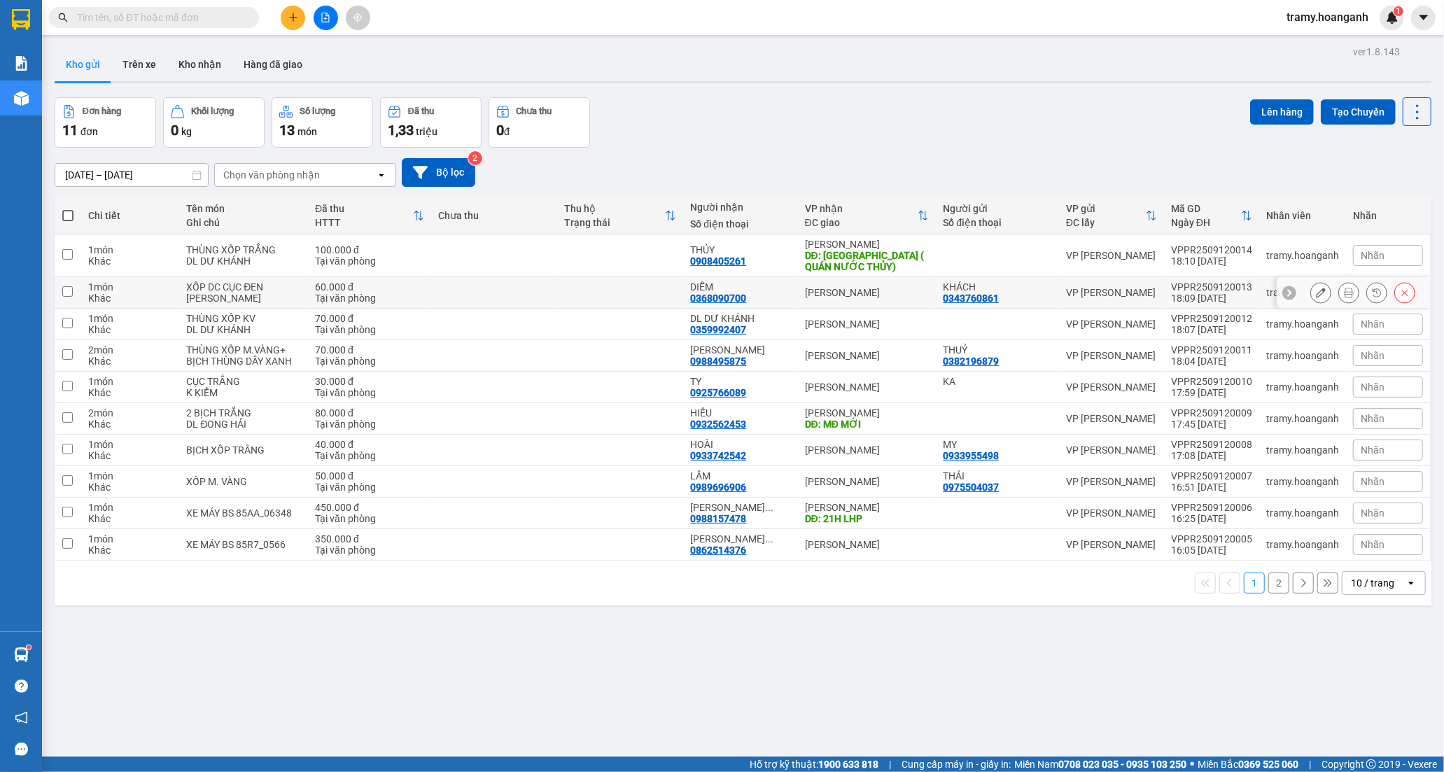
click at [723, 290] on div "DIỄM" at bounding box center [740, 286] width 100 height 11
checkbox input "true"
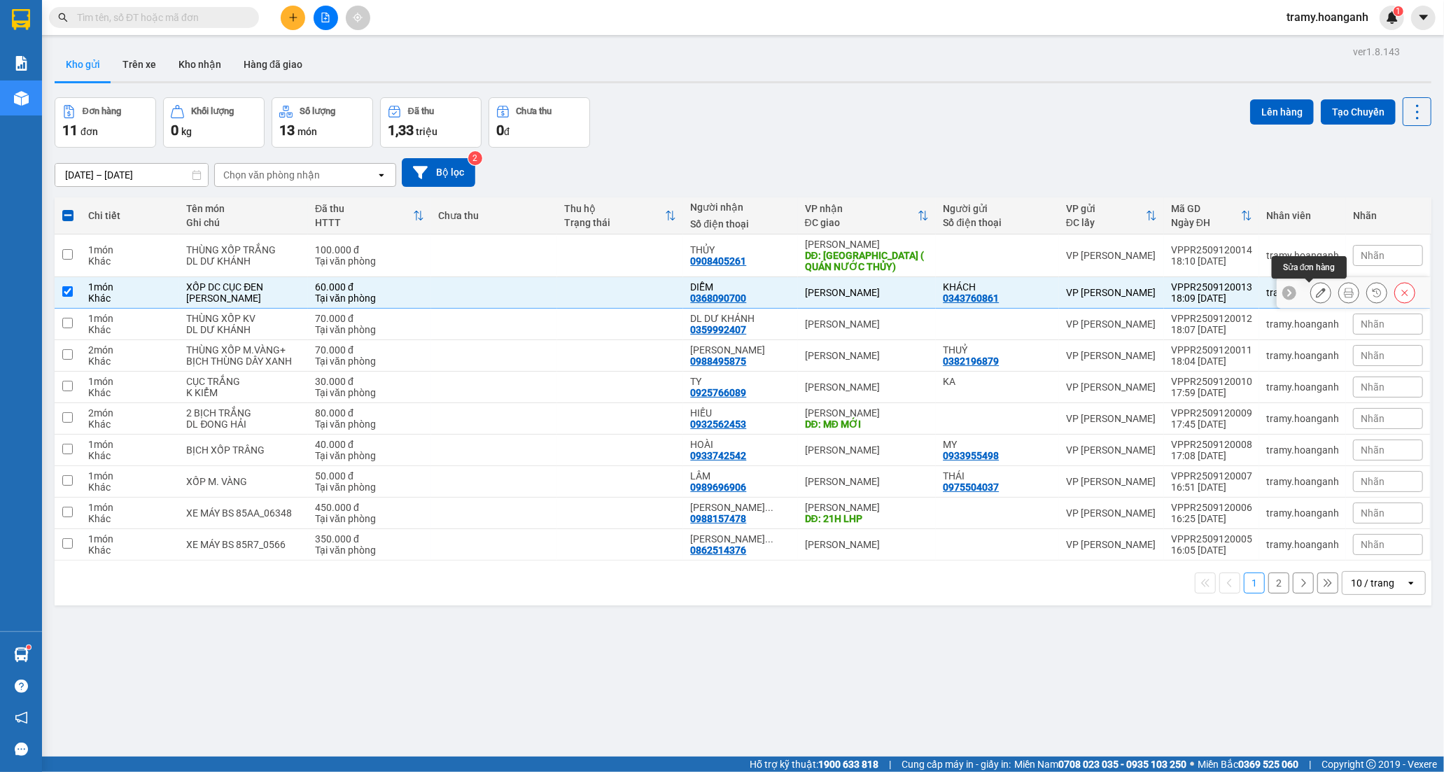
click at [1316, 292] on icon at bounding box center [1321, 293] width 10 height 10
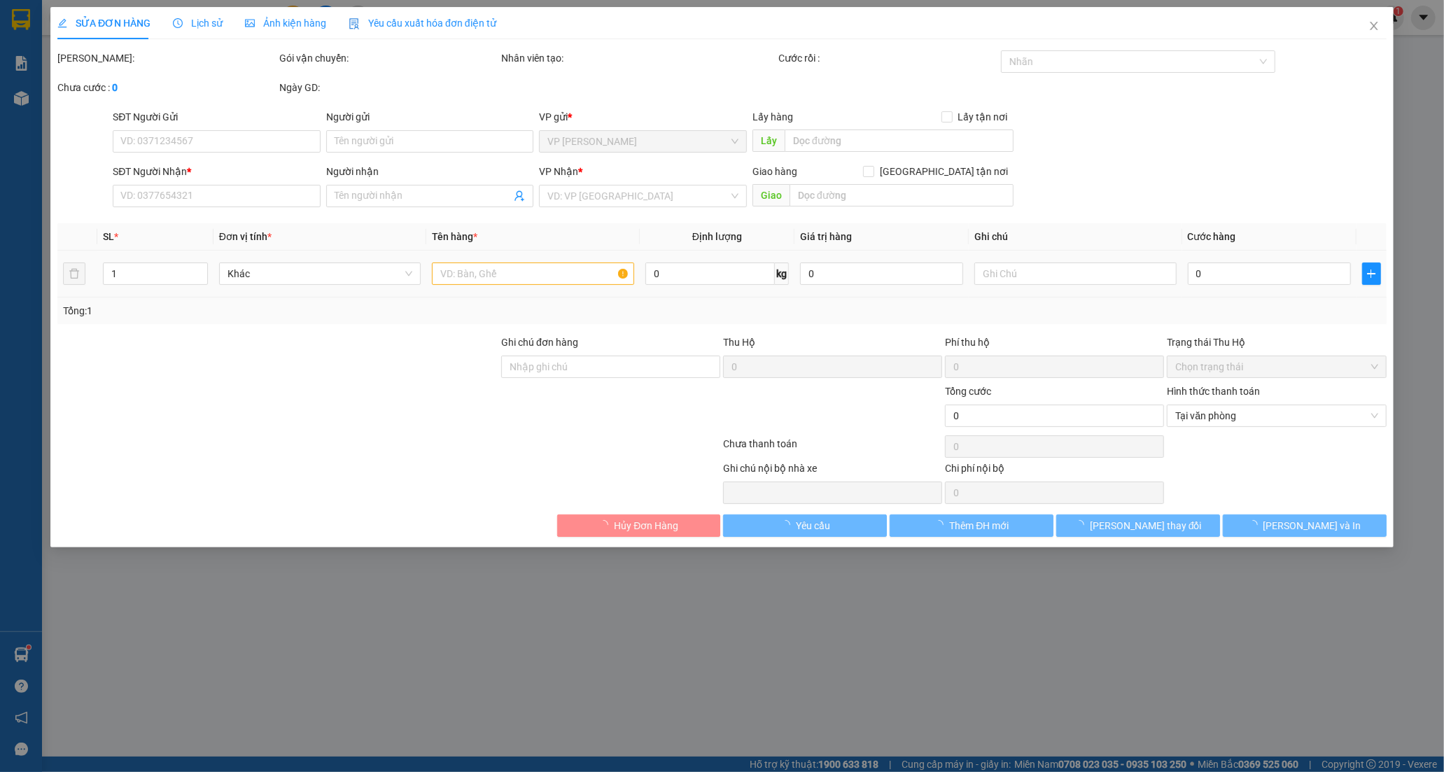
type input "0343760861"
type input "KHÁCH"
type input "0368090700"
type input "DIỄM"
type input "60.000"
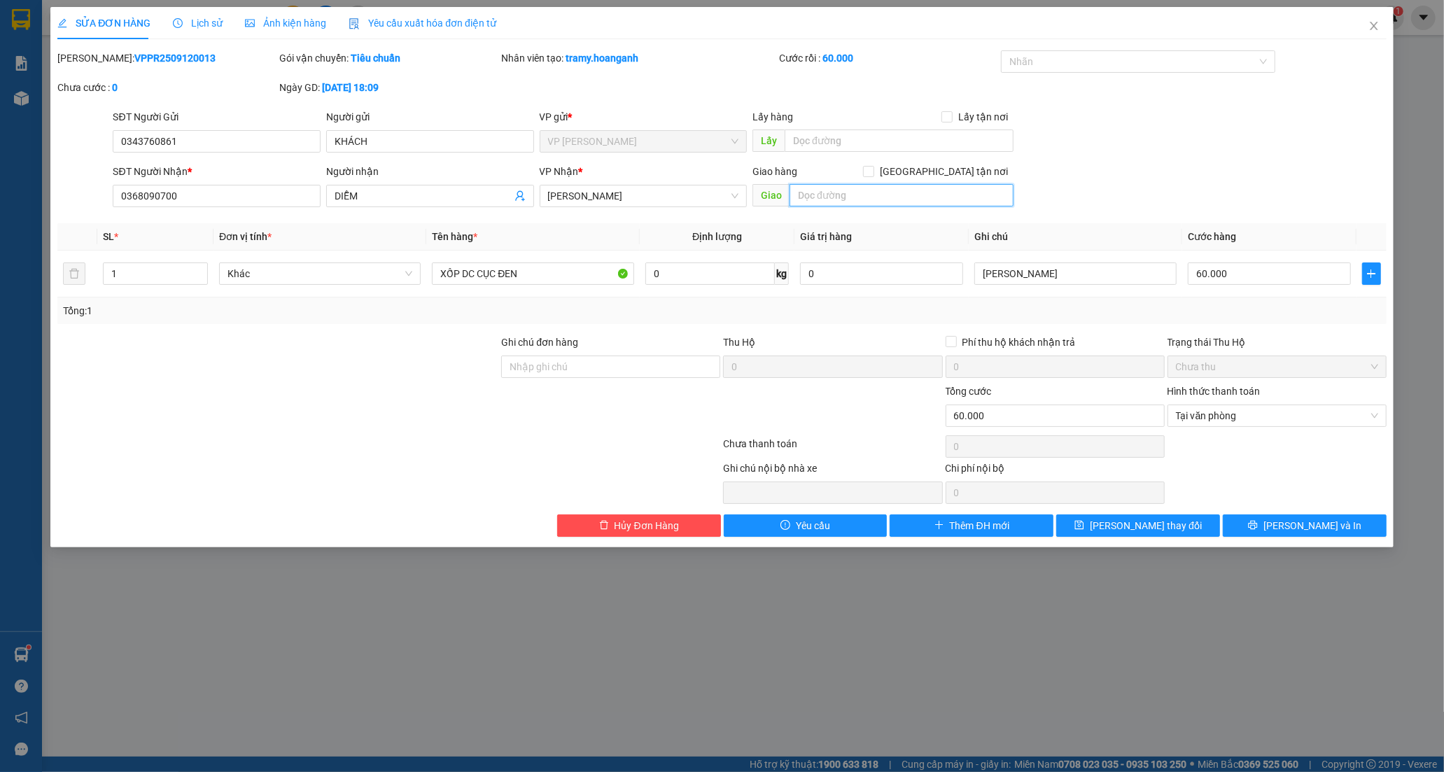
click at [859, 195] on input "text" at bounding box center [902, 195] width 224 height 22
type input "TAM HIỆP"
click at [1258, 525] on icon "printer" at bounding box center [1253, 525] width 10 height 10
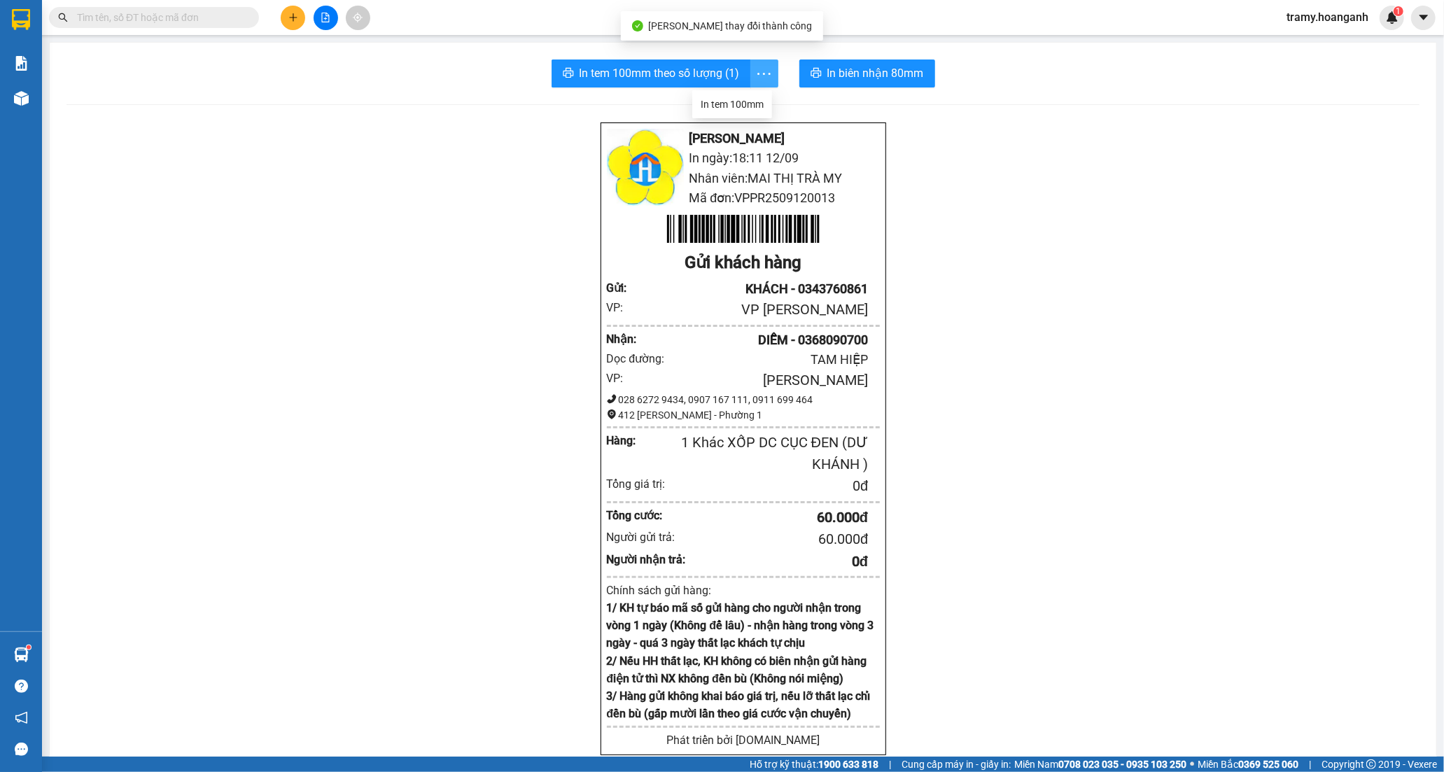
click at [755, 74] on icon "more" at bounding box center [763, 73] width 17 height 17
click at [737, 102] on div "In tem 100mm" at bounding box center [732, 104] width 63 height 15
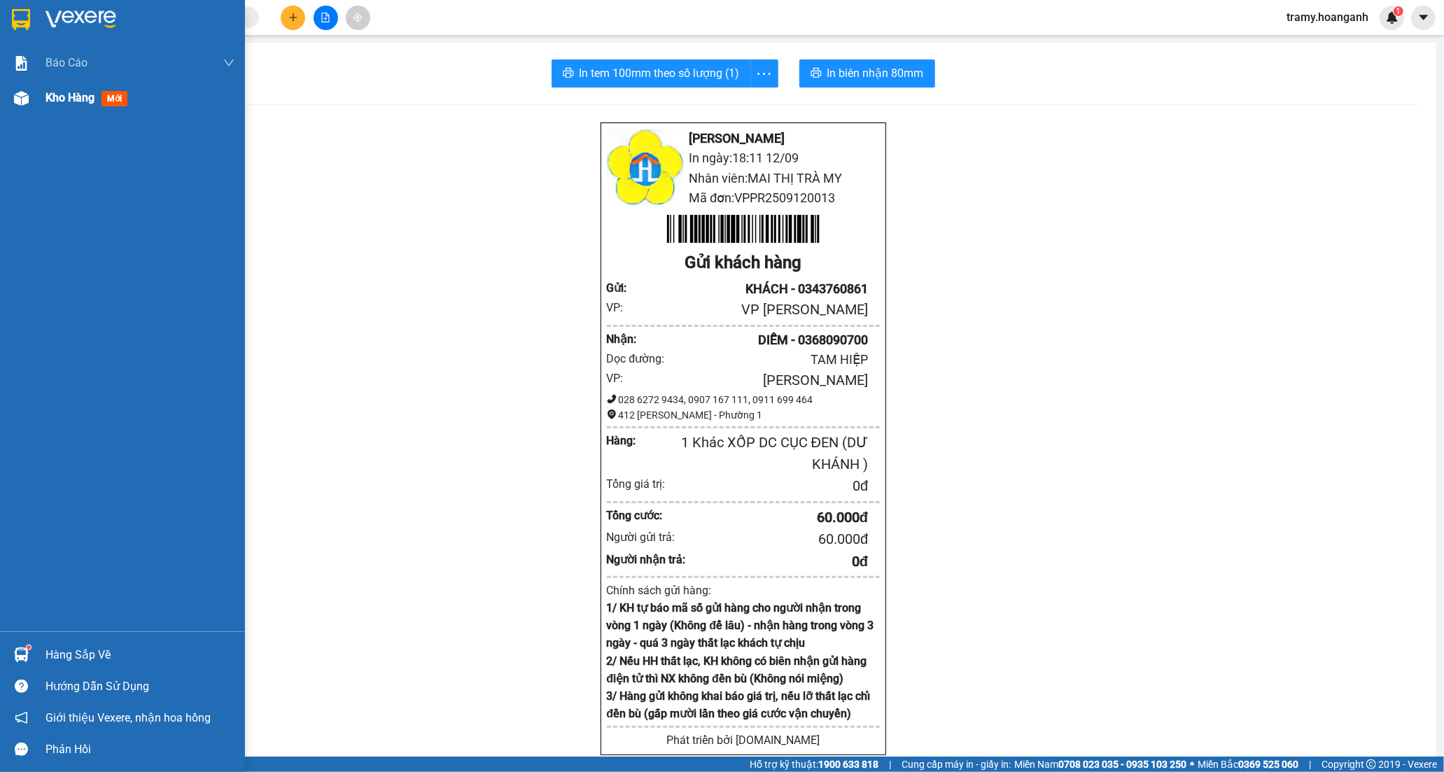
click at [73, 107] on div "Kho hàng mới" at bounding box center [139, 97] width 189 height 35
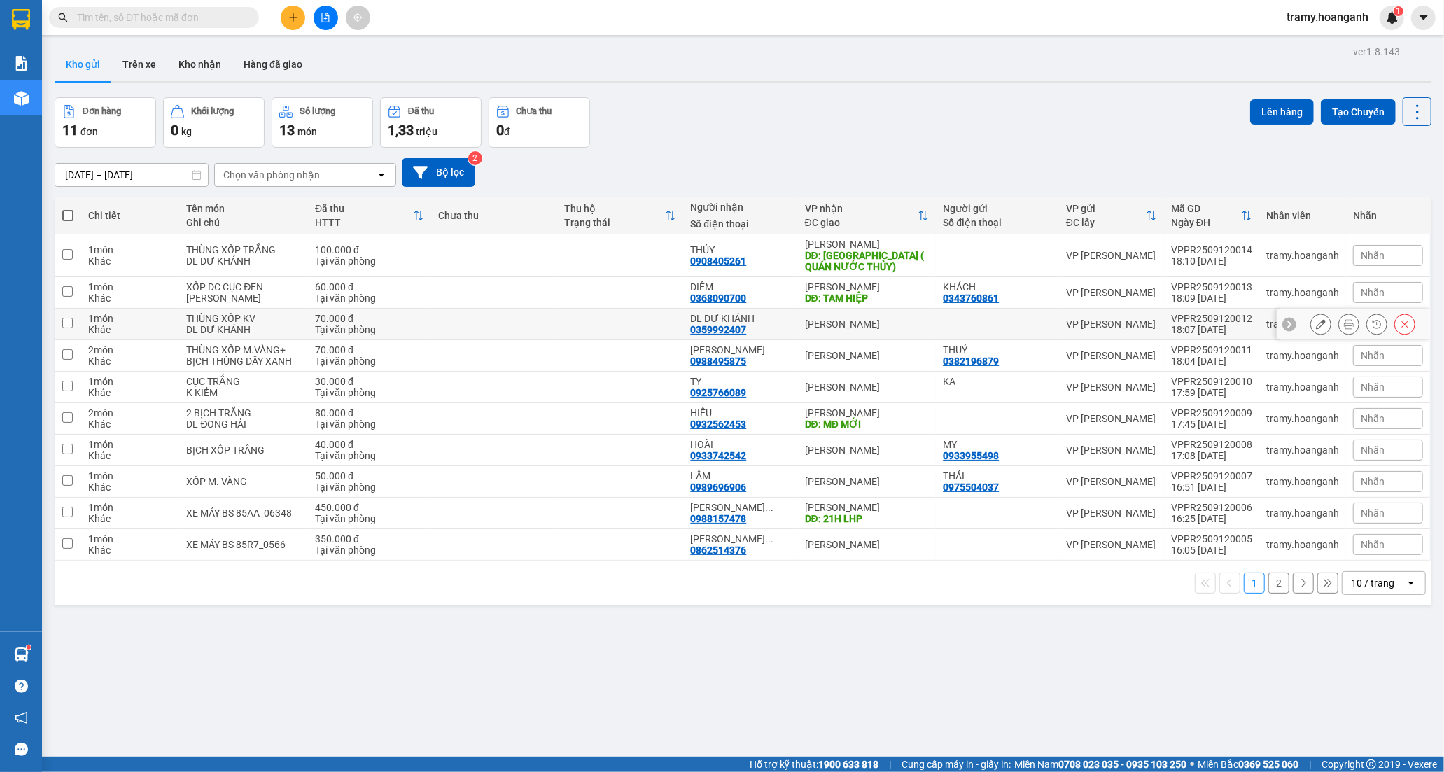
click at [701, 319] on div "DL DƯ KHÁNH" at bounding box center [740, 318] width 100 height 11
checkbox input "true"
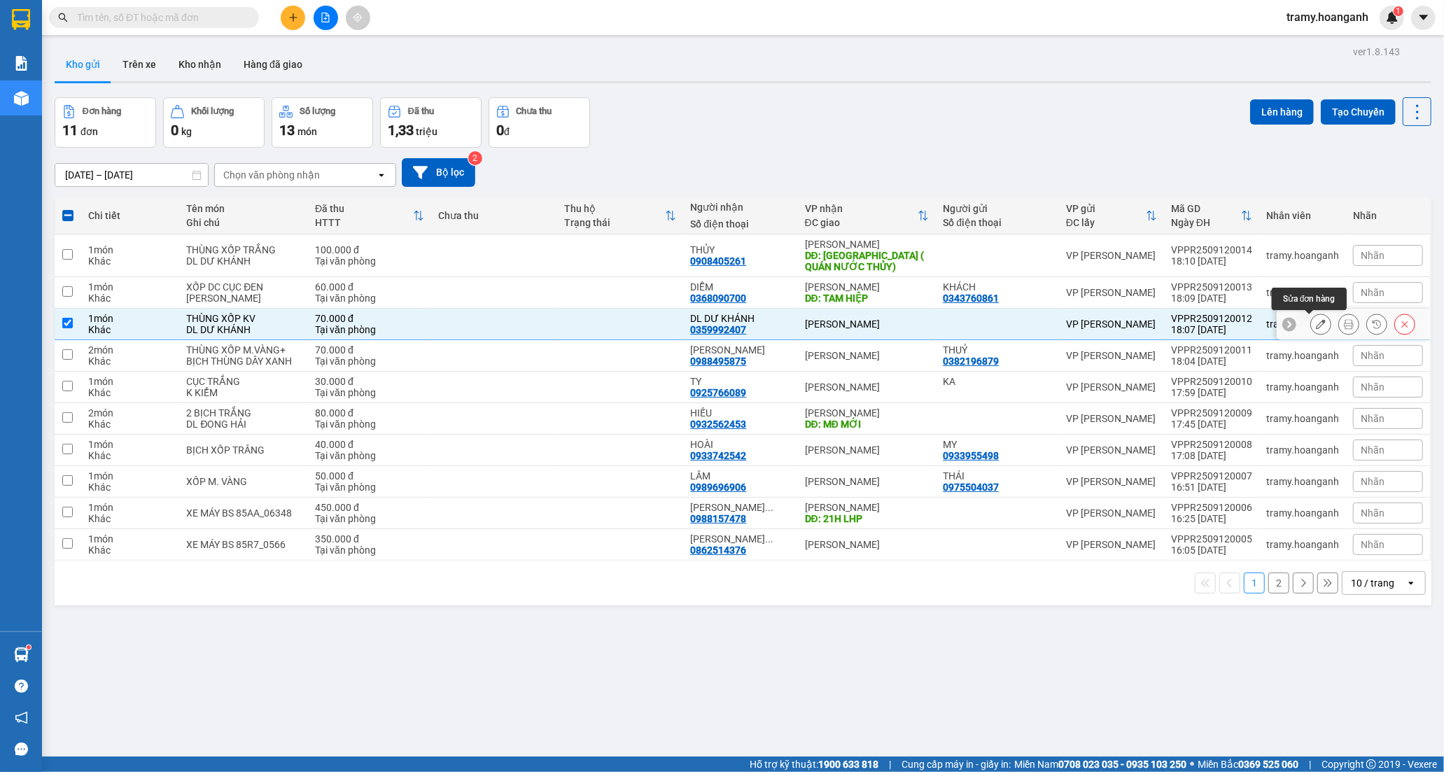
click at [1311, 325] on button at bounding box center [1321, 324] width 20 height 24
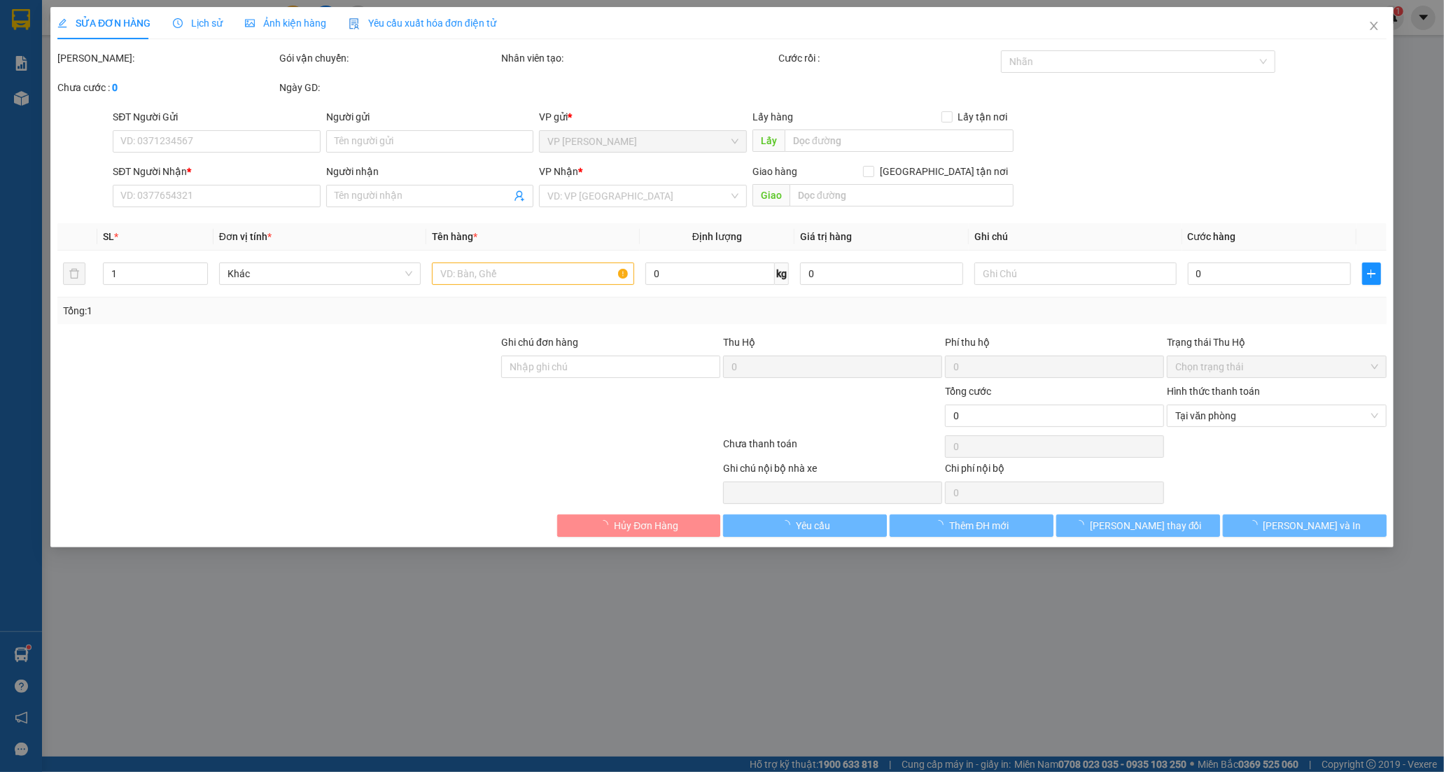
type input "0359992407"
type input "DL DƯ KHÁNH"
type input "70.000"
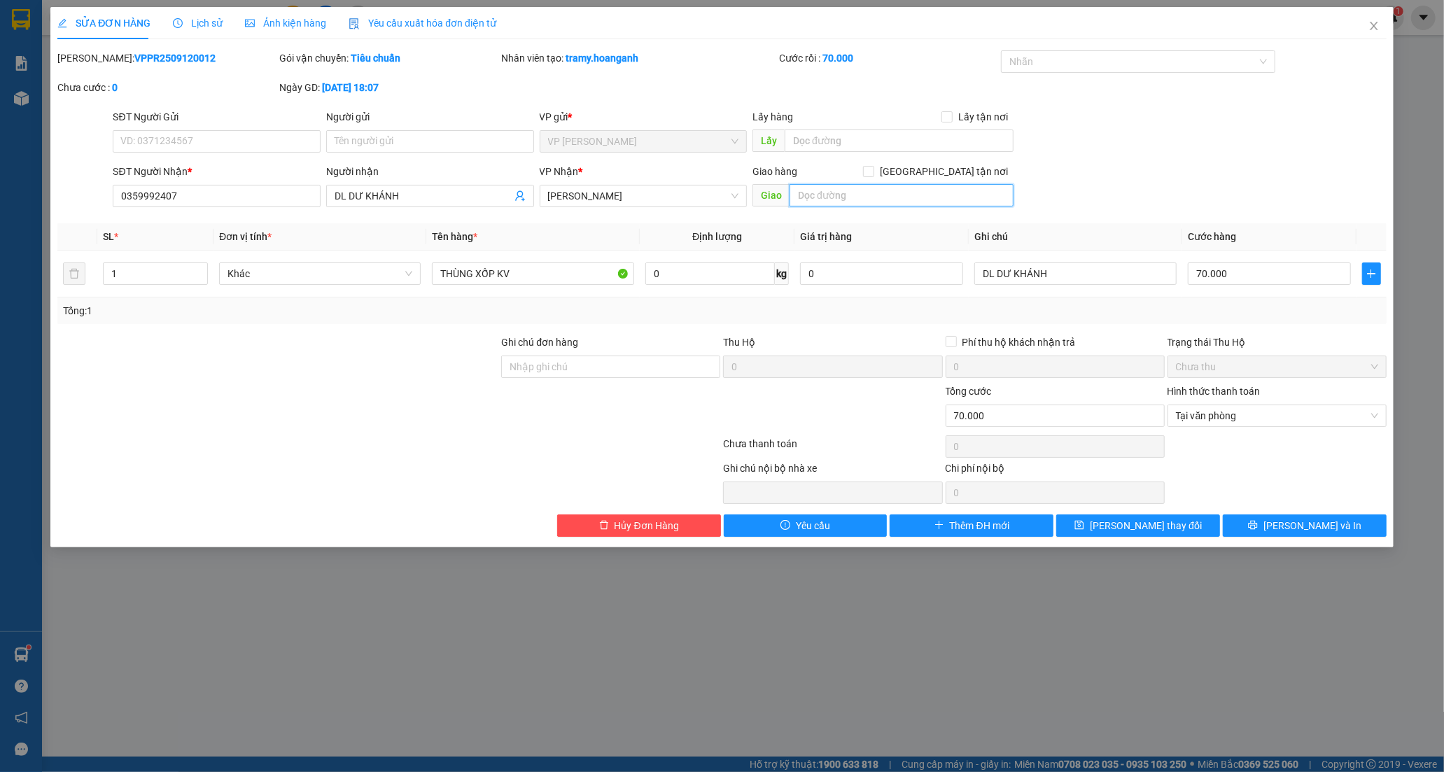
click at [834, 199] on input "text" at bounding box center [902, 195] width 224 height 22
type input "CX TOÀN THẮN"
click at [1284, 515] on button "[PERSON_NAME] và In" at bounding box center [1305, 525] width 164 height 22
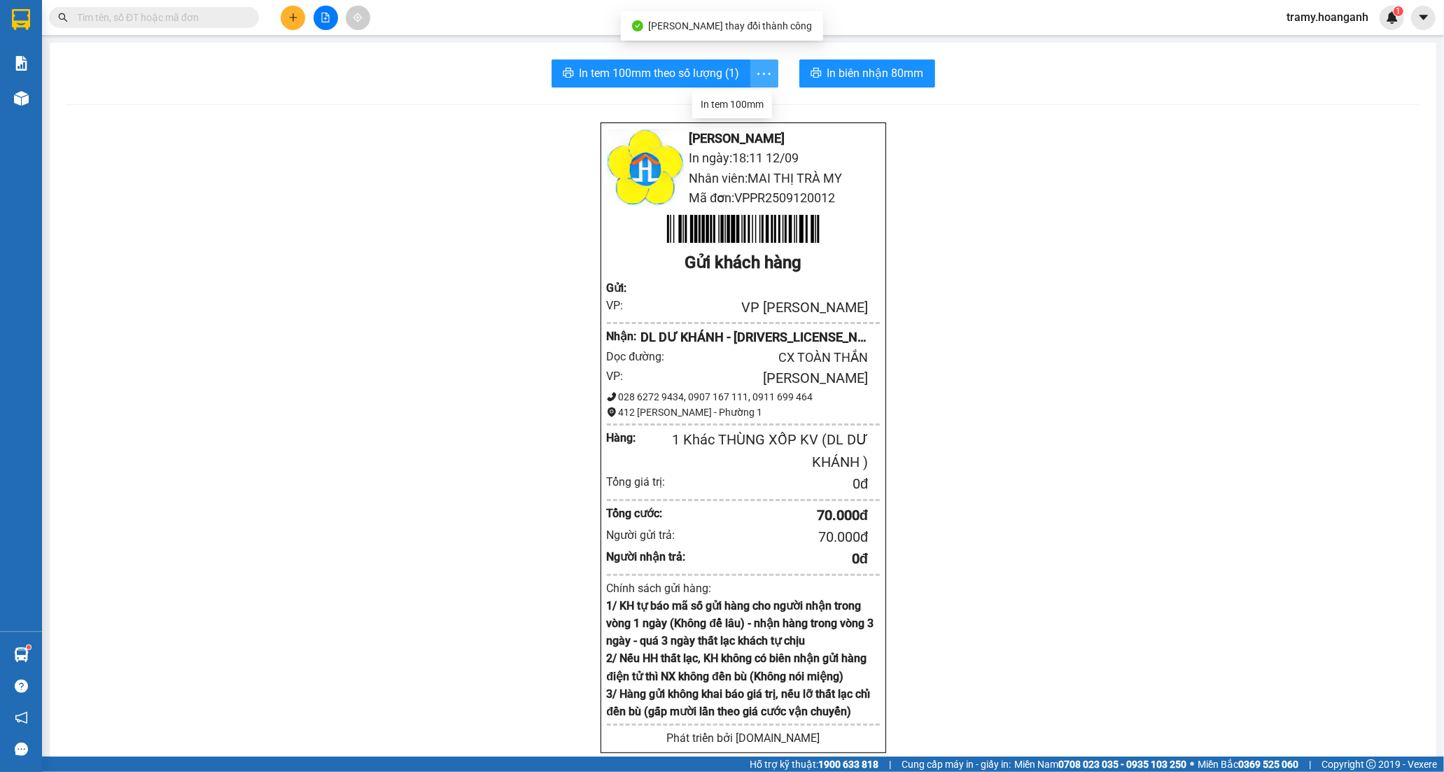
click at [757, 80] on icon "more" at bounding box center [763, 73] width 17 height 17
click at [745, 106] on div "In tem 100mm" at bounding box center [732, 104] width 63 height 15
